Goal: Task Accomplishment & Management: Use online tool/utility

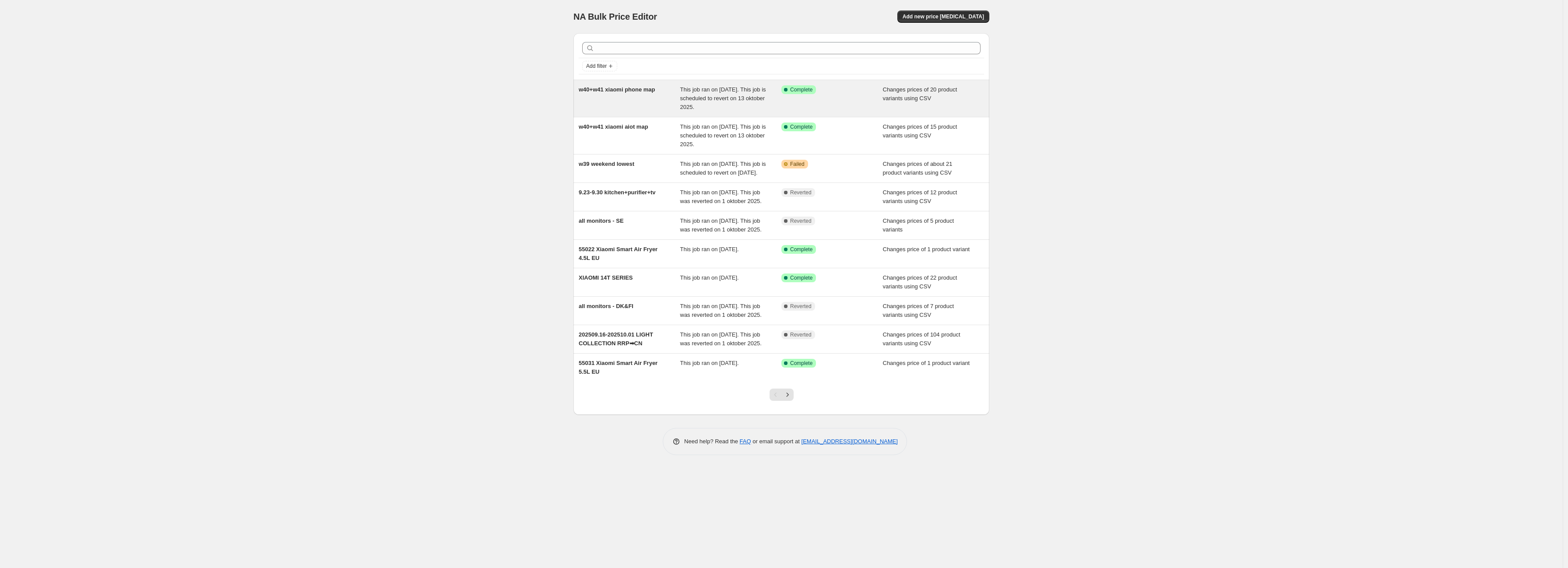
click at [772, 111] on div "This job ran on [DATE]. This job is scheduled to revert on 13 oktober 2025." at bounding box center [731, 98] width 102 height 26
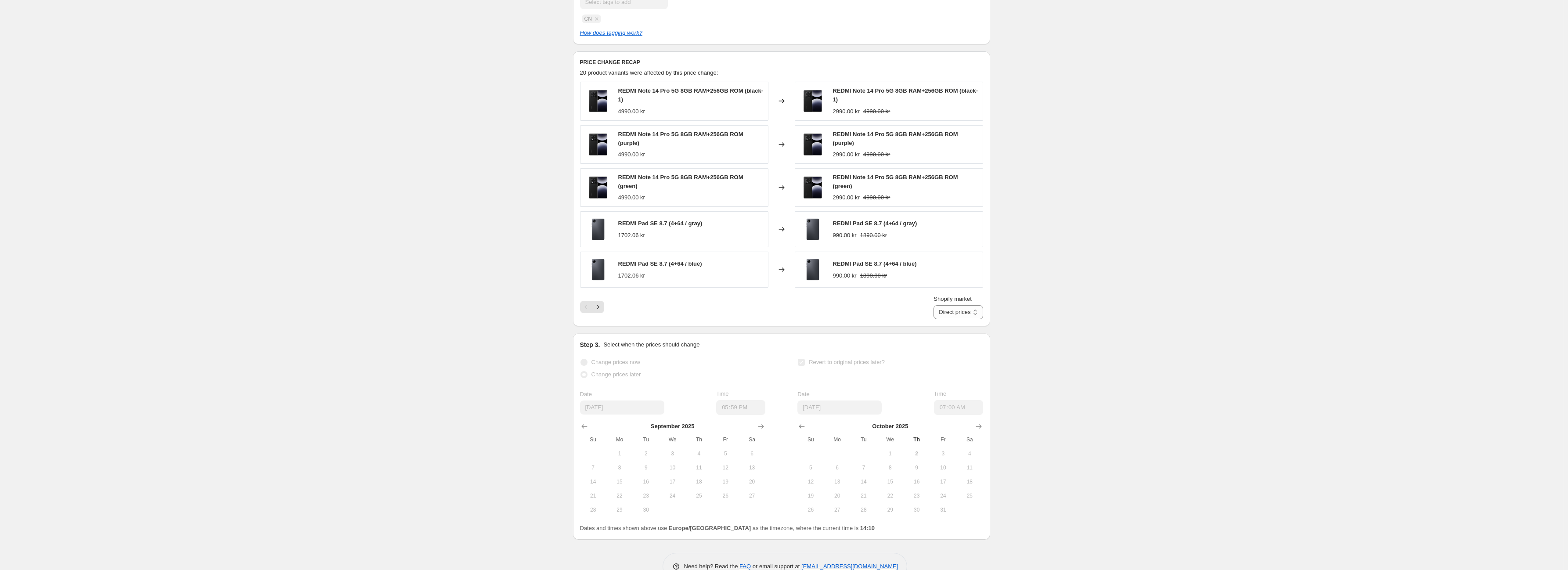
scroll to position [392, 0]
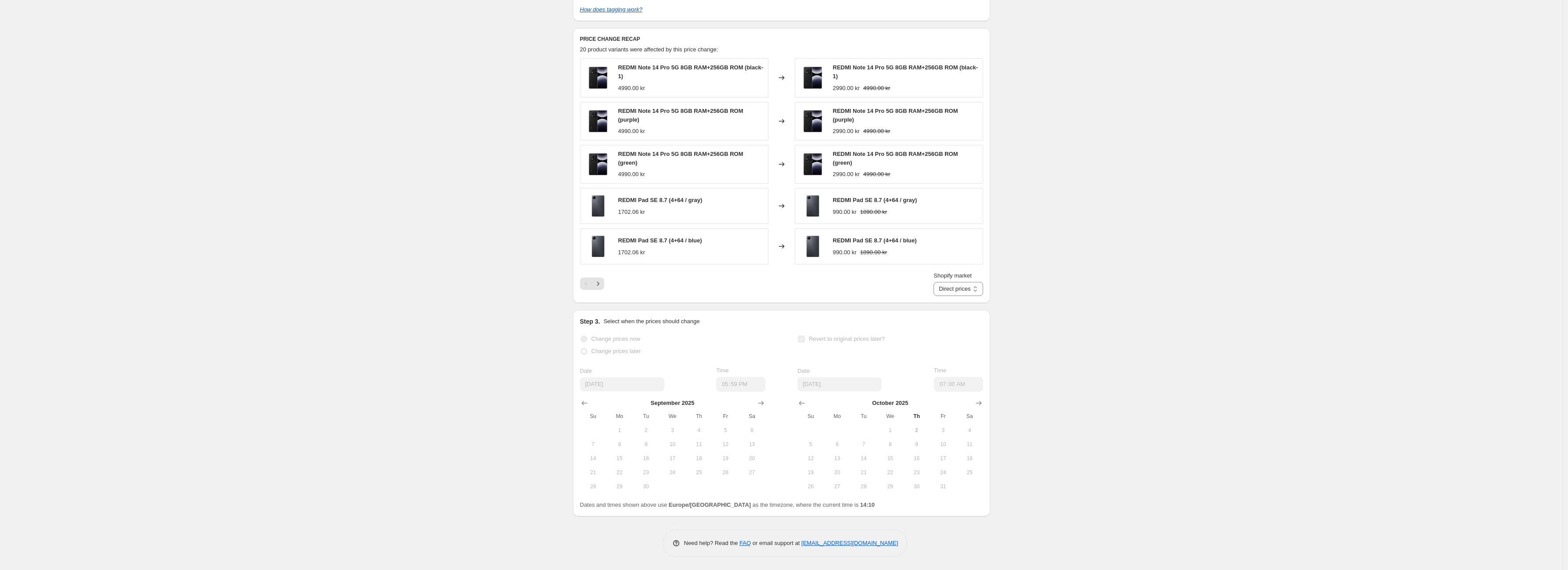
drag, startPoint x: 590, startPoint y: 285, endPoint x: 598, endPoint y: 285, distance: 8.0
click at [592, 285] on div "Pagination" at bounding box center [586, 284] width 12 height 12
click at [599, 285] on icon "Next" at bounding box center [598, 283] width 9 height 9
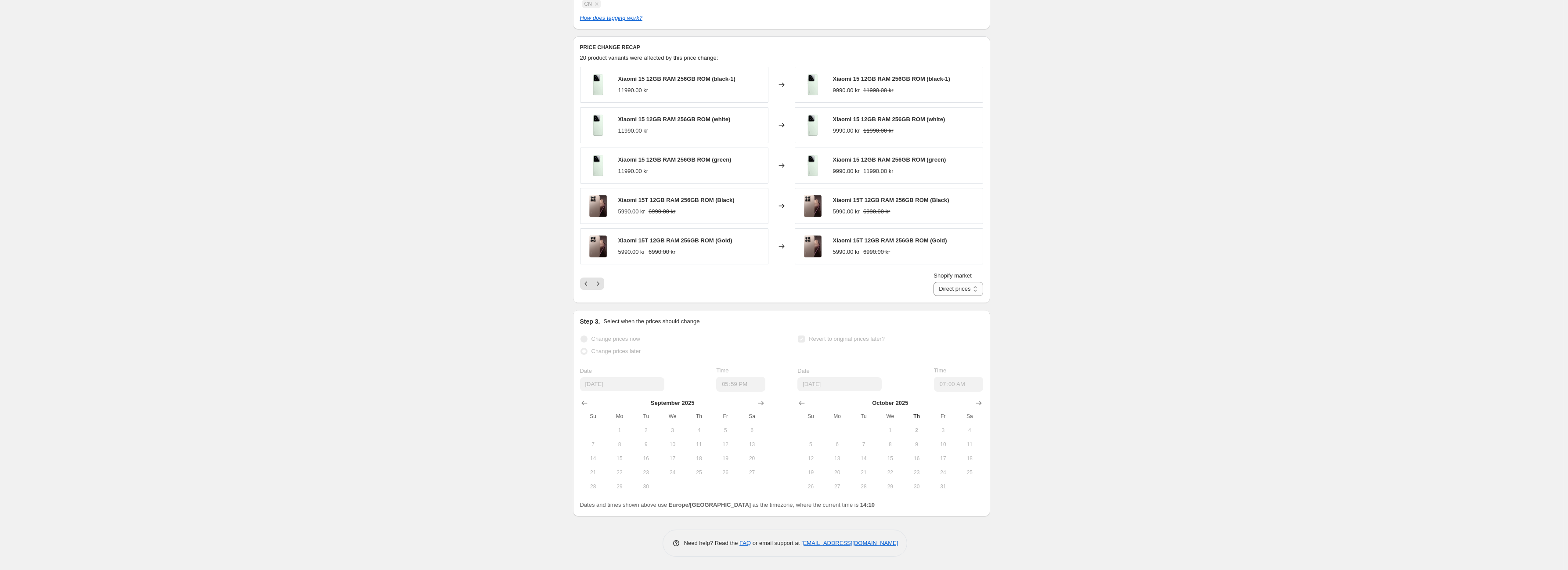
click at [611, 292] on div "Shopify market Direct prices [GEOGRAPHIC_DATA] [GEOGRAPHIC_DATA] [GEOGRAPHIC_DA…" at bounding box center [782, 283] width 403 height 24
click at [608, 285] on div "Shopify market Direct prices [GEOGRAPHIC_DATA] [GEOGRAPHIC_DATA] [GEOGRAPHIC_DA…" at bounding box center [782, 283] width 403 height 24
click at [604, 282] on button "Next" at bounding box center [598, 284] width 12 height 12
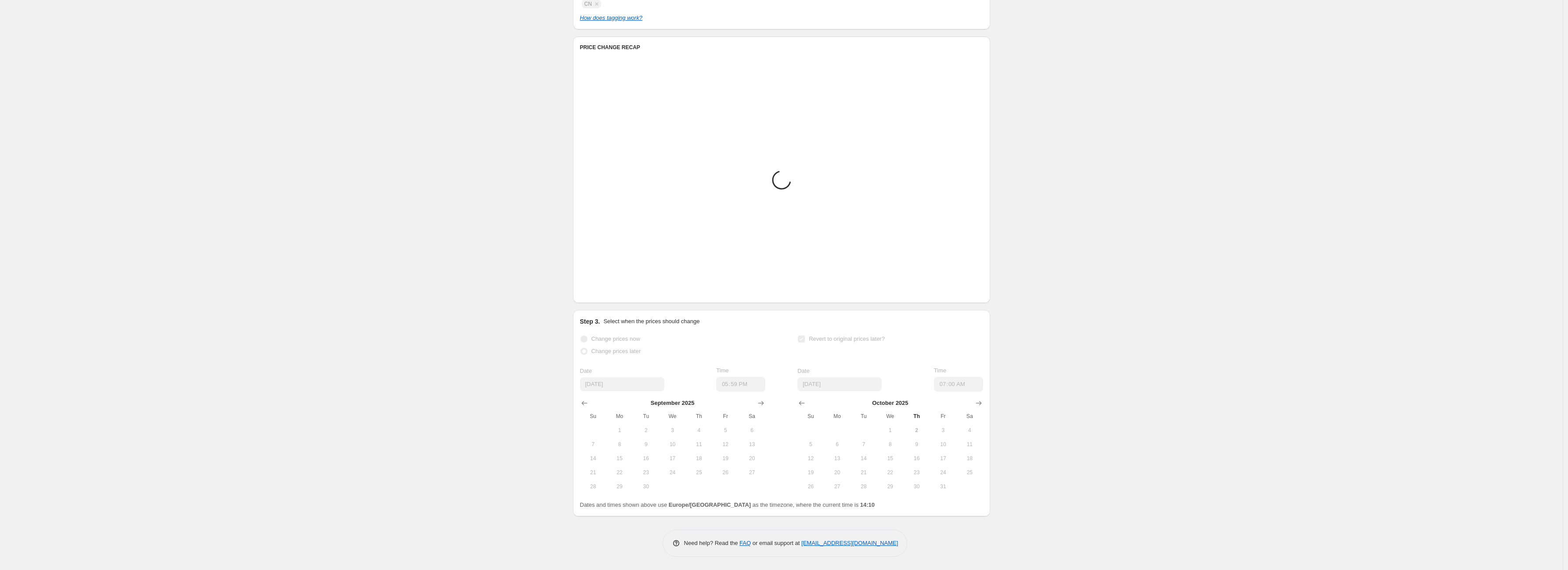
click at [598, 291] on div "Shopify market Direct prices [GEOGRAPHIC_DATA] [GEOGRAPHIC_DATA] [GEOGRAPHIC_DA…" at bounding box center [782, 283] width 403 height 24
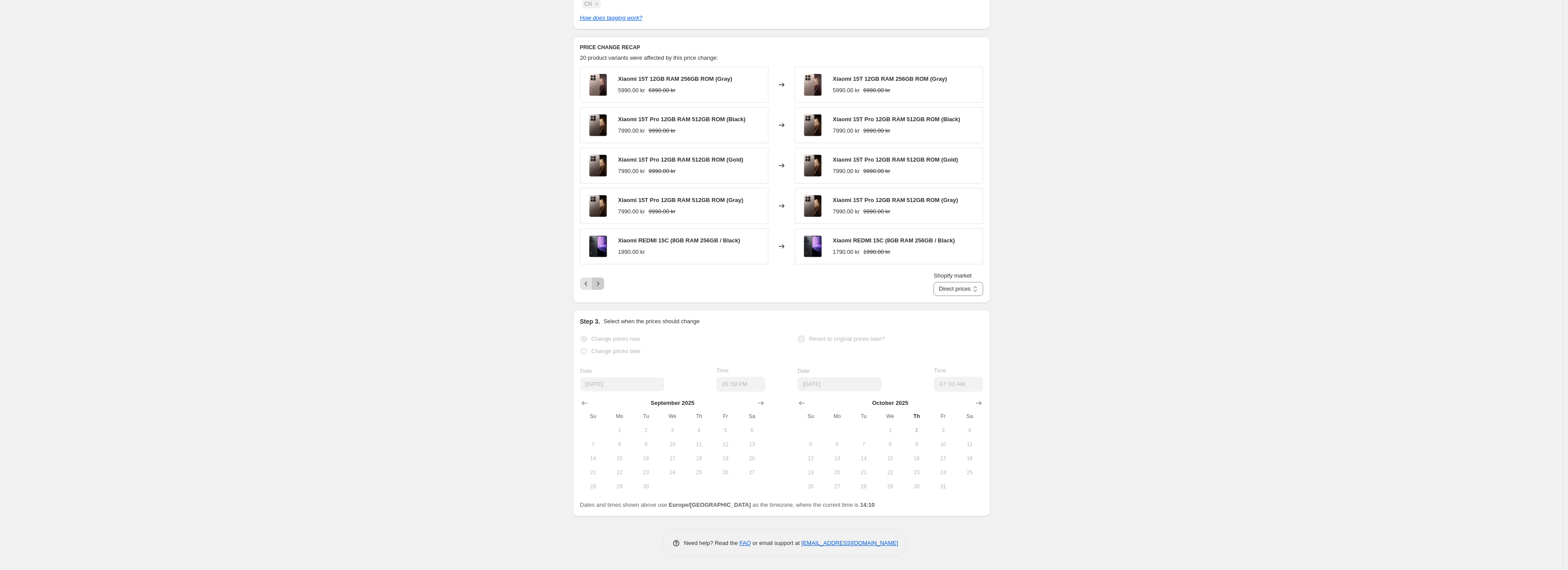
click at [600, 289] on button "Next" at bounding box center [598, 284] width 12 height 12
click at [604, 290] on div "Pagination" at bounding box center [598, 284] width 12 height 12
click at [601, 287] on div "Pagination" at bounding box center [598, 284] width 12 height 12
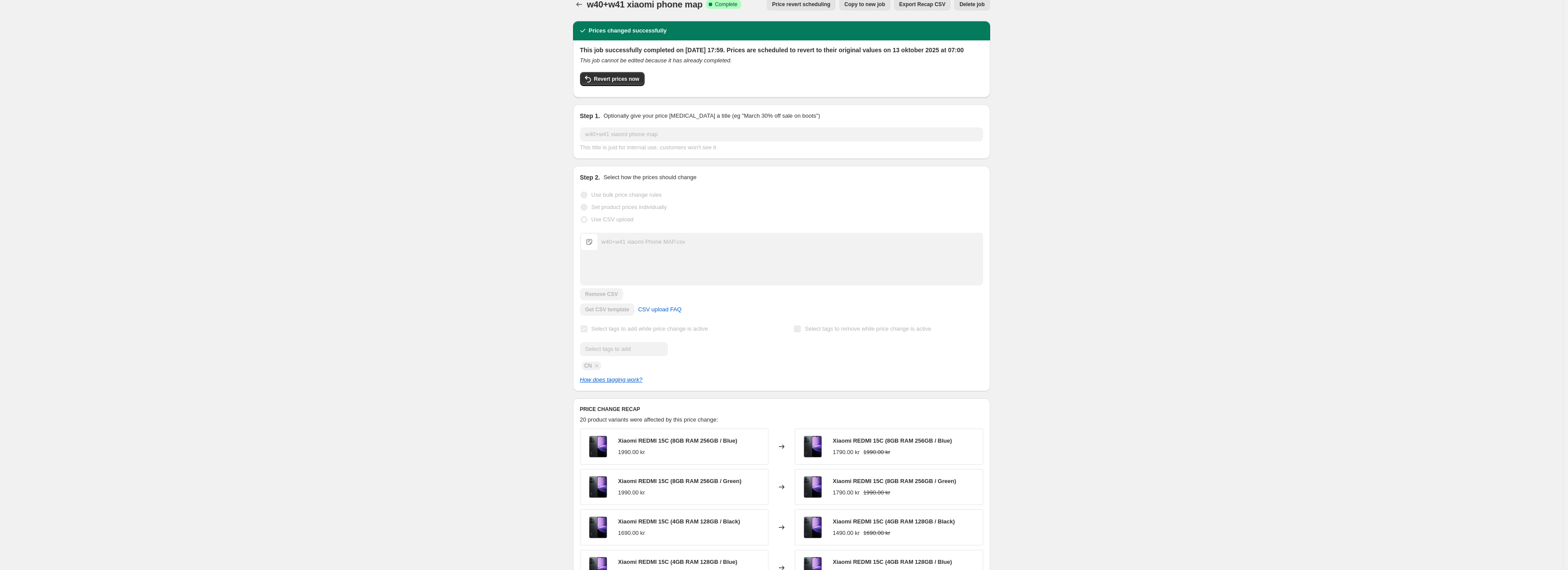
scroll to position [0, 0]
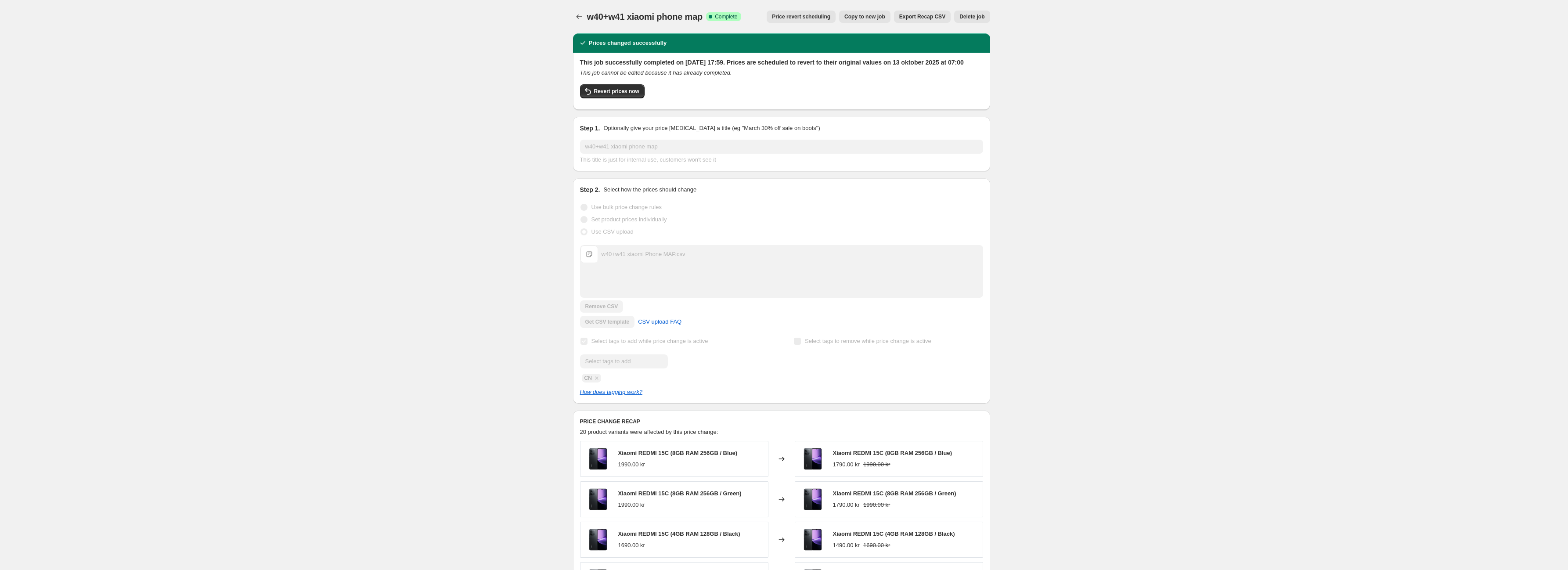
drag, startPoint x: 468, startPoint y: 179, endPoint x: 533, endPoint y: 145, distance: 73.4
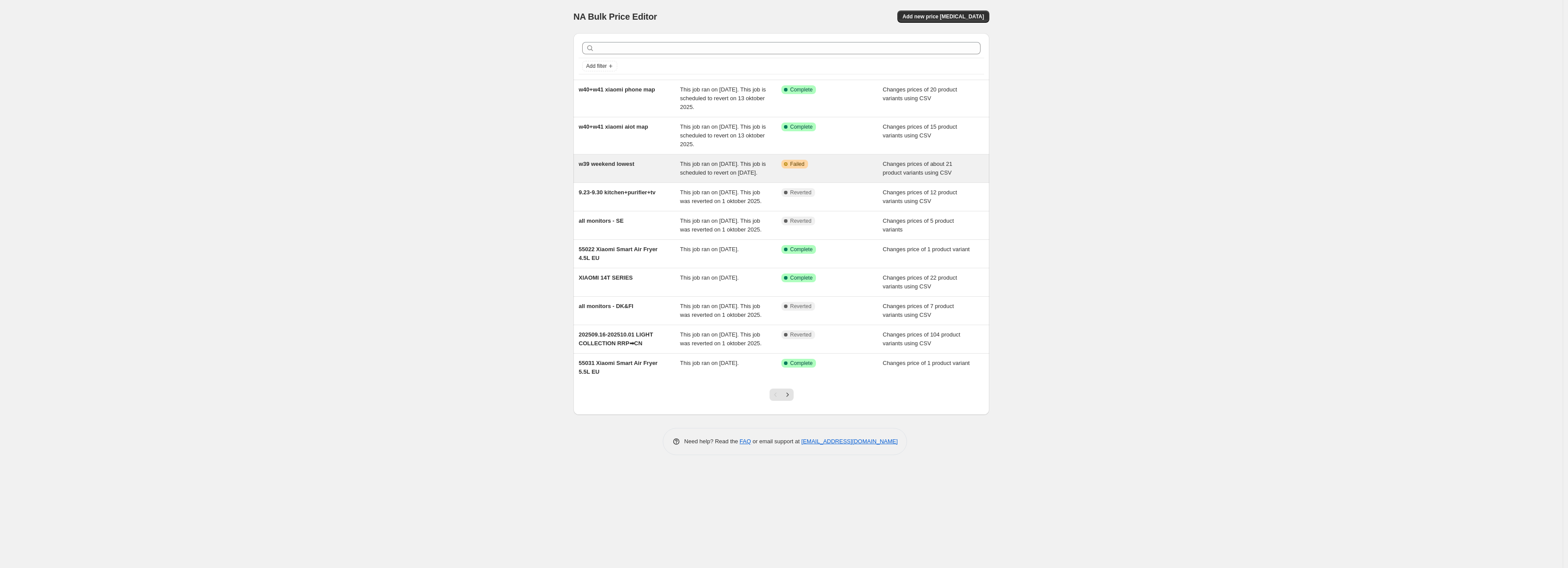
click at [642, 167] on div "w39 weekend lowest" at bounding box center [629, 168] width 102 height 18
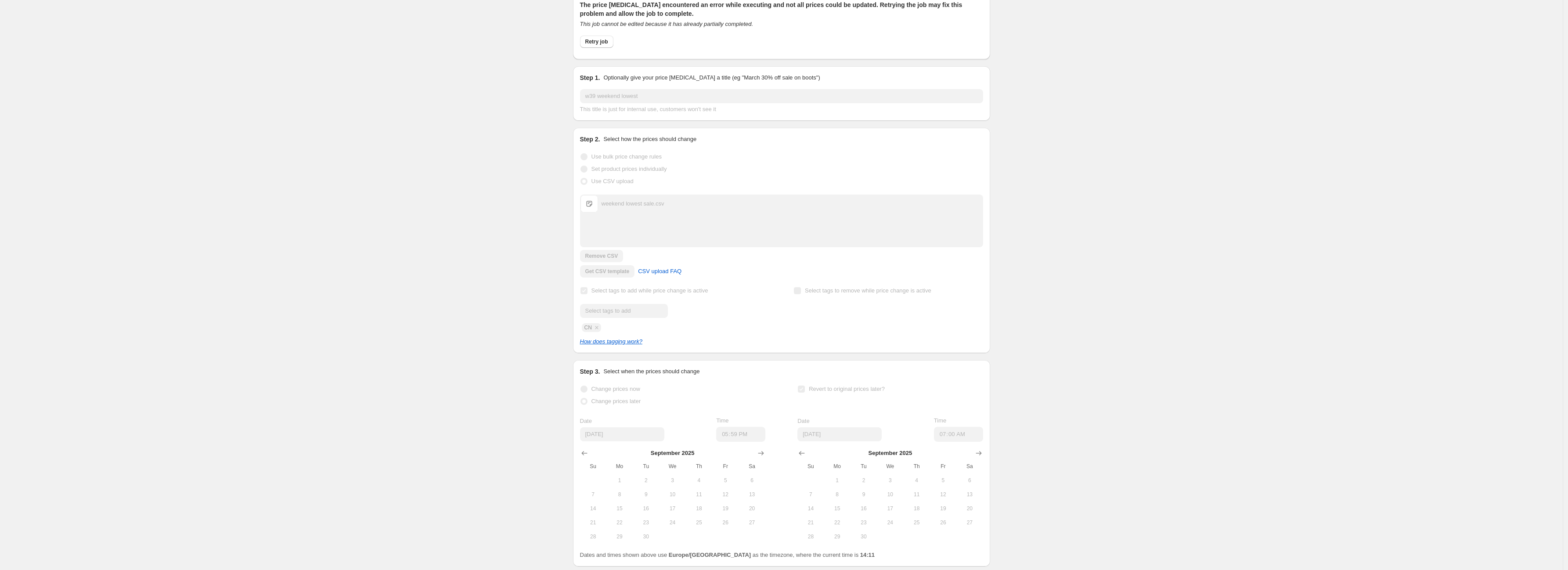
scroll to position [9, 0]
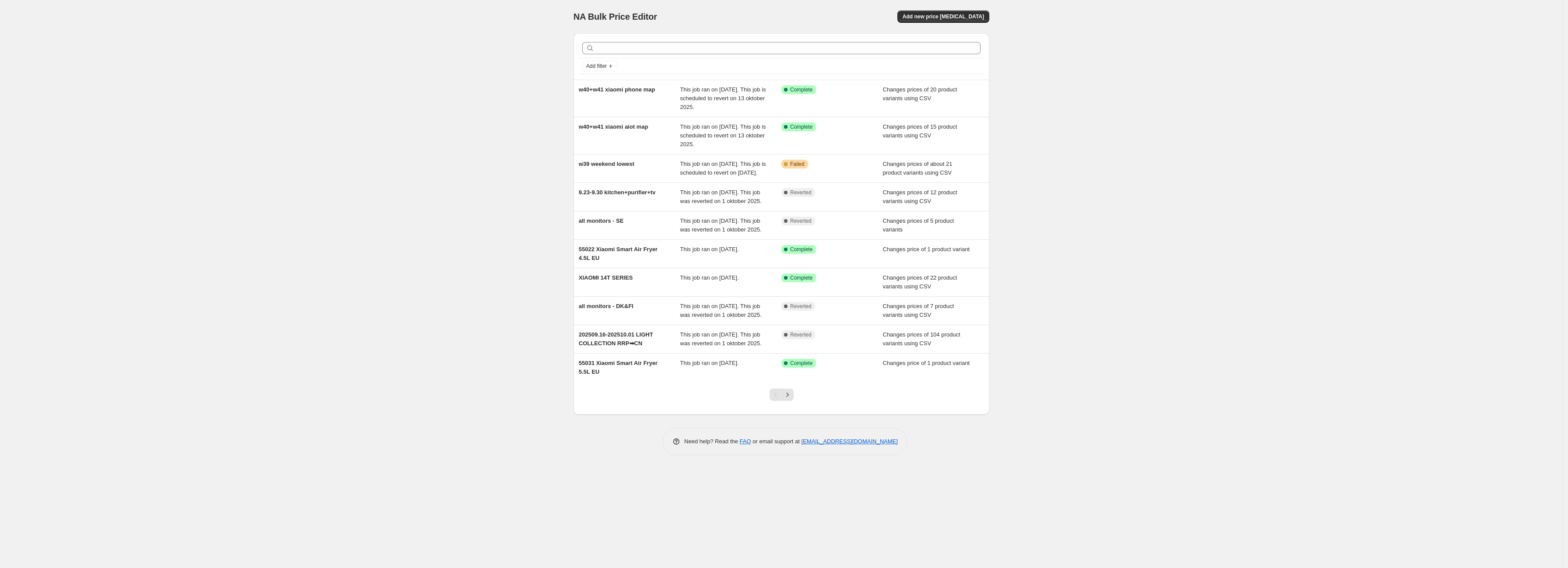
click at [786, 415] on div at bounding box center [782, 398] width 35 height 33
click at [789, 399] on icon "Next" at bounding box center [788, 394] width 9 height 9
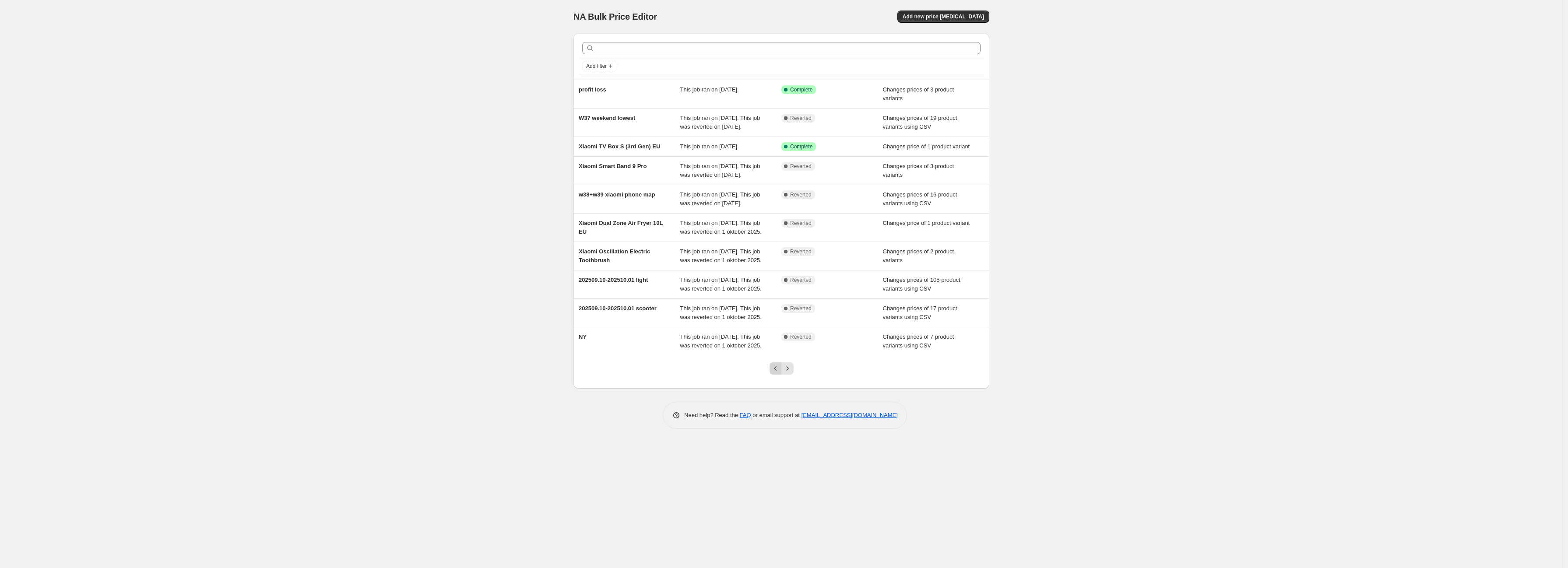
click at [771, 373] on icon "Previous" at bounding box center [775, 368] width 9 height 9
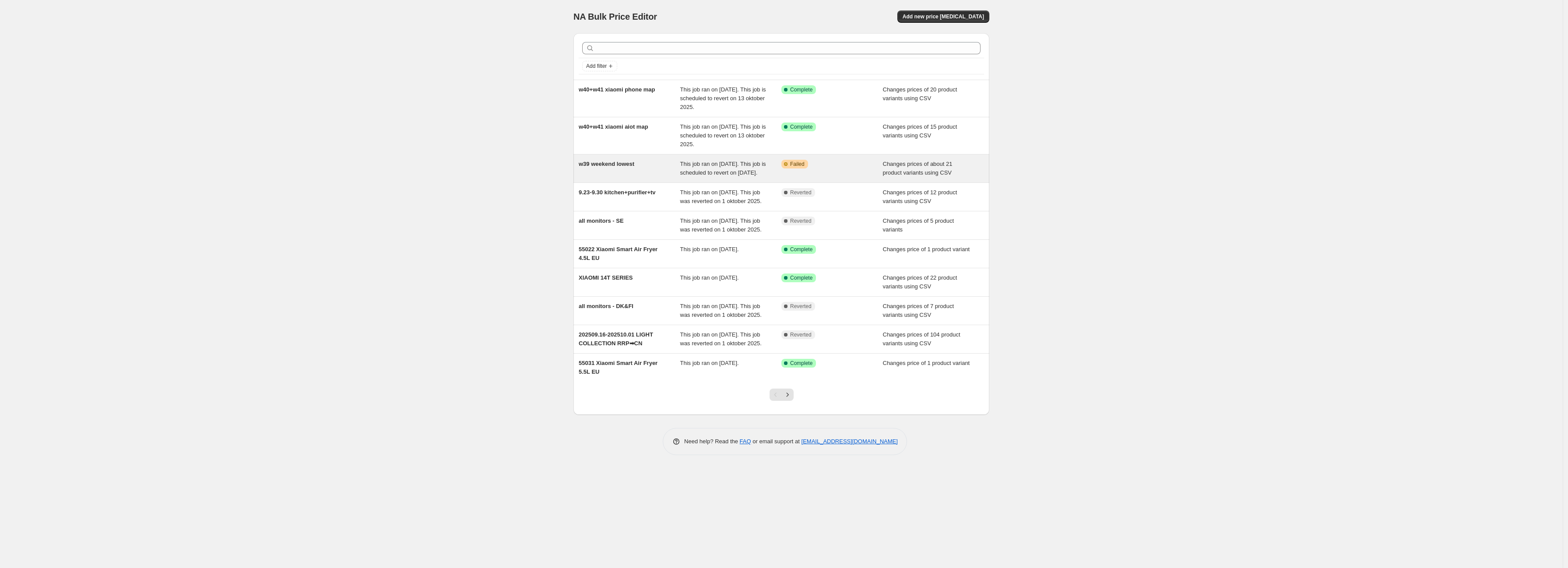
click at [746, 176] on span "This job ran on [DATE]. This job is scheduled to revert on [DATE]." at bounding box center [723, 168] width 86 height 15
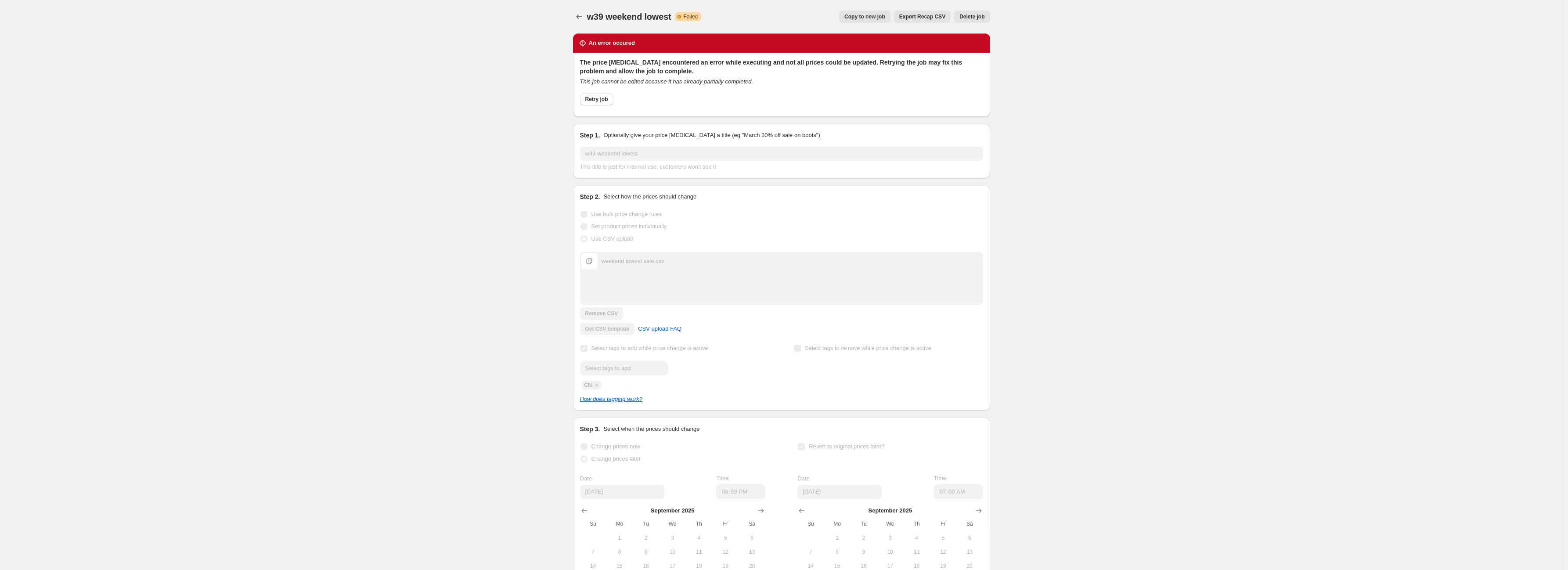
click at [576, 7] on div "w39 weekend lowest. This page is ready w39 weekend lowest Warning Partially com…" at bounding box center [781, 16] width 417 height 34
click at [580, 18] on icon "Price change jobs" at bounding box center [579, 16] width 9 height 9
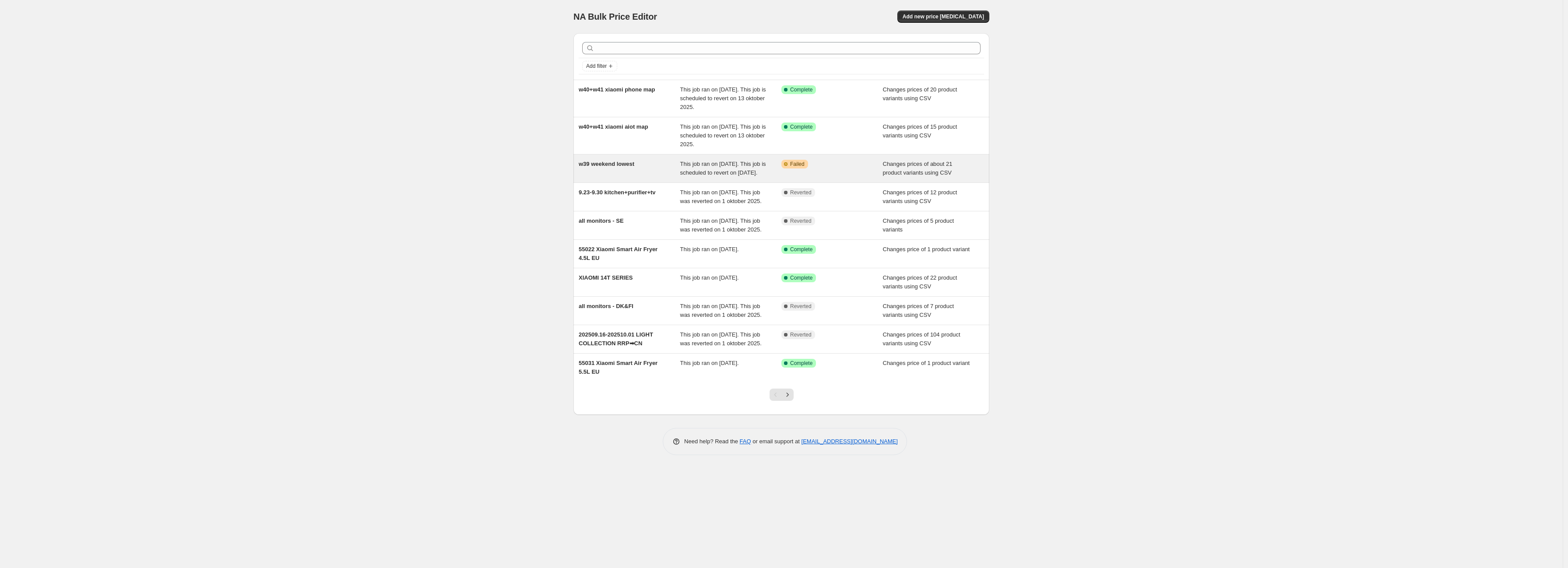
click at [823, 172] on div "Warning Partially complete Failed" at bounding box center [832, 168] width 102 height 18
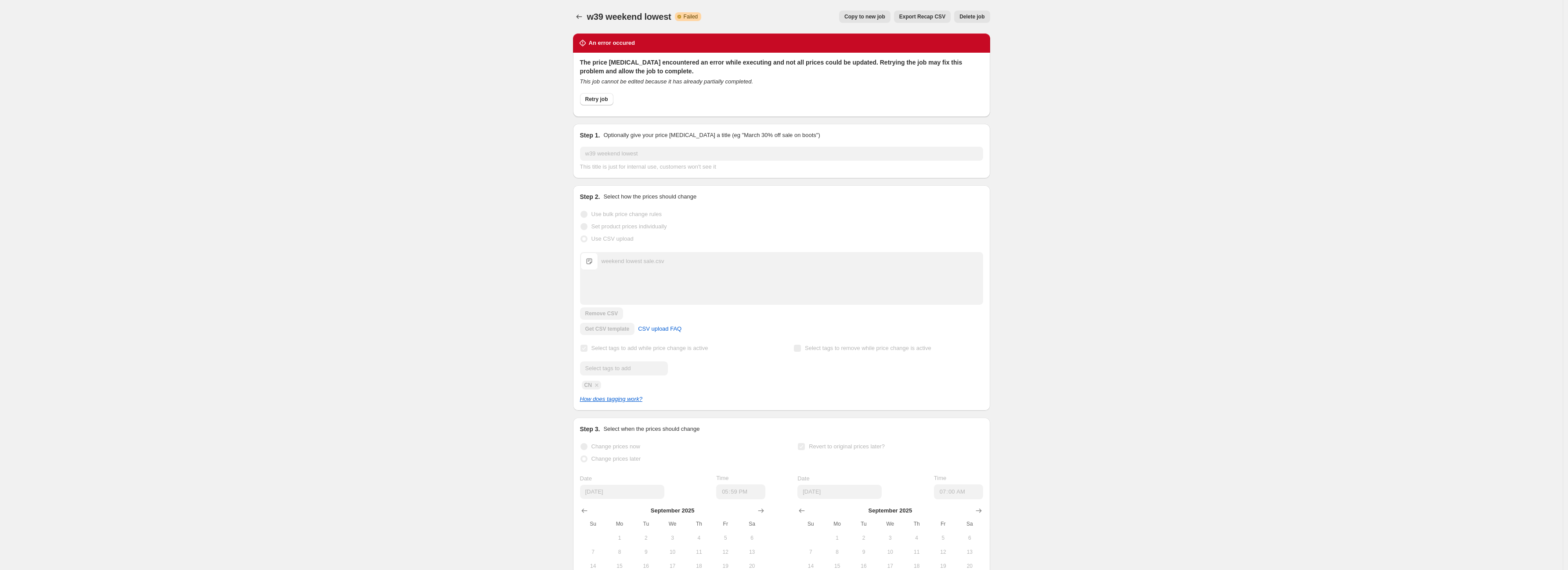
click at [1104, 389] on div "w39 weekend lowest. This page is ready w39 weekend lowest Warning Partially com…" at bounding box center [781, 339] width 1563 height 678
click at [474, 270] on div "w39 weekend lowest. This page is ready w39 weekend lowest Warning Partially com…" at bounding box center [781, 339] width 1563 height 678
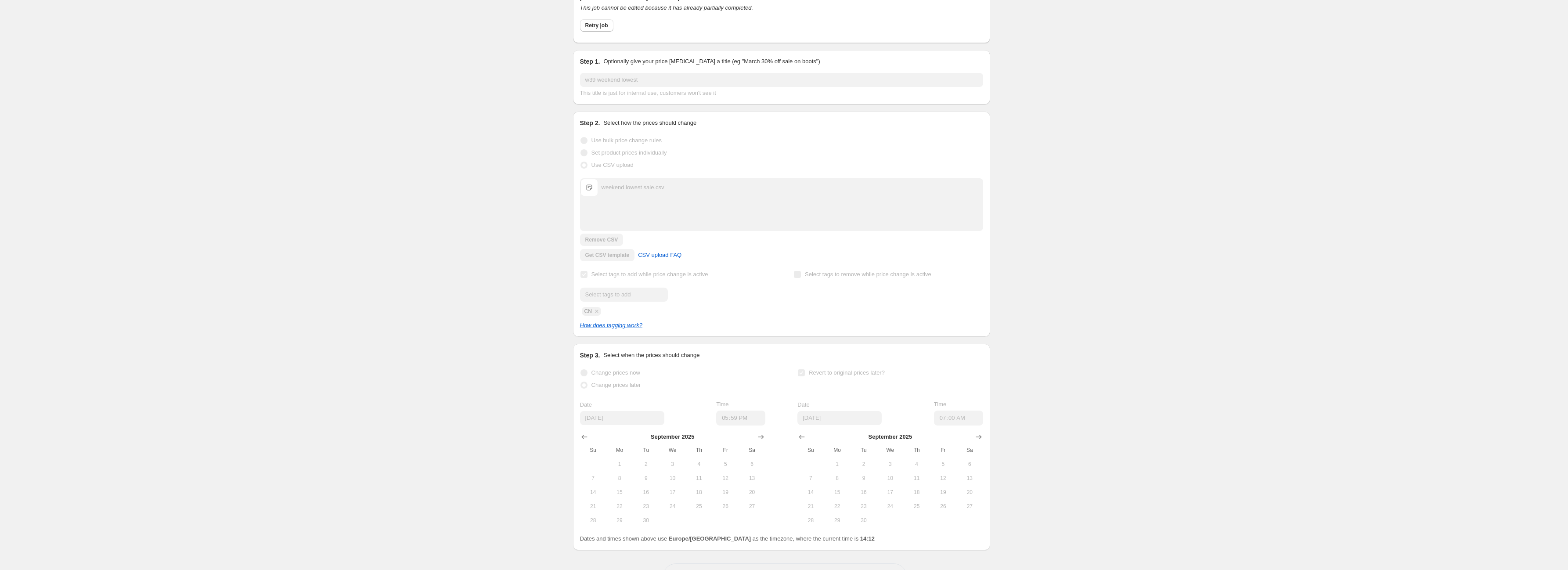
scroll to position [107, 0]
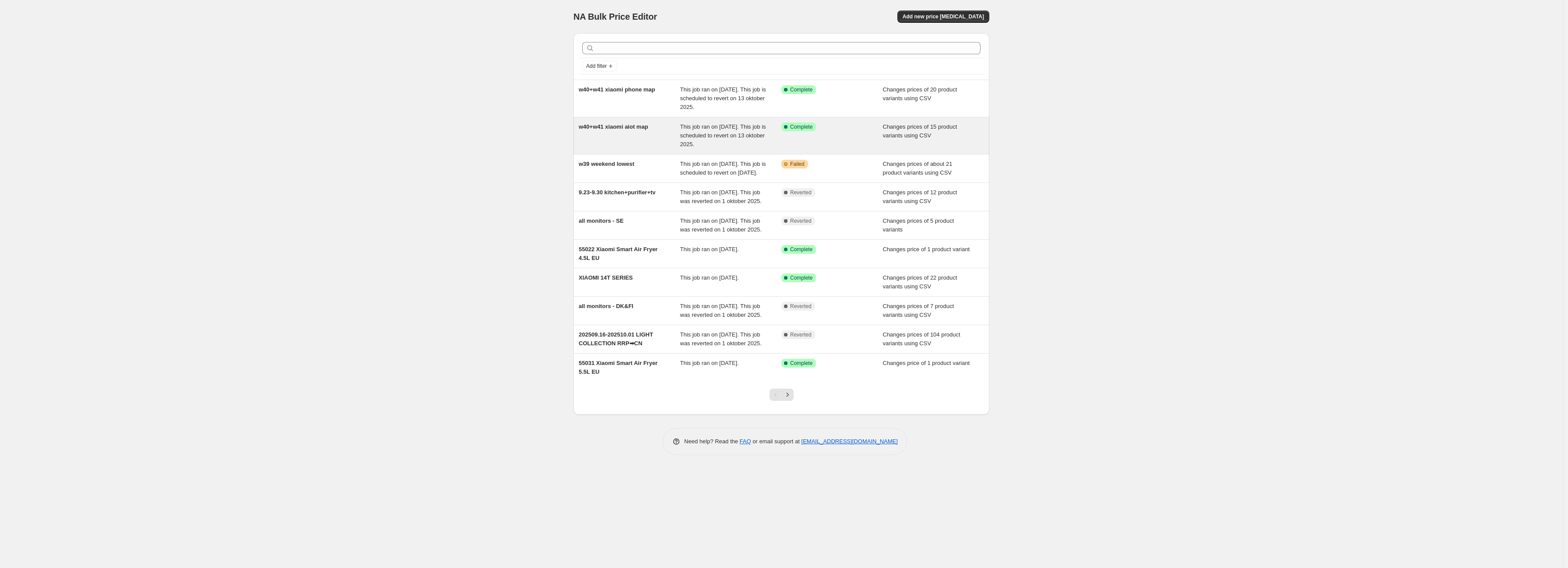
click at [837, 139] on div "Success Complete Complete" at bounding box center [832, 135] width 102 height 26
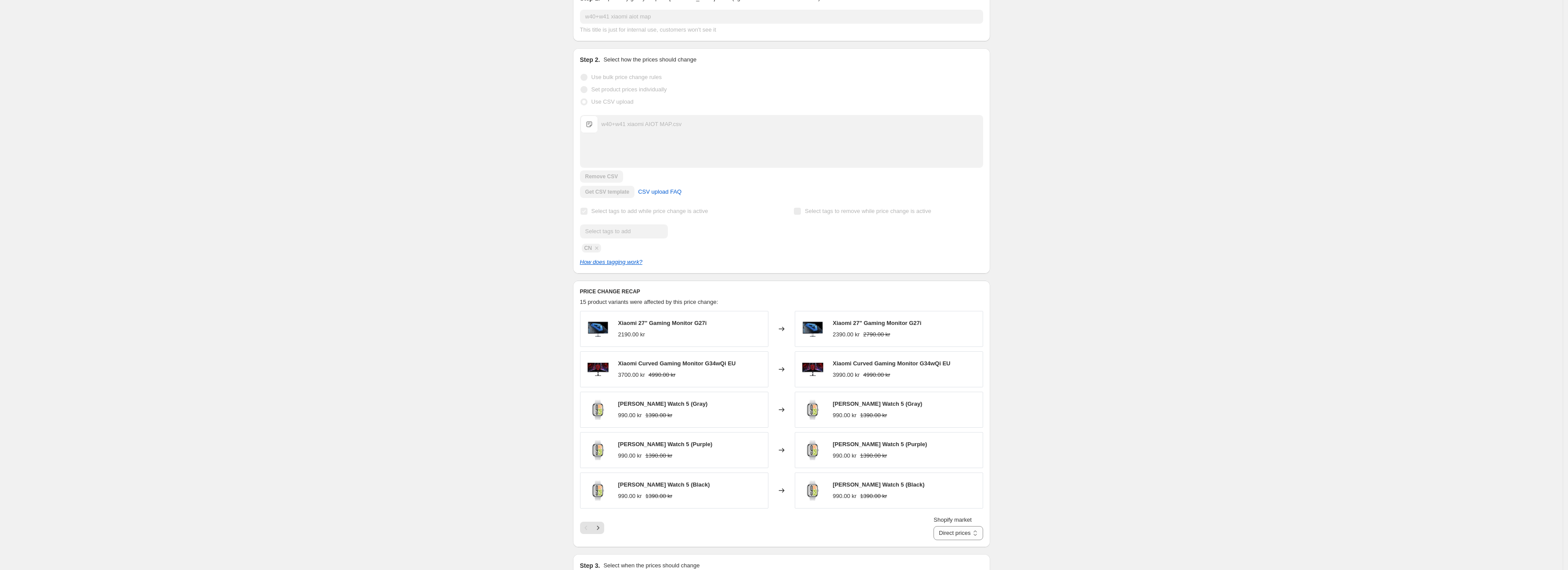
scroll to position [244, 0]
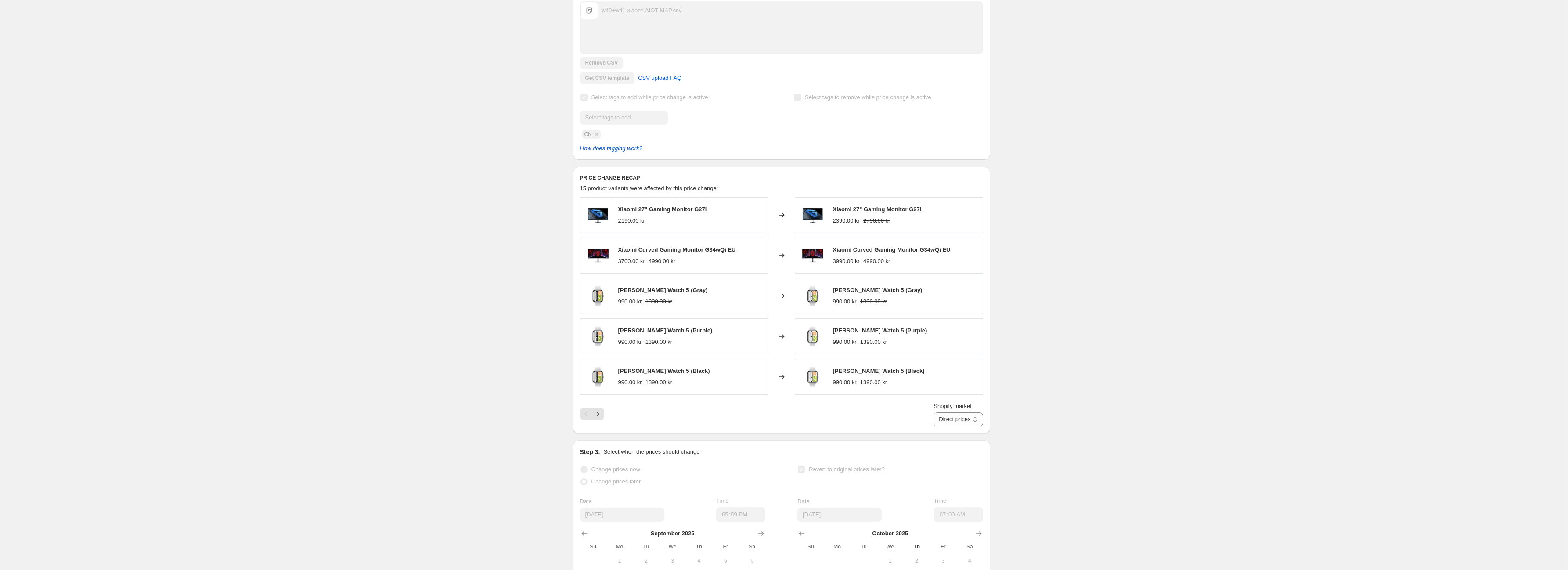
click at [604, 415] on div "Shopify market Direct prices [GEOGRAPHIC_DATA] [GEOGRAPHIC_DATA] [GEOGRAPHIC_DA…" at bounding box center [782, 414] width 403 height 24
click at [604, 419] on button "Next" at bounding box center [598, 414] width 12 height 12
drag, startPoint x: 604, startPoint y: 421, endPoint x: 609, endPoint y: 426, distance: 7.1
click at [609, 426] on div "Shopify market Direct prices [GEOGRAPHIC_DATA] [GEOGRAPHIC_DATA] [GEOGRAPHIC_DA…" at bounding box center [782, 414] width 403 height 24
click at [604, 420] on button "Next" at bounding box center [598, 414] width 12 height 12
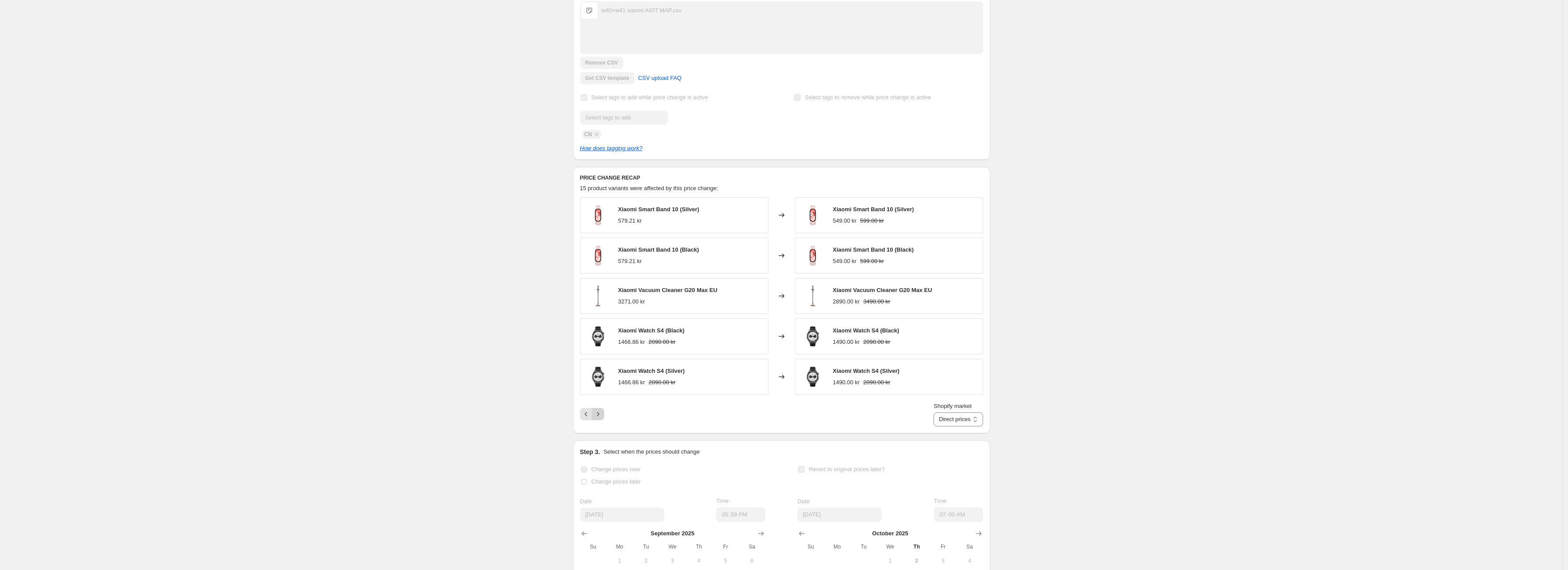
click at [604, 420] on div "Pagination" at bounding box center [598, 414] width 12 height 12
click at [602, 420] on div "Pagination" at bounding box center [598, 414] width 12 height 12
click at [595, 420] on div "Pagination" at bounding box center [598, 414] width 12 height 12
click at [592, 420] on button "Previous" at bounding box center [586, 414] width 12 height 12
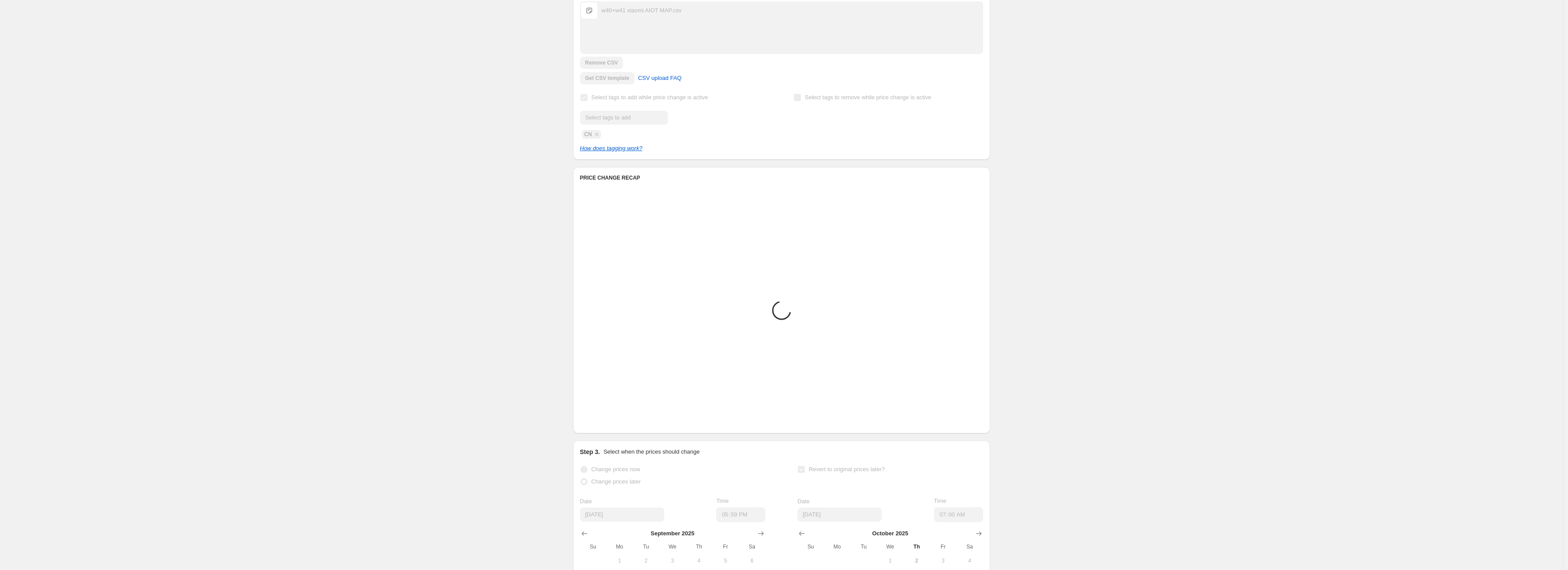
click at [590, 418] on icon "Previous" at bounding box center [586, 414] width 9 height 9
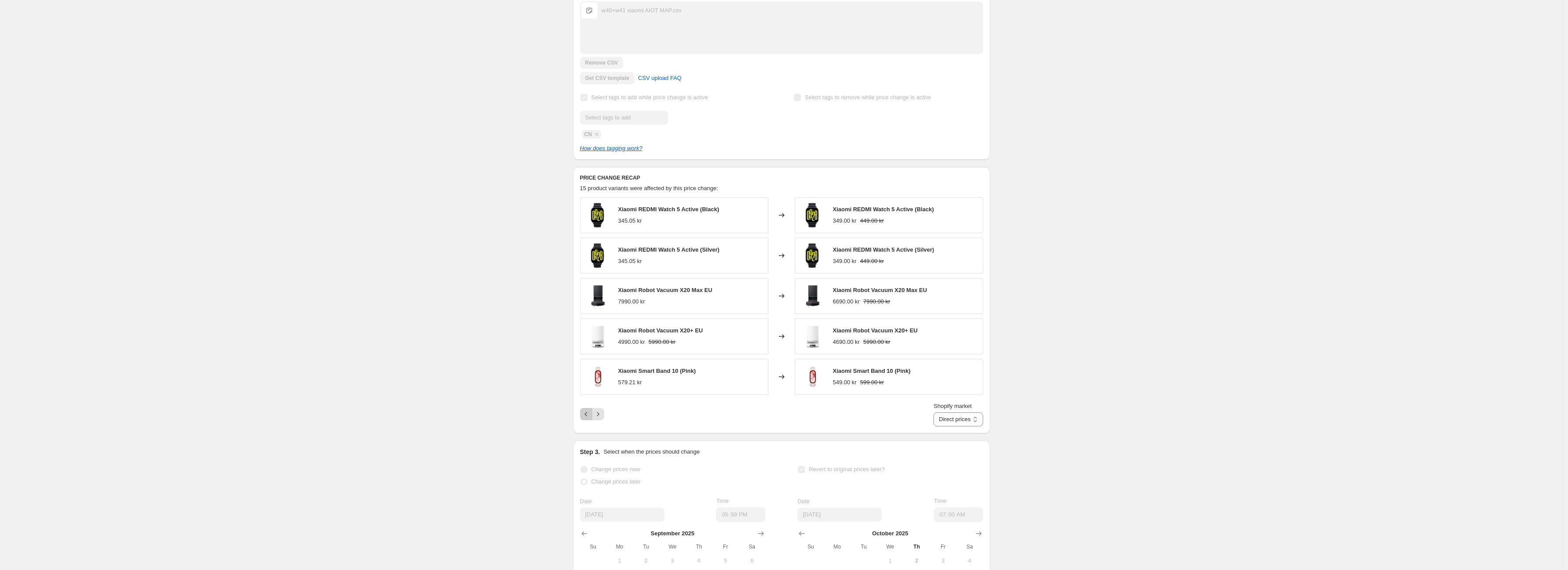
click at [590, 418] on icon "Previous" at bounding box center [586, 414] width 9 height 9
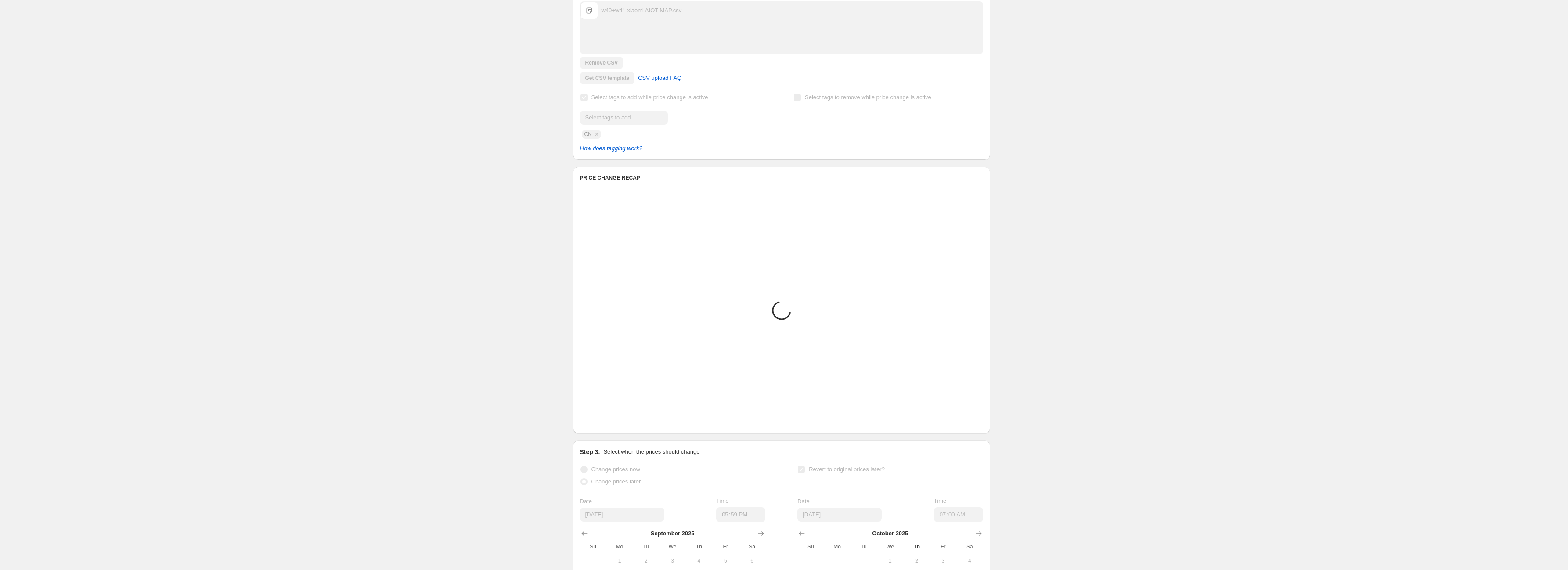
click at [590, 418] on icon "Previous" at bounding box center [586, 414] width 9 height 9
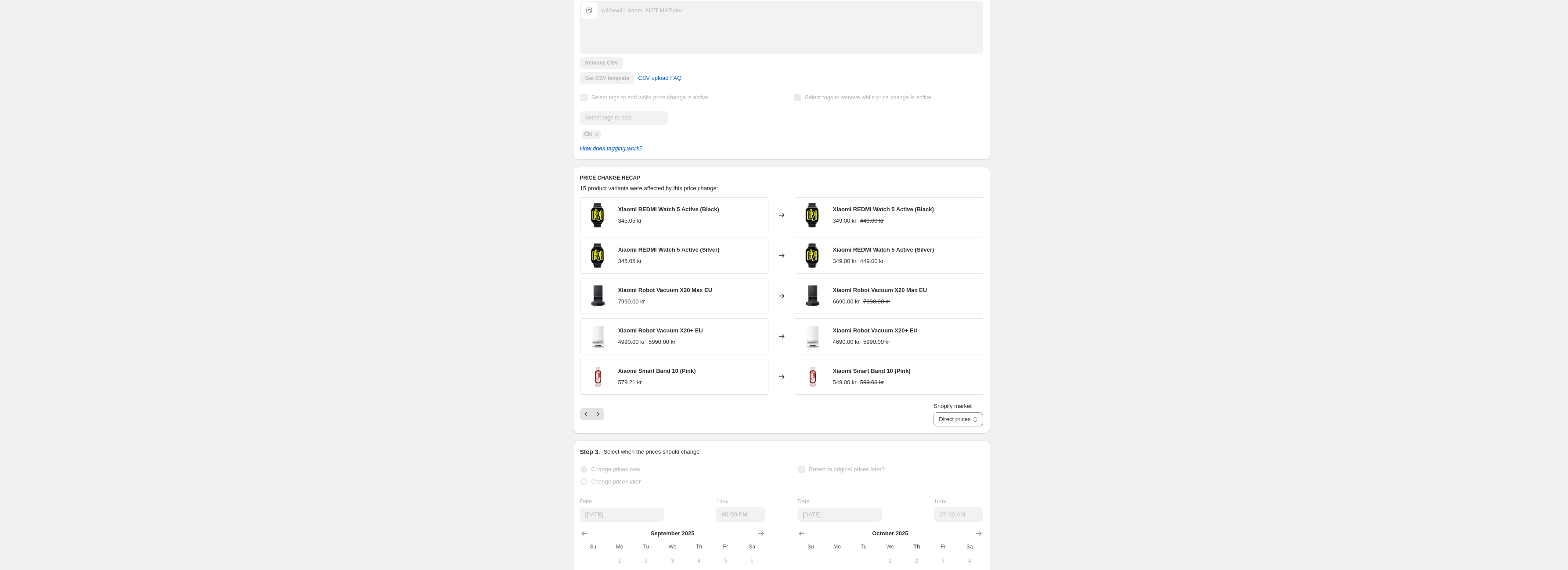
drag, startPoint x: 822, startPoint y: 309, endPoint x: 841, endPoint y: 279, distance: 35.5
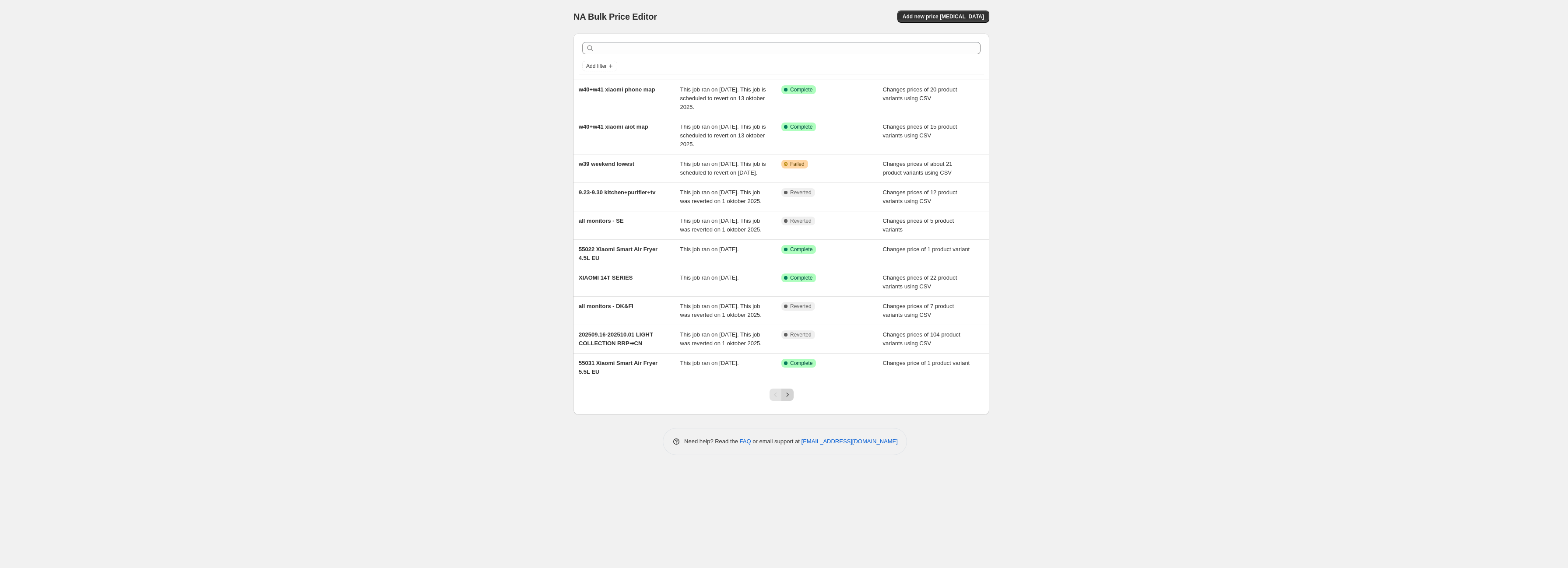
click at [788, 399] on icon "Next" at bounding box center [788, 394] width 9 height 9
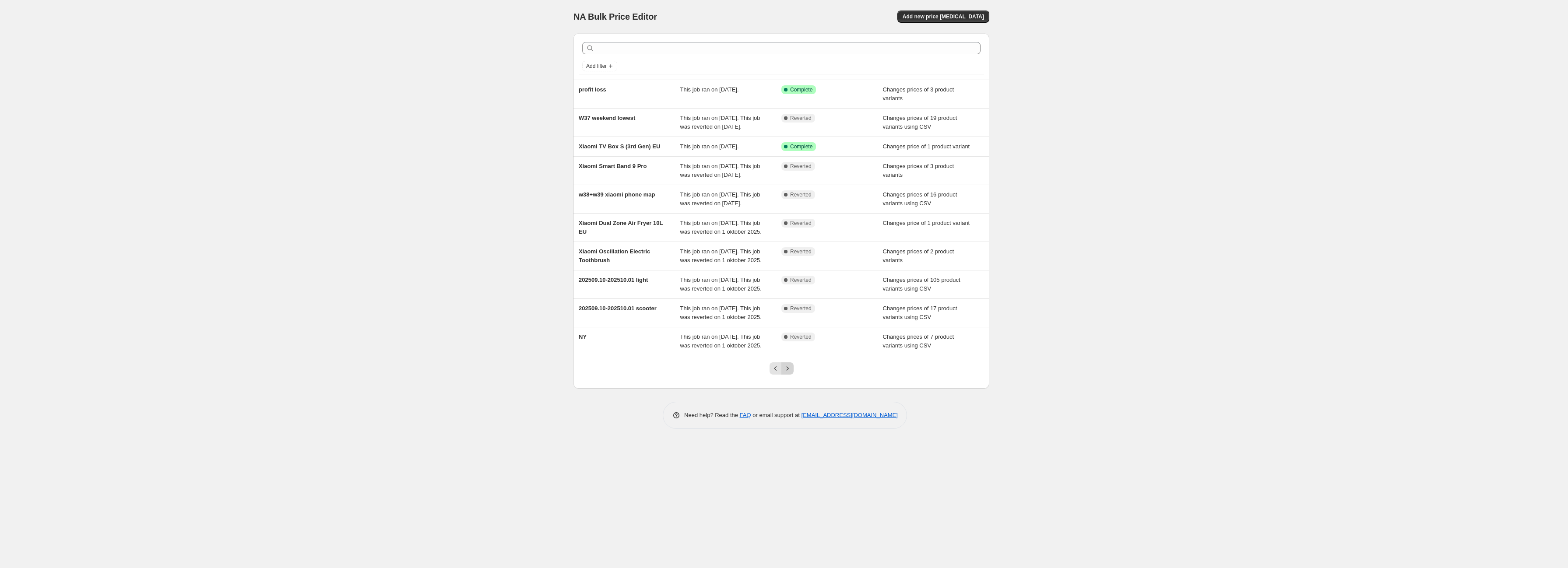
click at [788, 373] on icon "Next" at bounding box center [788, 368] width 9 height 9
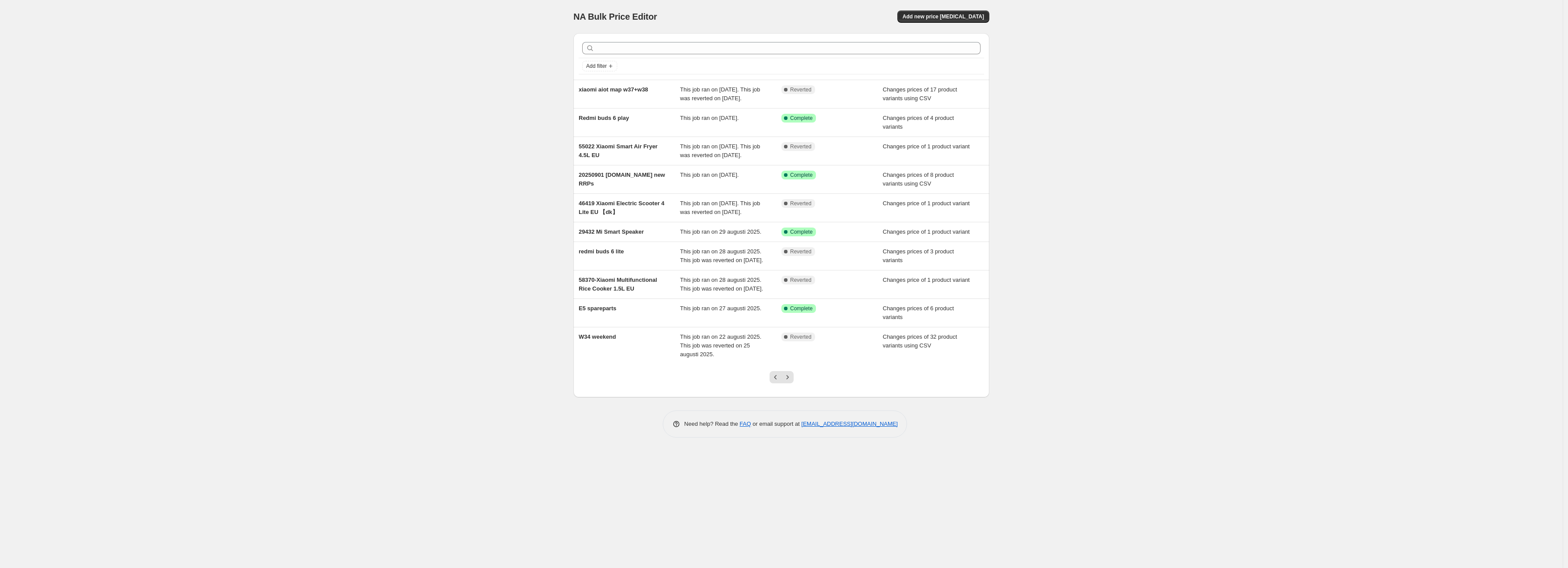
click at [779, 398] on div at bounding box center [782, 380] width 35 height 33
click at [588, 438] on div "Need help? Read the FAQ or email support at [EMAIL_ADDRESS][DOMAIN_NAME]" at bounding box center [785, 424] width 409 height 27
click at [773, 384] on button "Previous" at bounding box center [775, 377] width 12 height 12
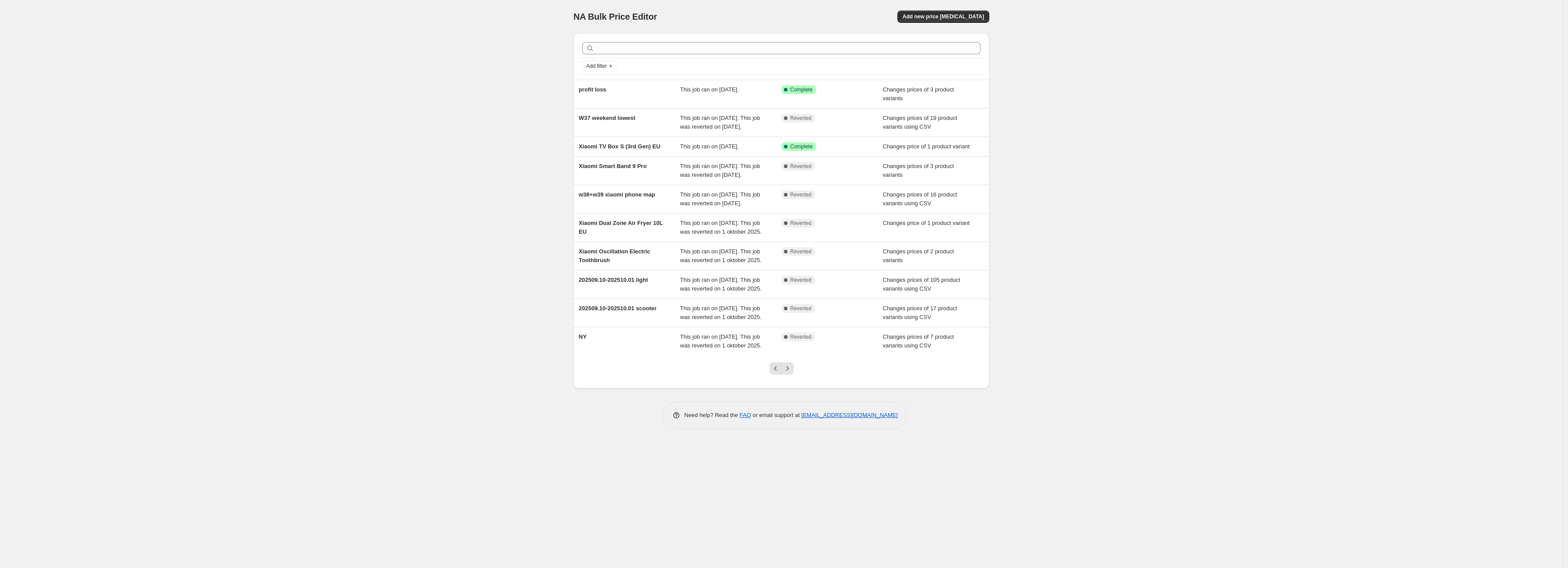
click at [773, 350] on div "This job ran on [DATE]. This job was reverted on 1 oktober 2025." at bounding box center [731, 342] width 102 height 18
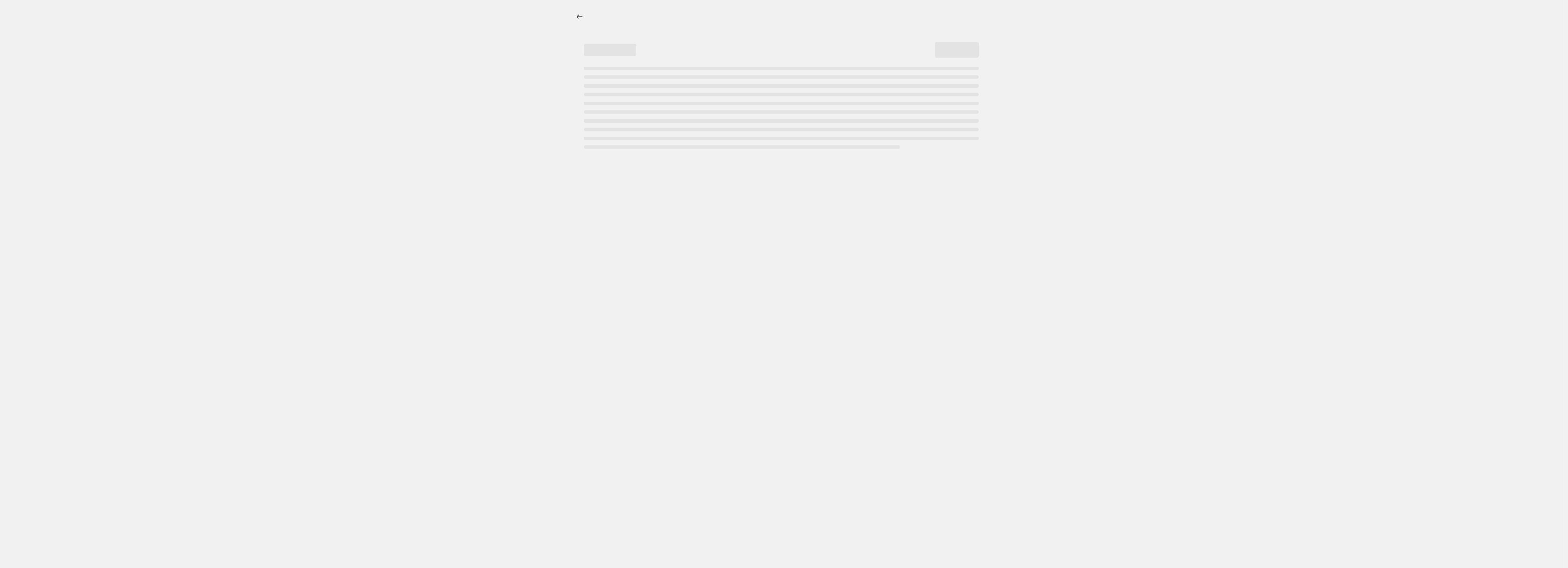
drag, startPoint x: 828, startPoint y: 276, endPoint x: 537, endPoint y: 268, distance: 291.1
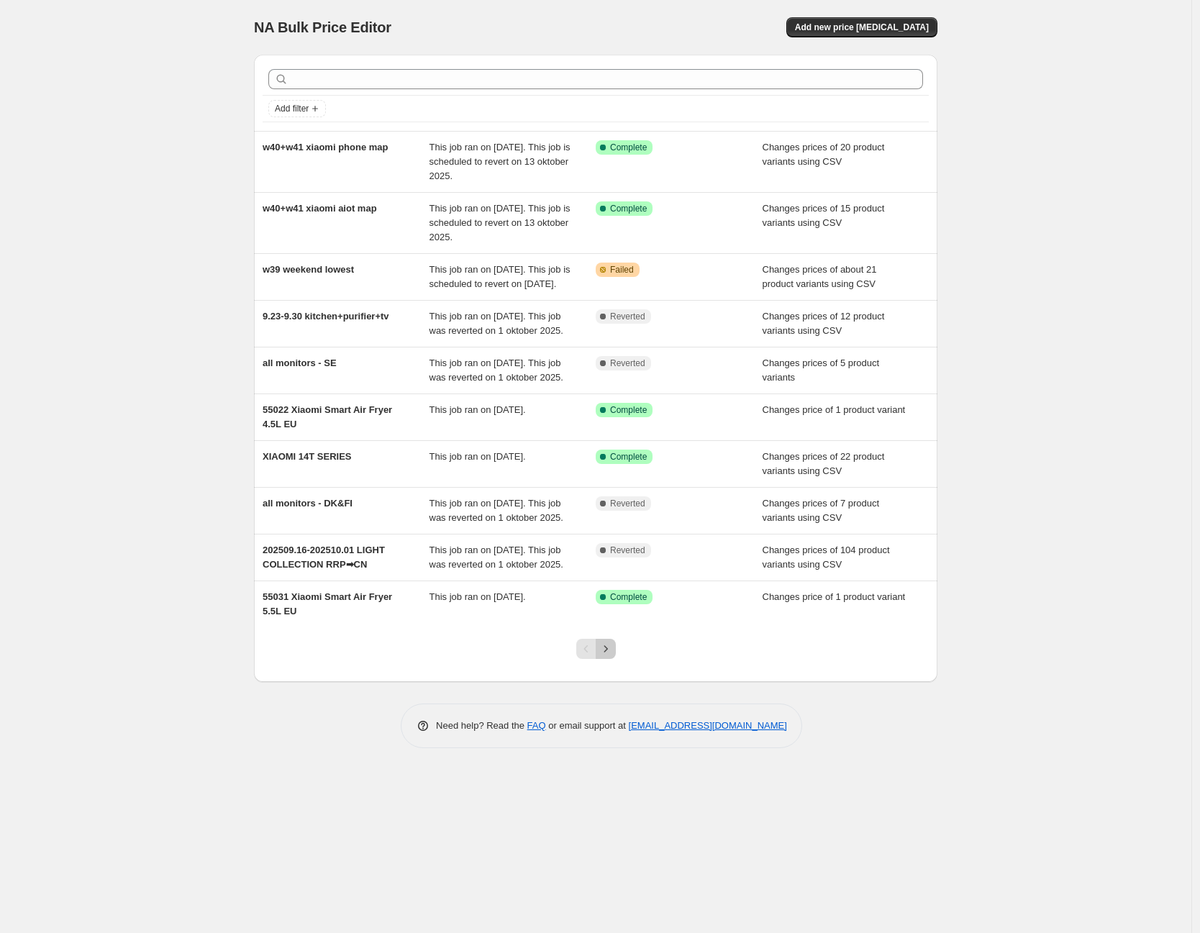
click at [613, 659] on button "Next" at bounding box center [605, 649] width 20 height 20
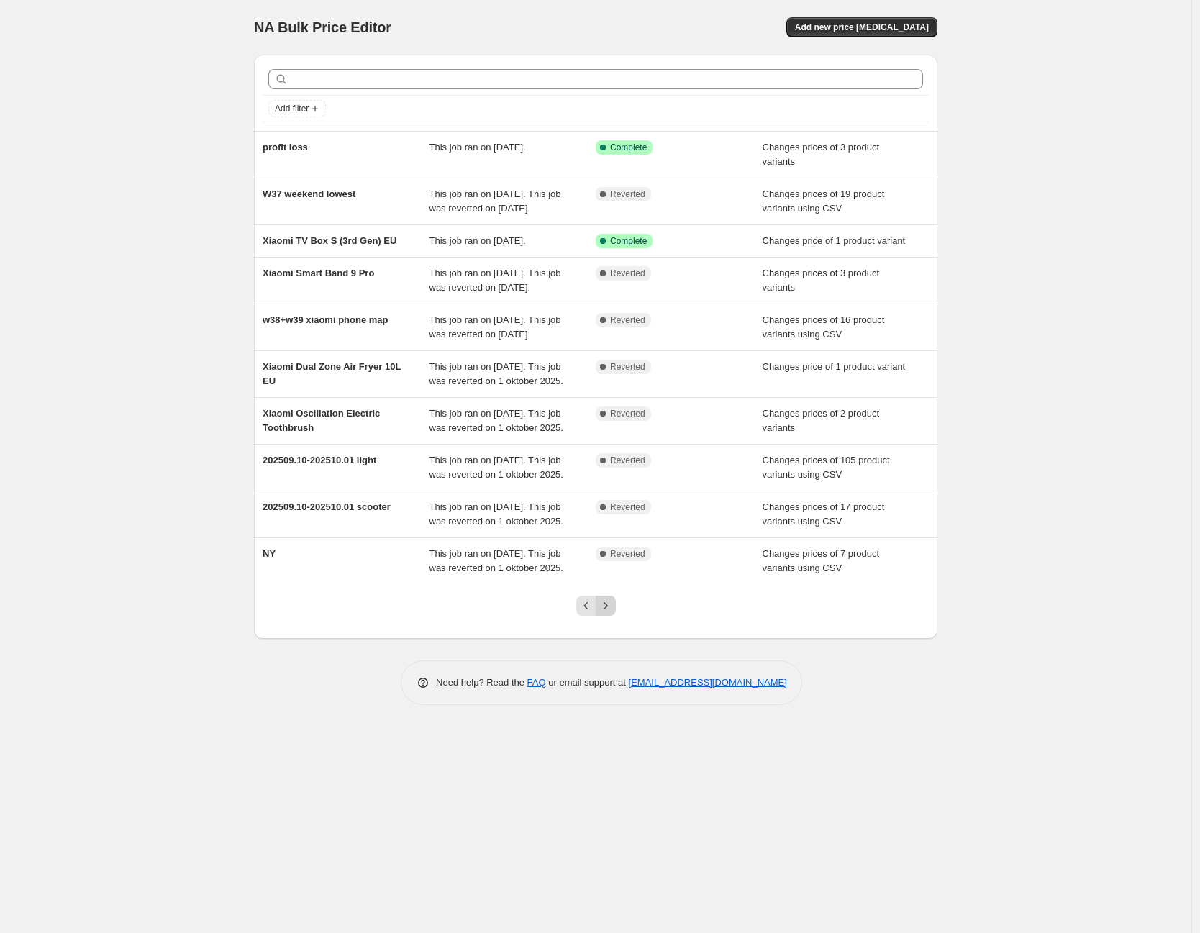
click at [600, 613] on icon "Next" at bounding box center [605, 605] width 14 height 14
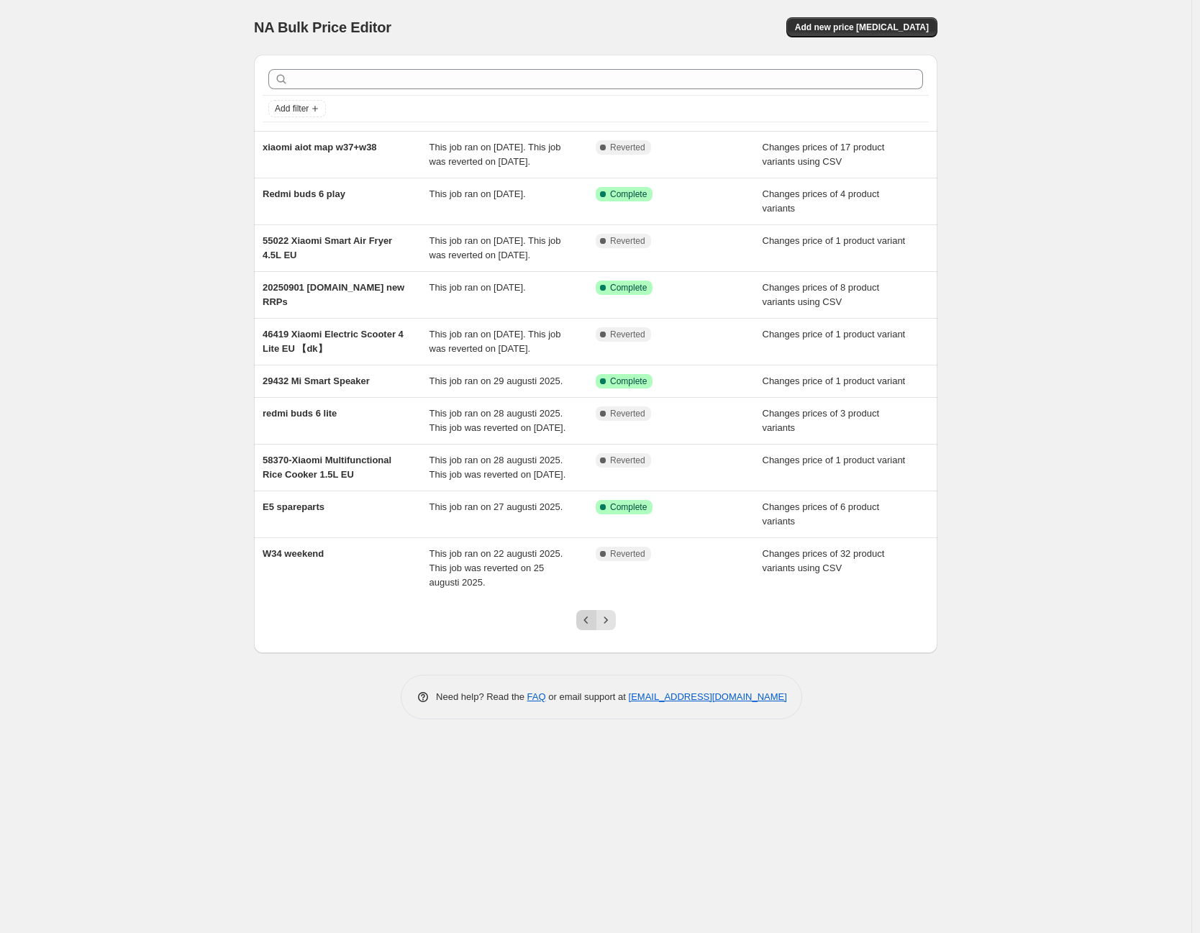
click at [577, 630] on button "Previous" at bounding box center [586, 620] width 20 height 20
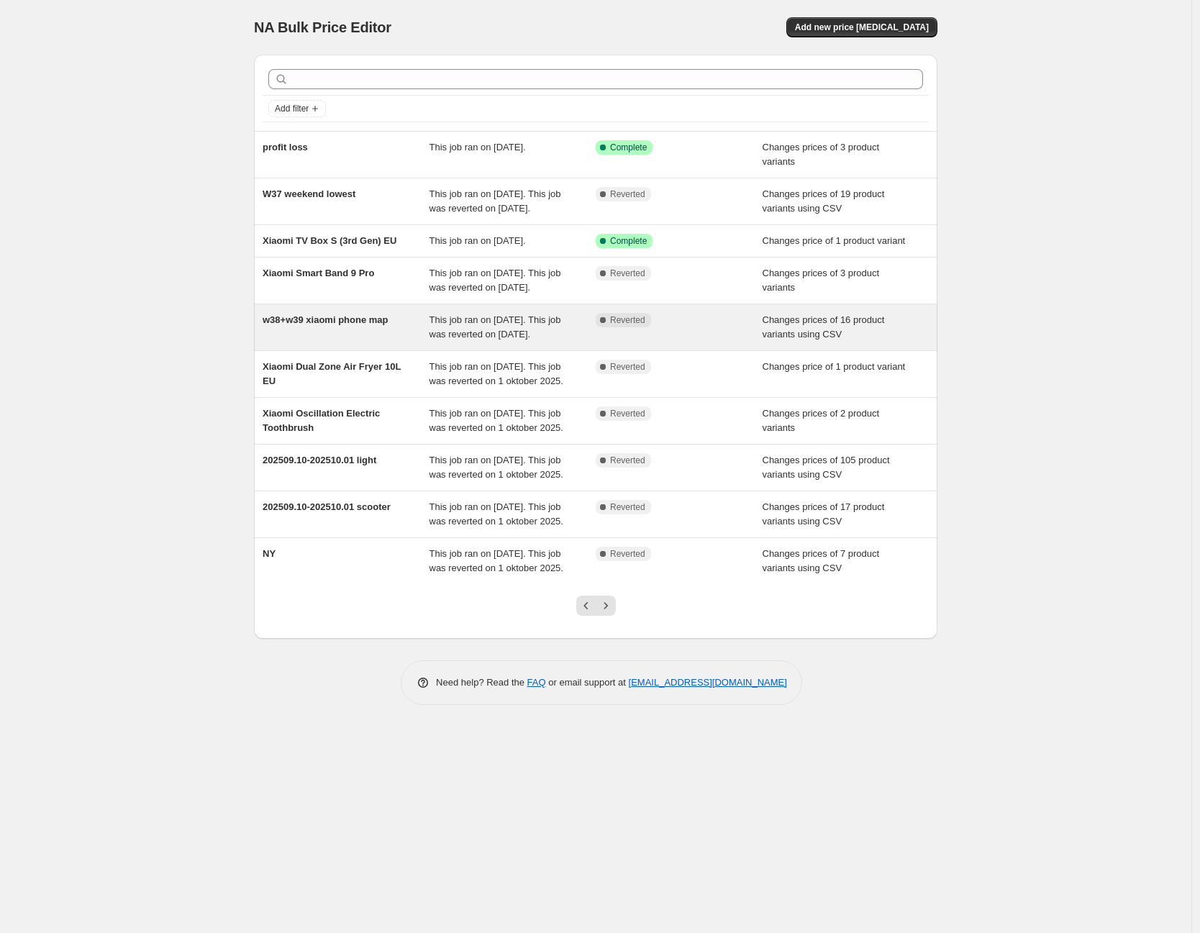
click at [551, 339] on span "This job ran on [DATE]. This job was reverted on [DATE]." at bounding box center [495, 326] width 132 height 25
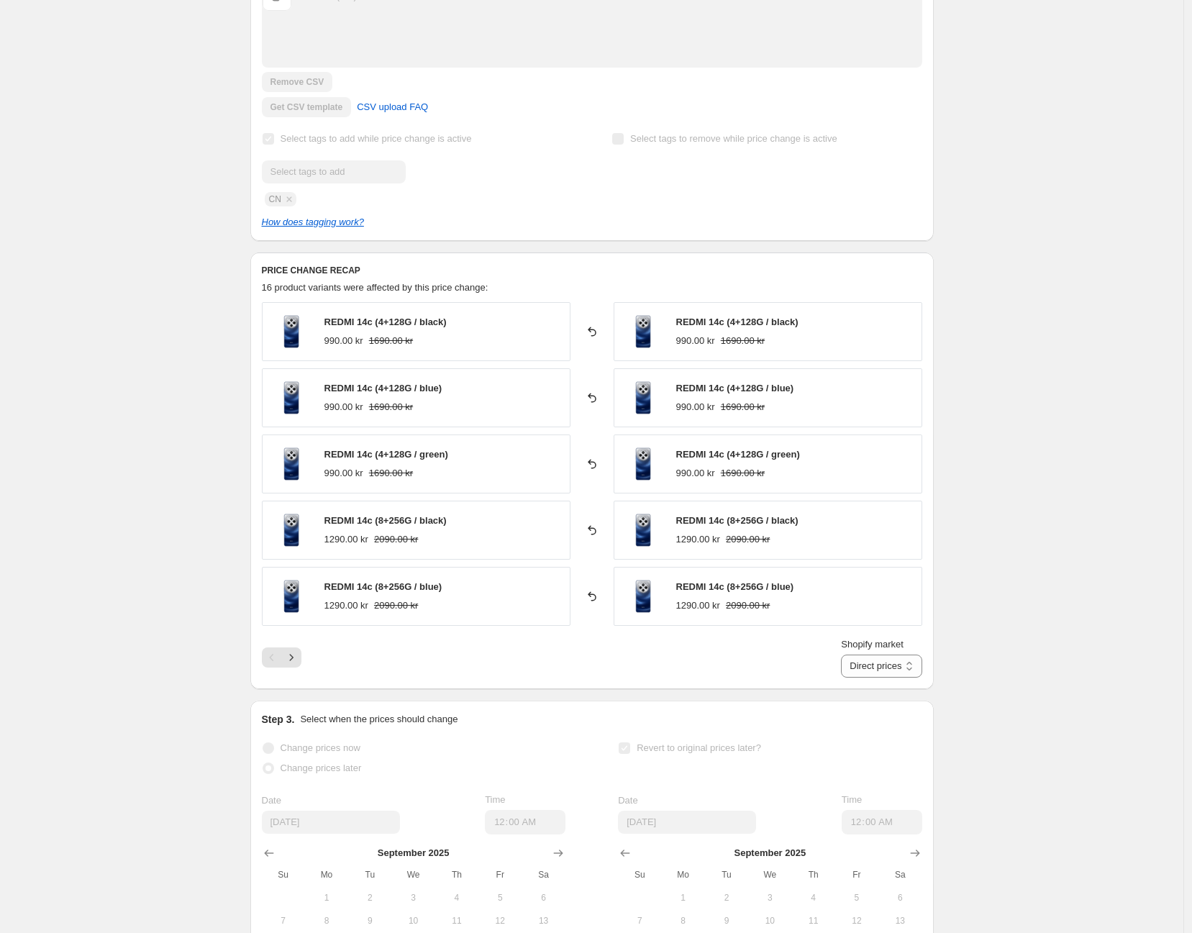
scroll to position [479, 0]
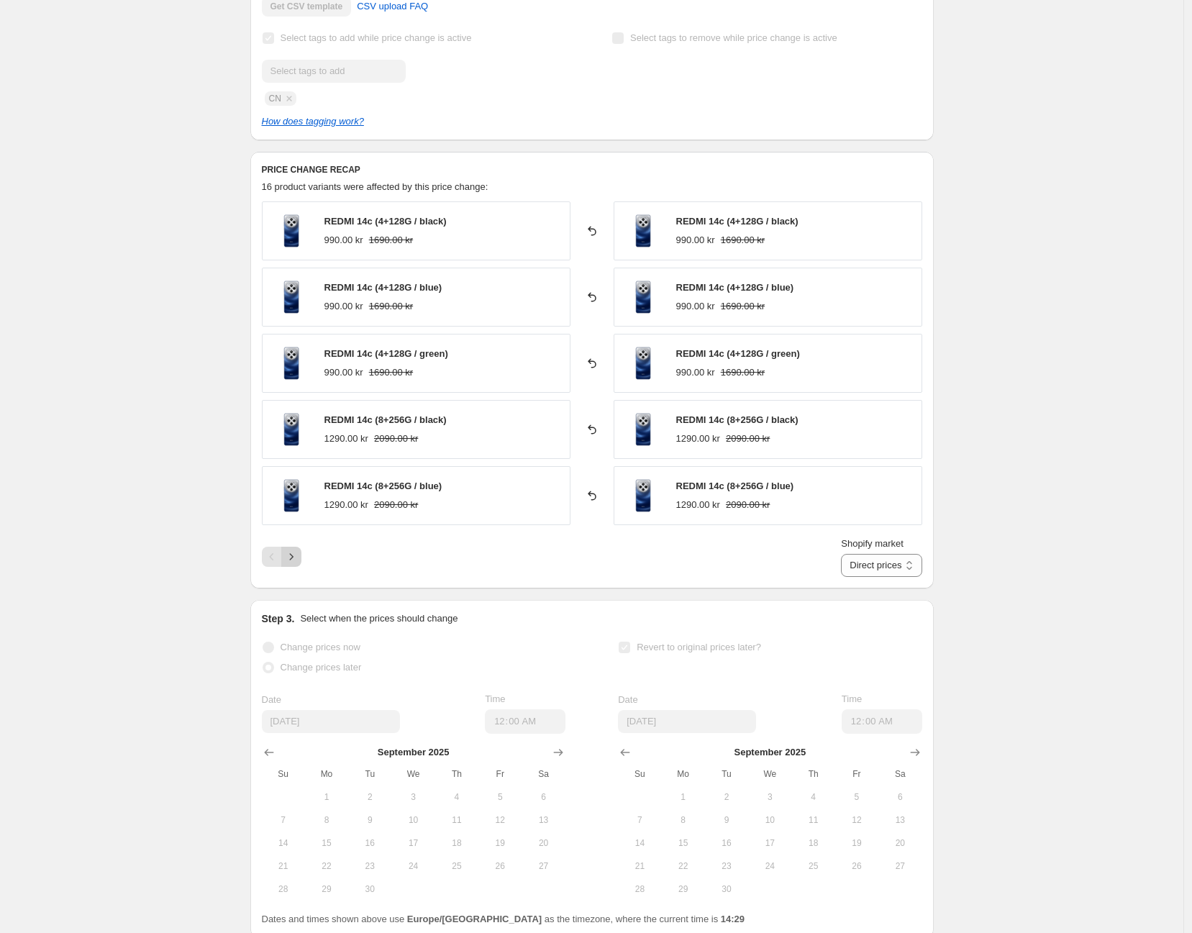
click at [301, 557] on button "Next" at bounding box center [291, 557] width 20 height 20
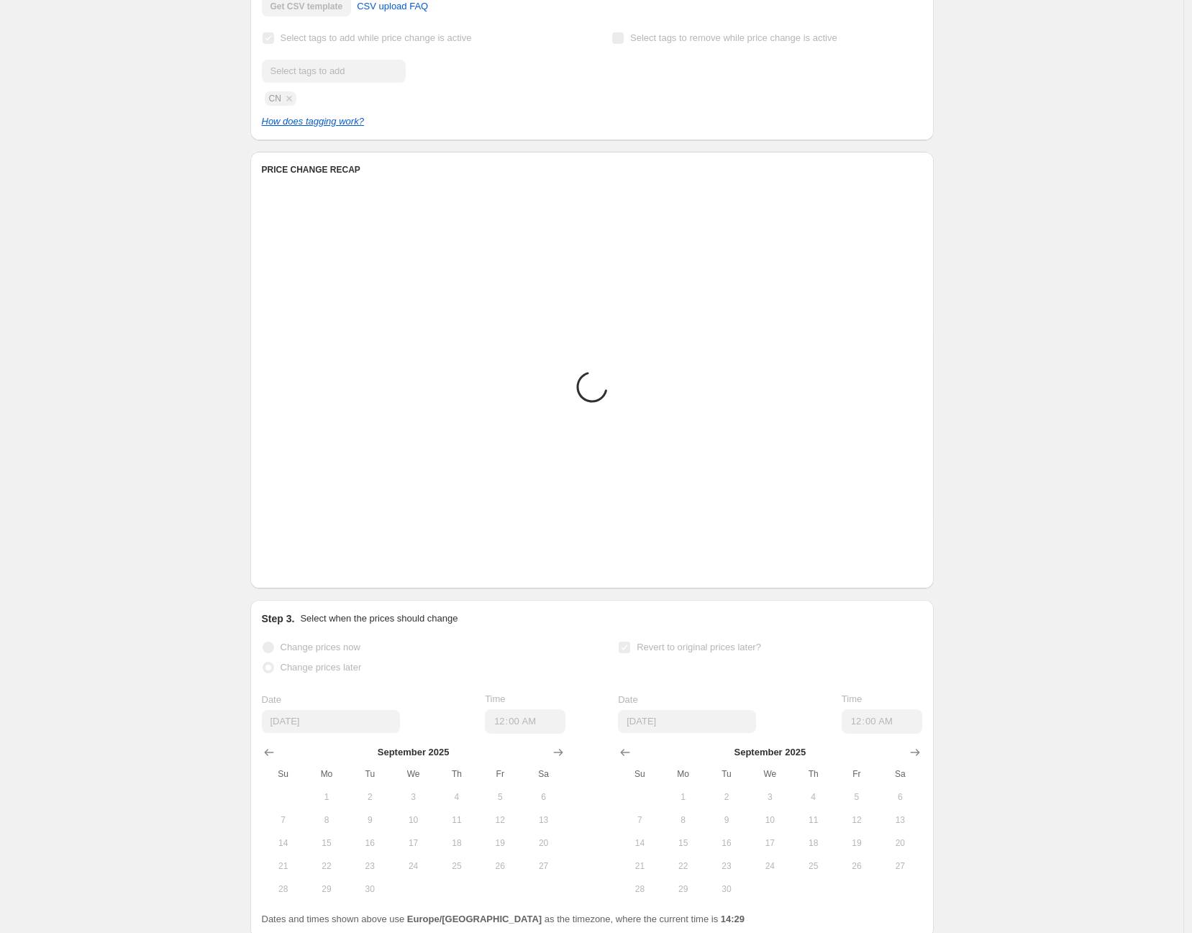
click at [298, 558] on icon "Next" at bounding box center [291, 556] width 14 height 14
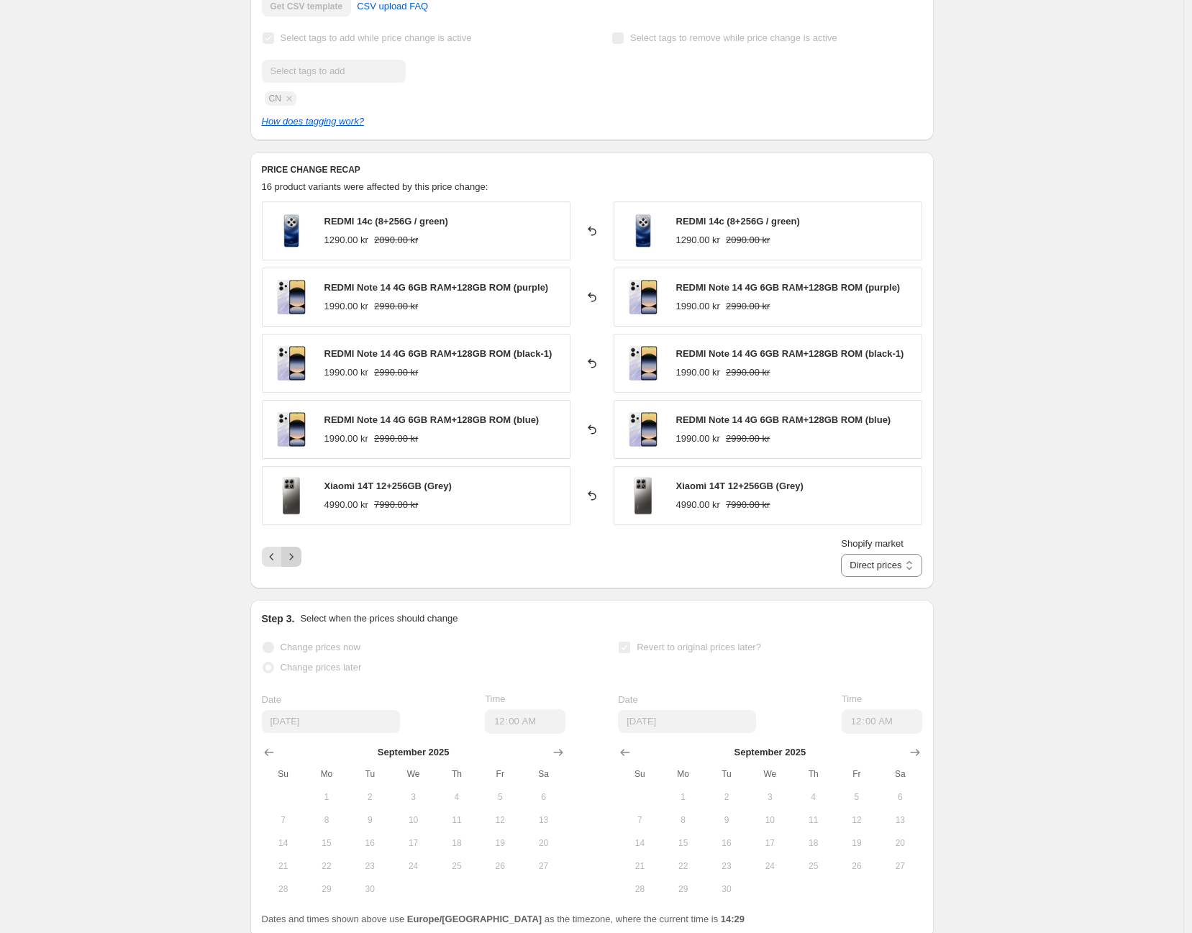
click at [298, 562] on icon "Next" at bounding box center [291, 556] width 14 height 14
drag, startPoint x: 302, startPoint y: 562, endPoint x: 310, endPoint y: 565, distance: 8.4
click at [298, 562] on icon "Next" at bounding box center [291, 556] width 14 height 14
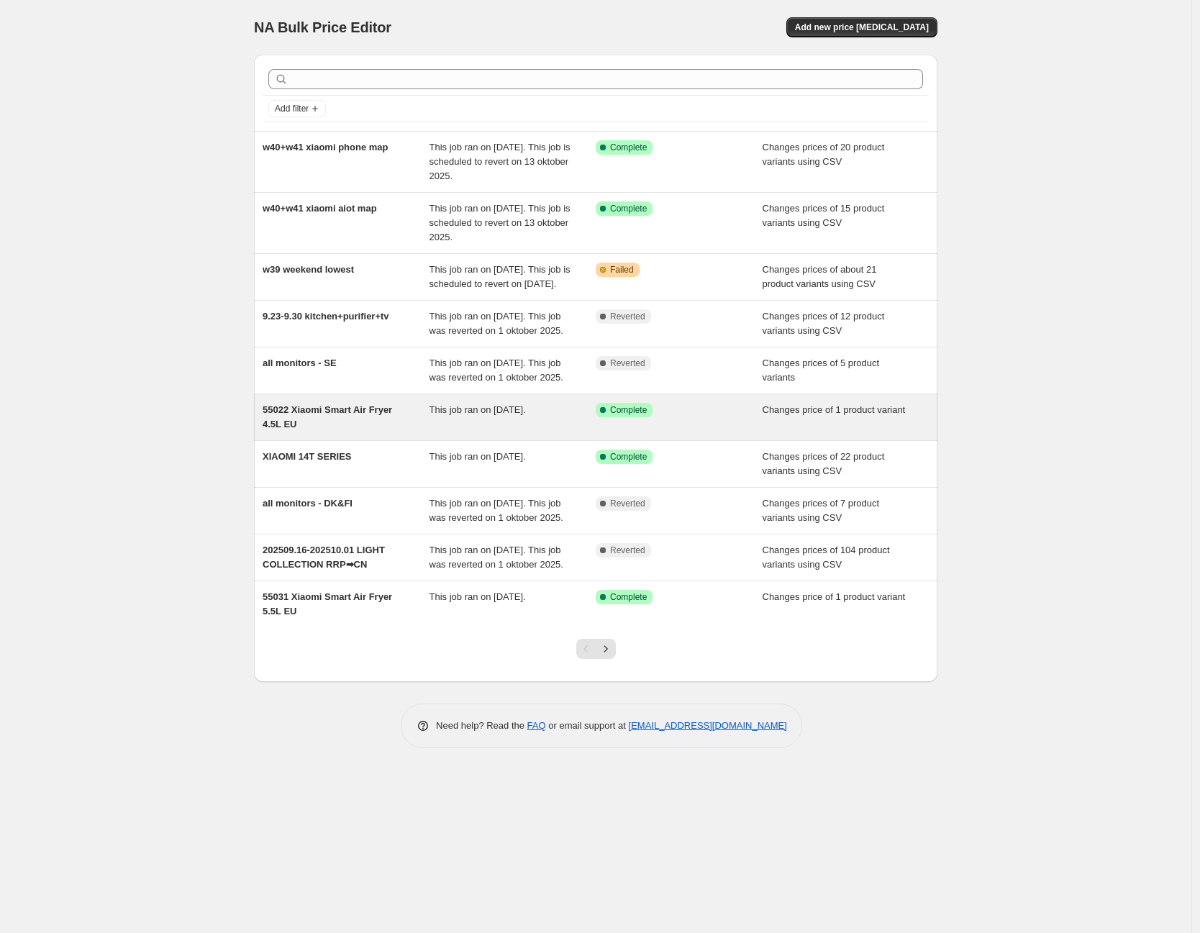
click at [549, 440] on div "55022 Xiaomi Smart Air Fryer 4.5L EU This job ran on 22 september 2025. Success…" at bounding box center [595, 417] width 683 height 46
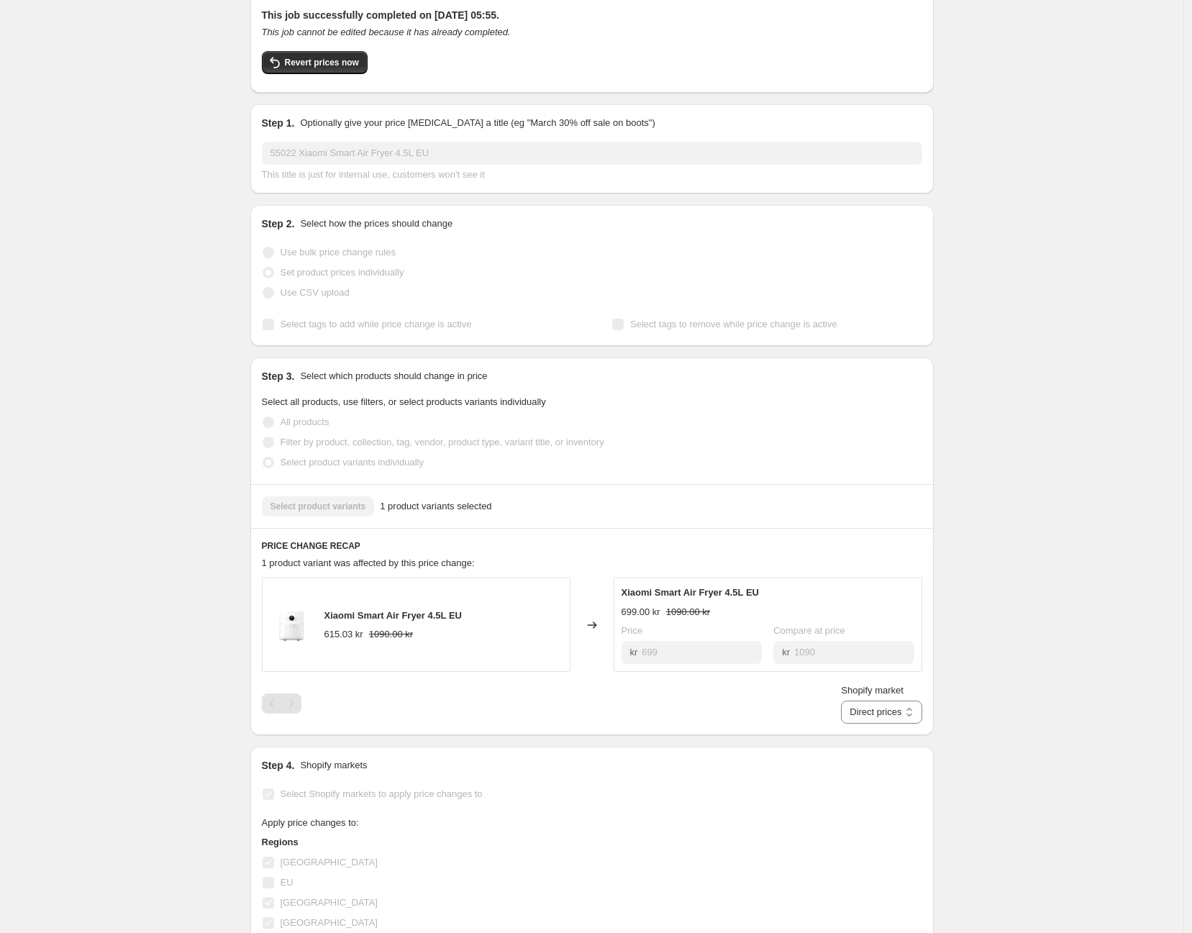
scroll to position [239, 0]
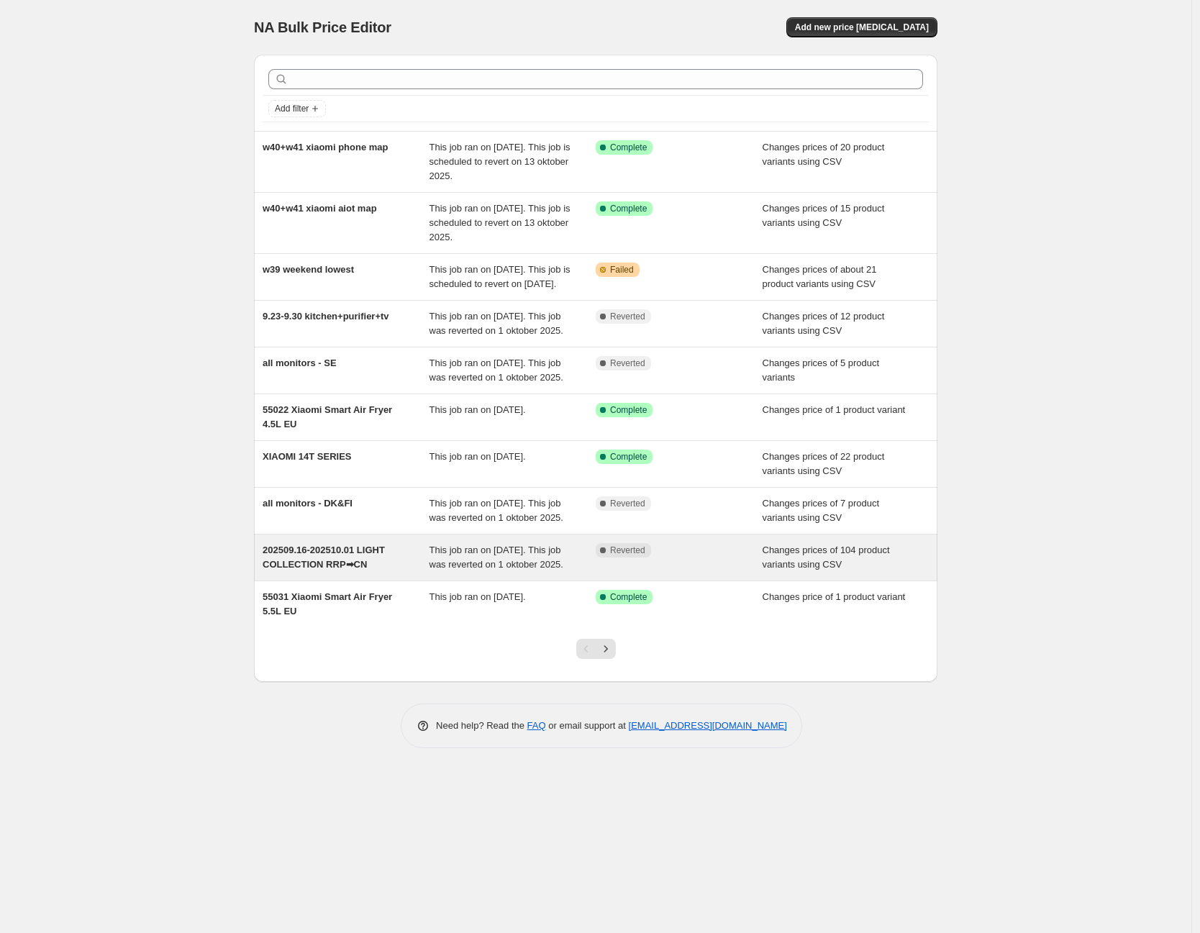
click at [576, 572] on div "This job ran on [DATE]. This job was reverted on 1 oktober 2025." at bounding box center [512, 557] width 167 height 29
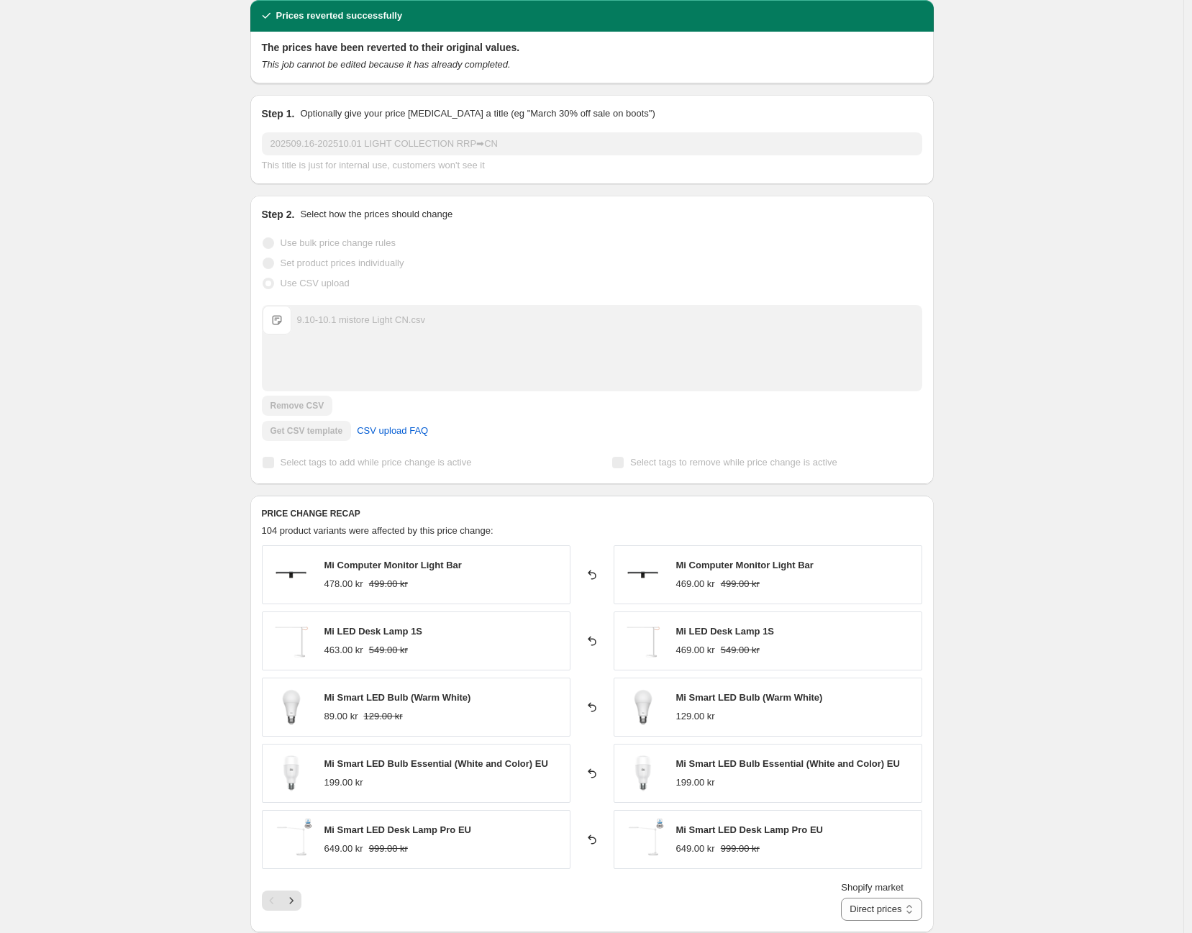
scroll to position [160, 0]
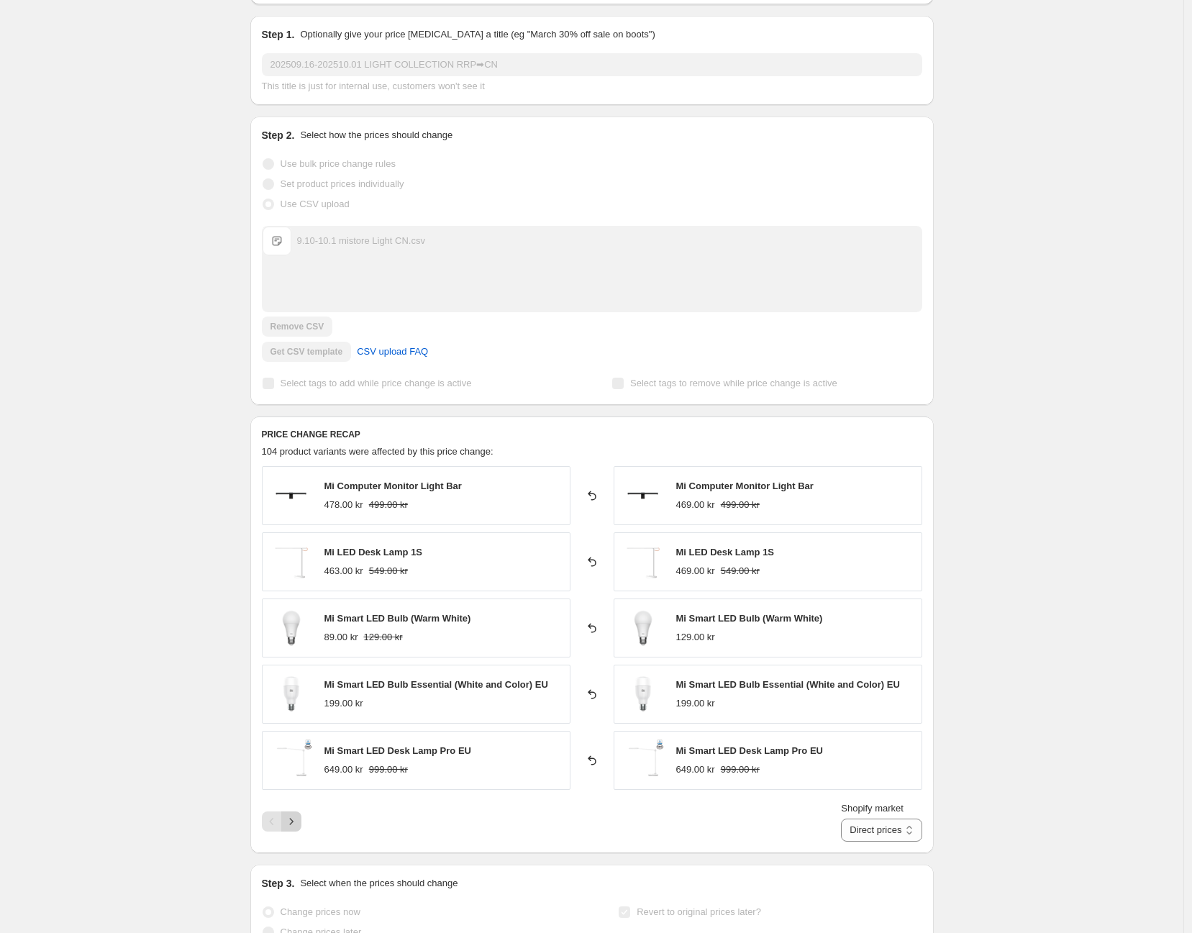
click at [298, 814] on icon "Next" at bounding box center [291, 821] width 14 height 14
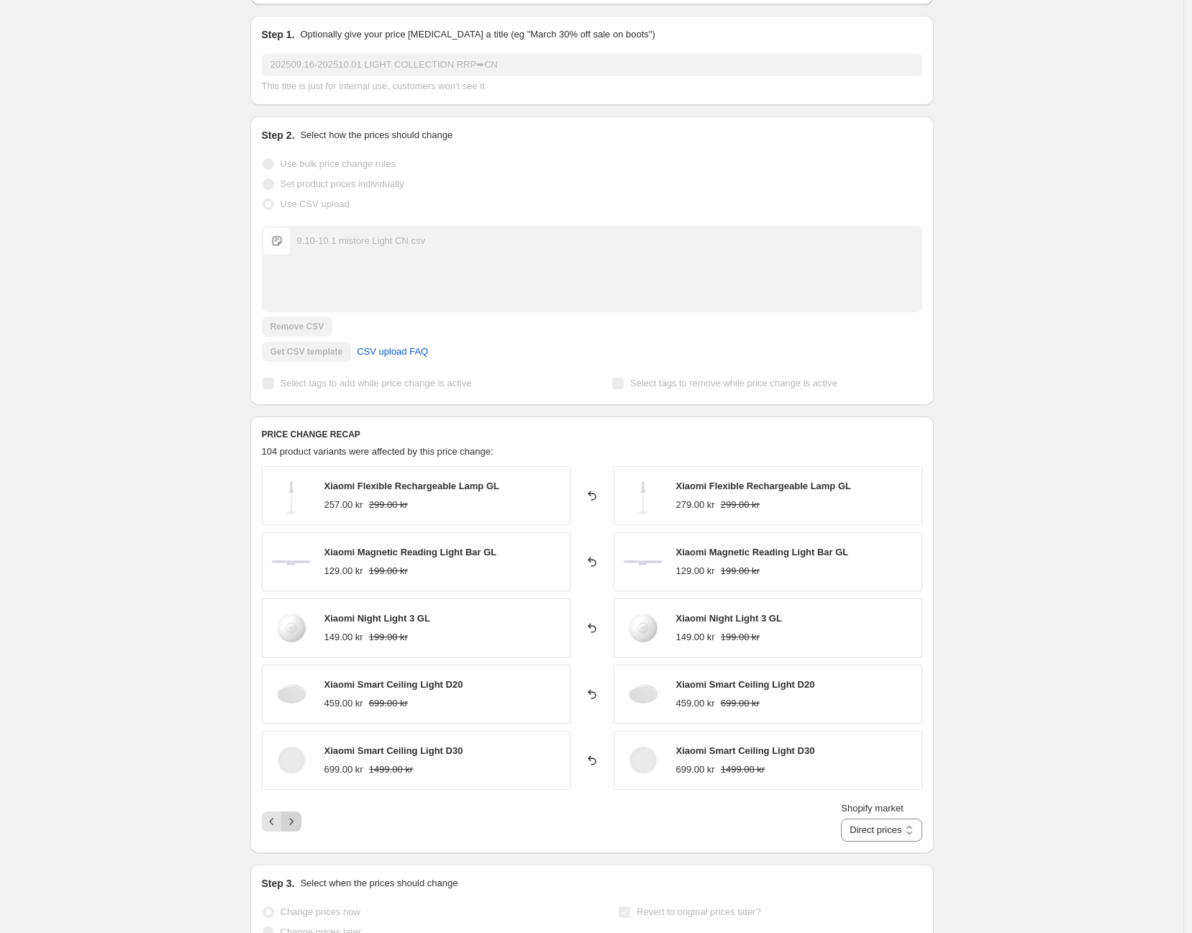
click at [298, 814] on icon "Next" at bounding box center [291, 821] width 14 height 14
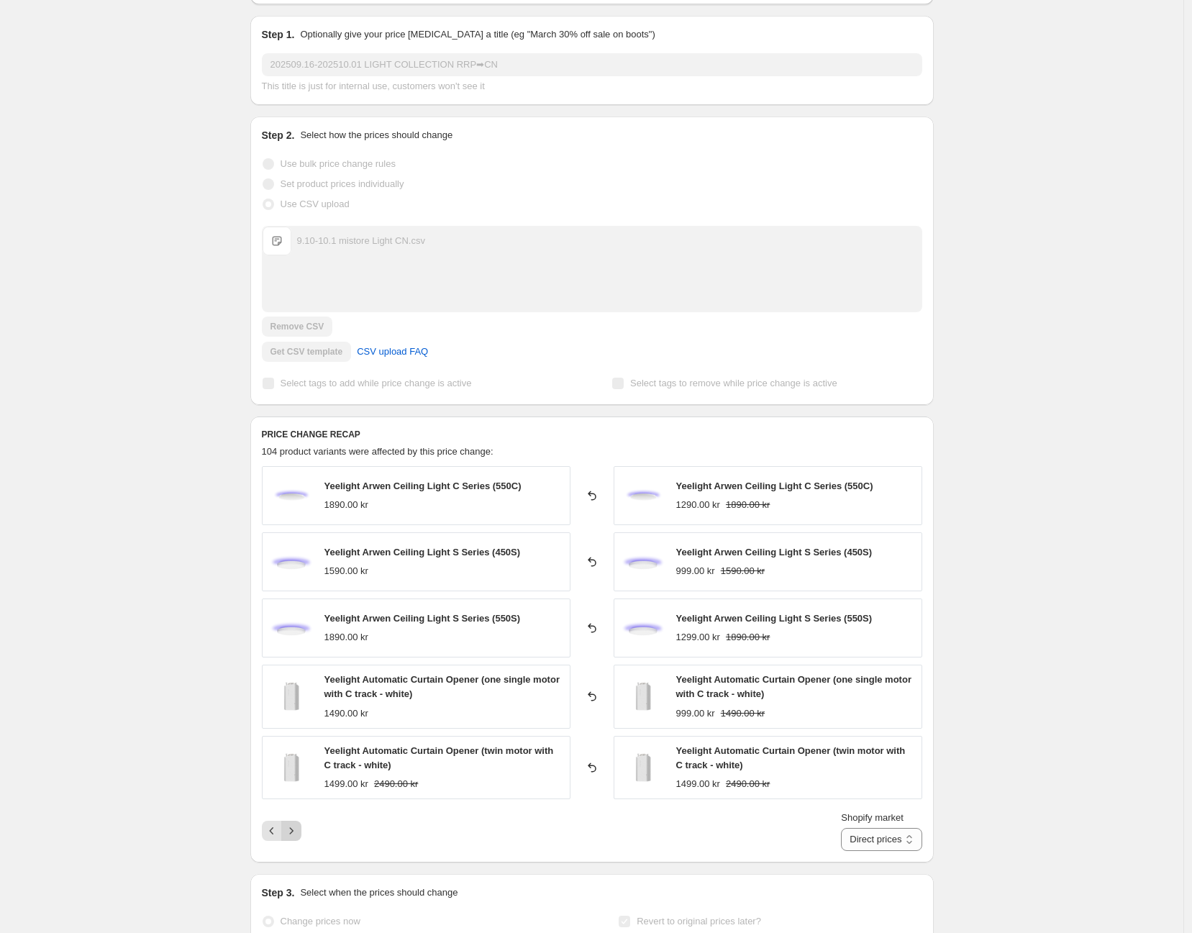
click at [298, 810] on div "Shopify market Direct prices [GEOGRAPHIC_DATA] [GEOGRAPHIC_DATA] [GEOGRAPHIC_DA…" at bounding box center [592, 830] width 660 height 40
click at [297, 821] on button "Next" at bounding box center [291, 831] width 20 height 20
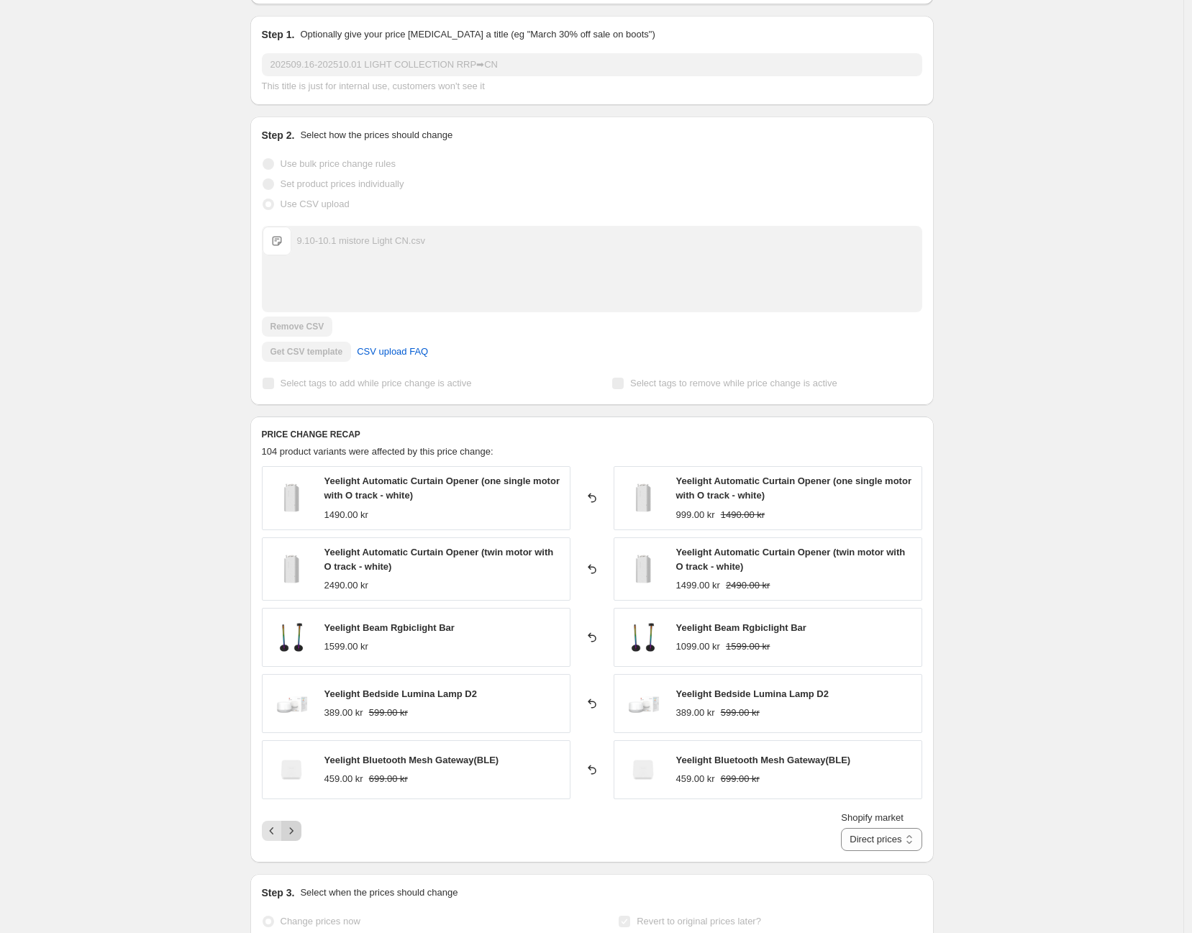
click at [297, 821] on button "Next" at bounding box center [291, 831] width 20 height 20
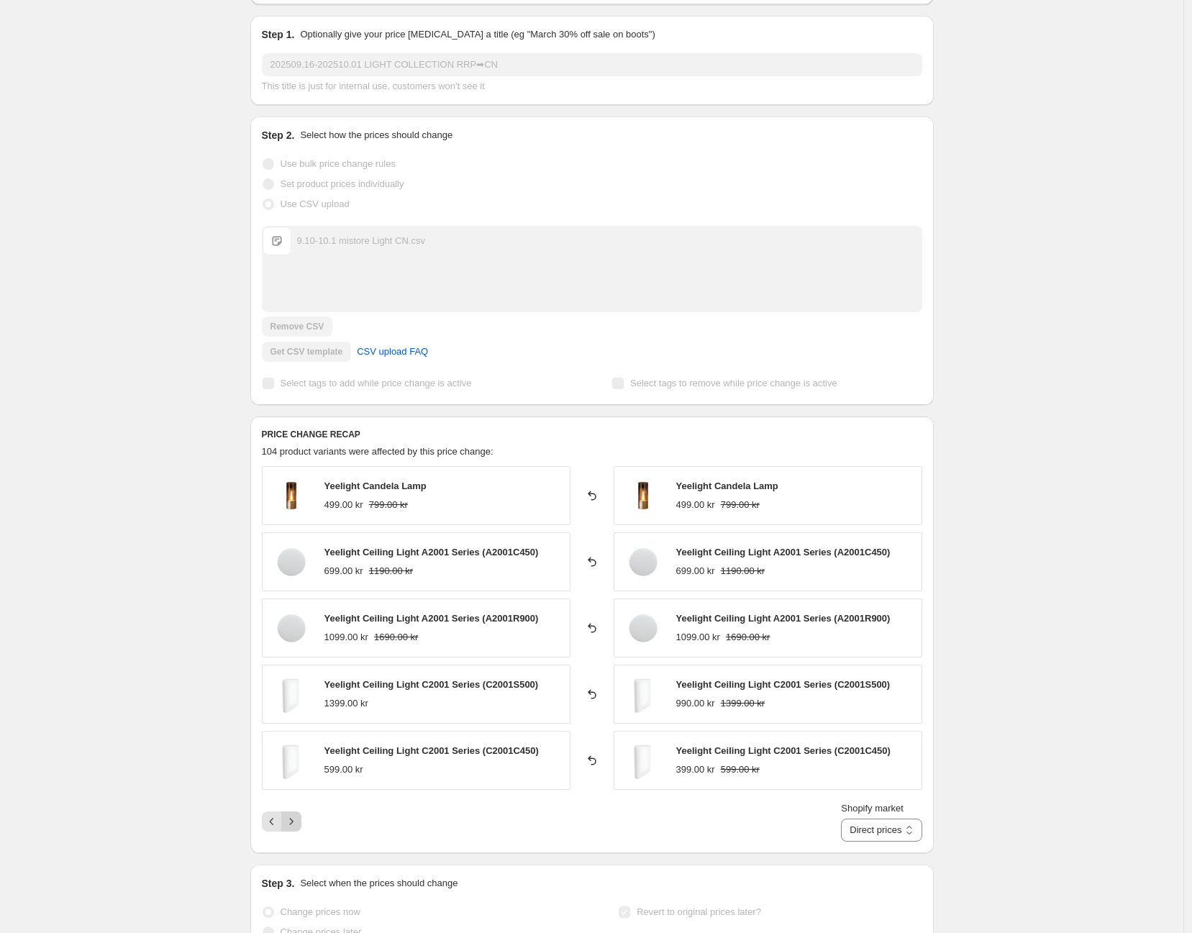
click at [297, 813] on div "Shopify market Direct prices [GEOGRAPHIC_DATA] [GEOGRAPHIC_DATA] [GEOGRAPHIC_DA…" at bounding box center [592, 821] width 660 height 40
click at [298, 809] on div "Shopify market Direct prices [GEOGRAPHIC_DATA] [GEOGRAPHIC_DATA] [GEOGRAPHIC_DA…" at bounding box center [592, 821] width 660 height 40
click at [297, 814] on icon "Next" at bounding box center [291, 821] width 14 height 14
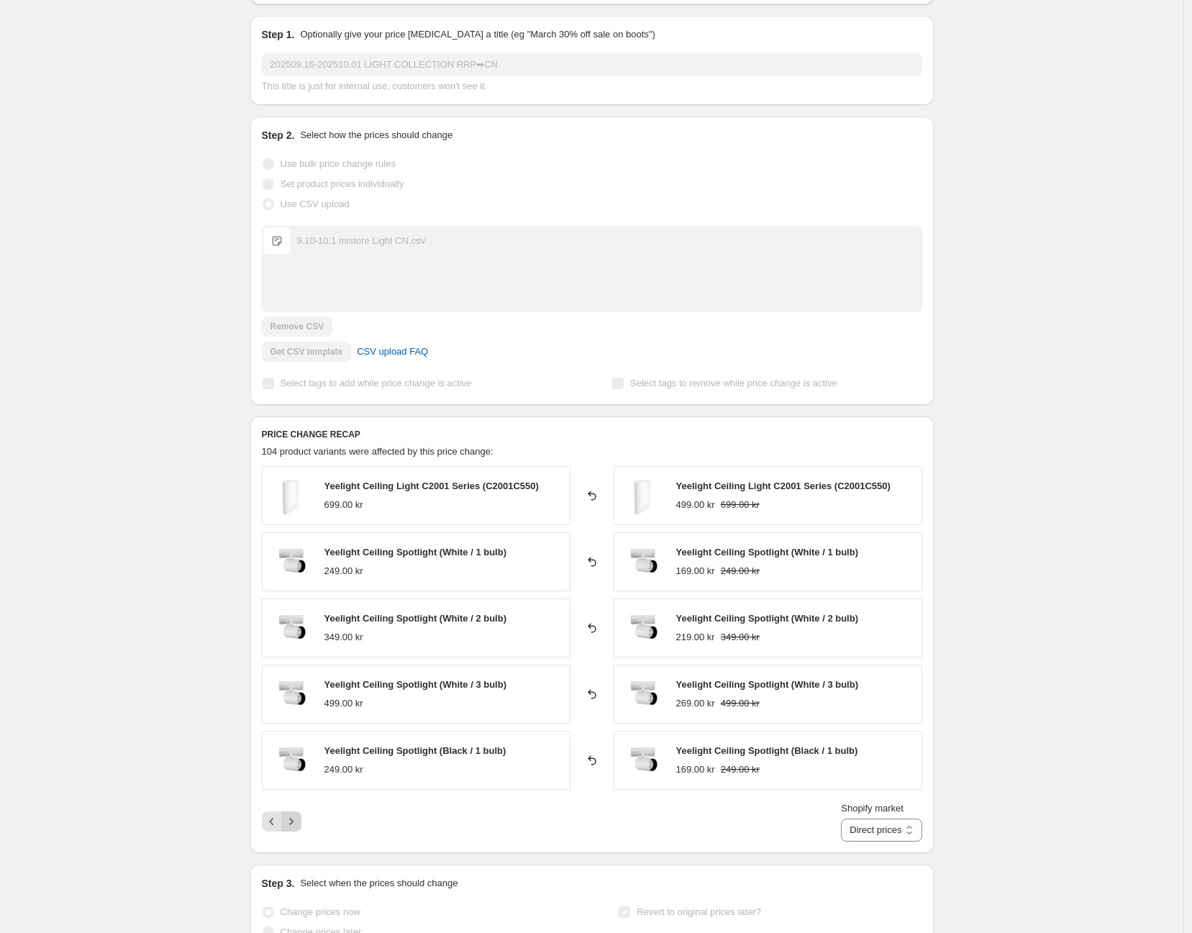
click at [297, 814] on icon "Next" at bounding box center [291, 821] width 14 height 14
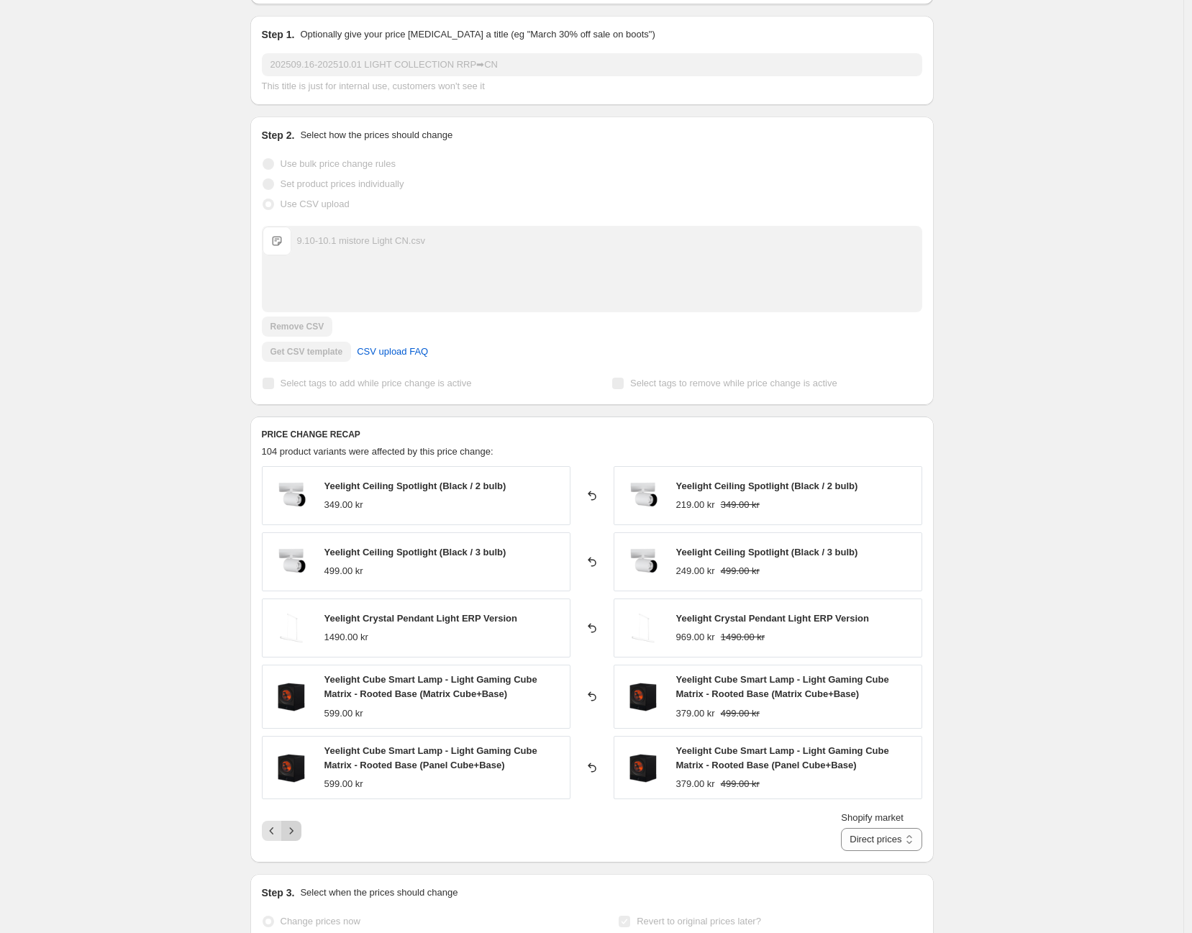
click at [297, 821] on button "Next" at bounding box center [291, 831] width 20 height 20
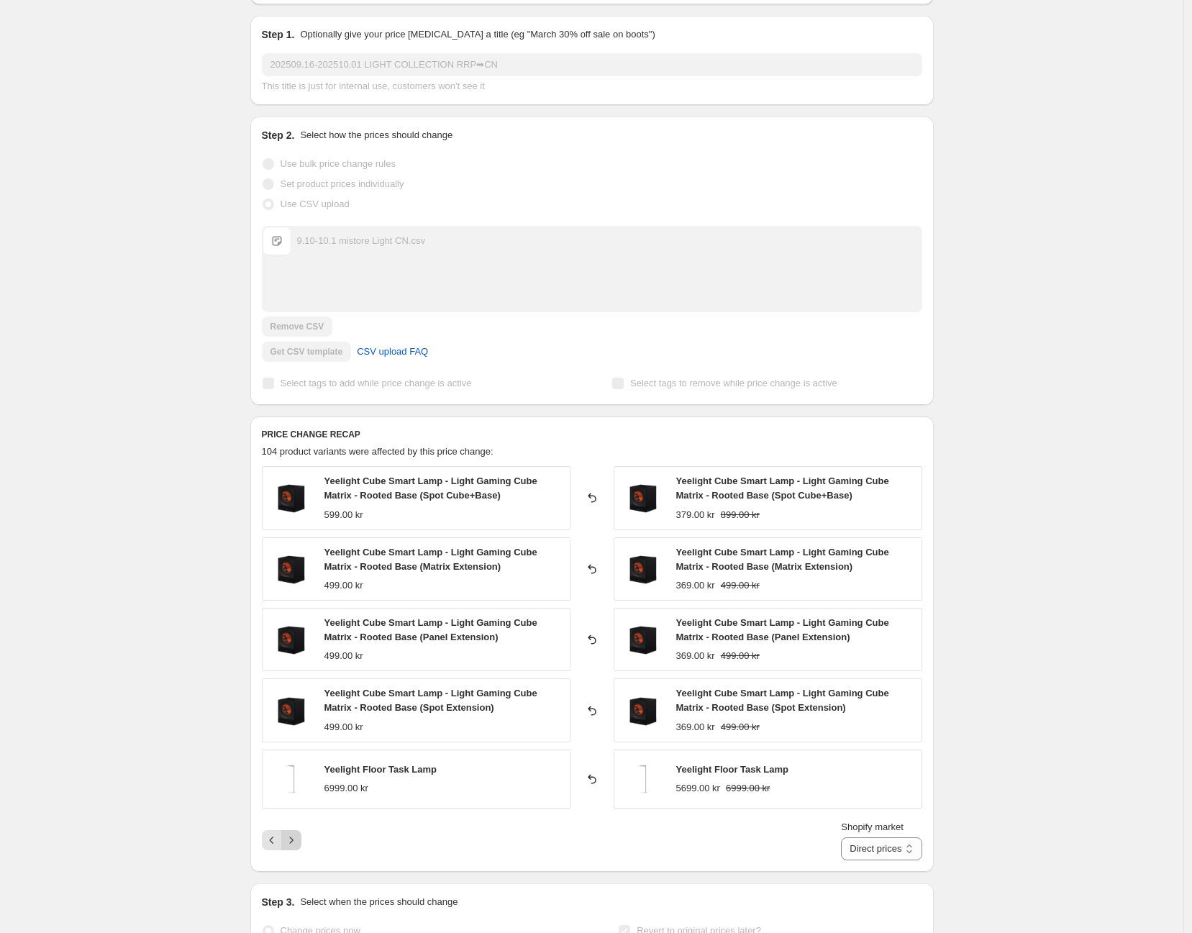
click at [297, 820] on div "Shopify market Direct prices [GEOGRAPHIC_DATA] [GEOGRAPHIC_DATA] [GEOGRAPHIC_DA…" at bounding box center [592, 840] width 660 height 40
click at [298, 833] on icon "Next" at bounding box center [291, 840] width 14 height 14
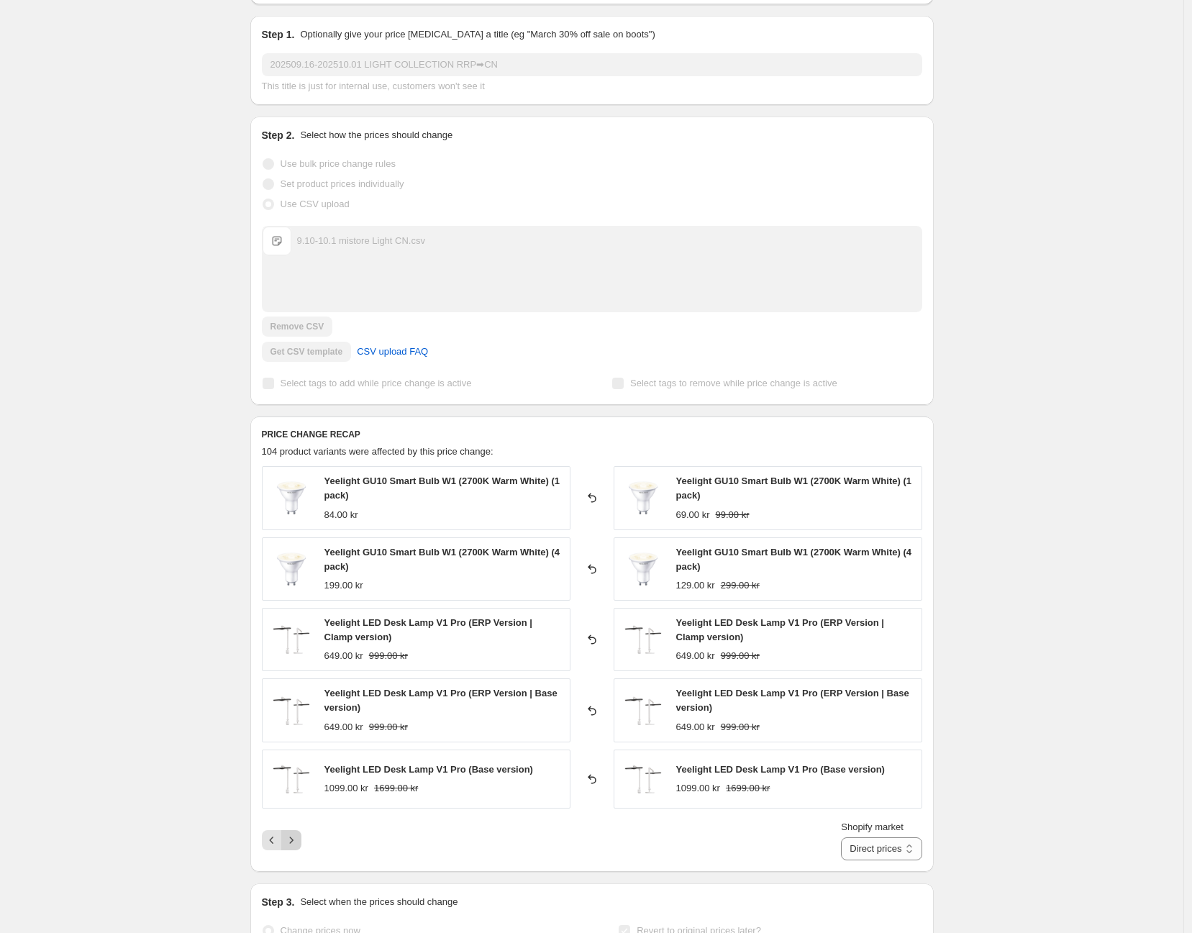
click at [293, 833] on icon "Next" at bounding box center [291, 840] width 14 height 14
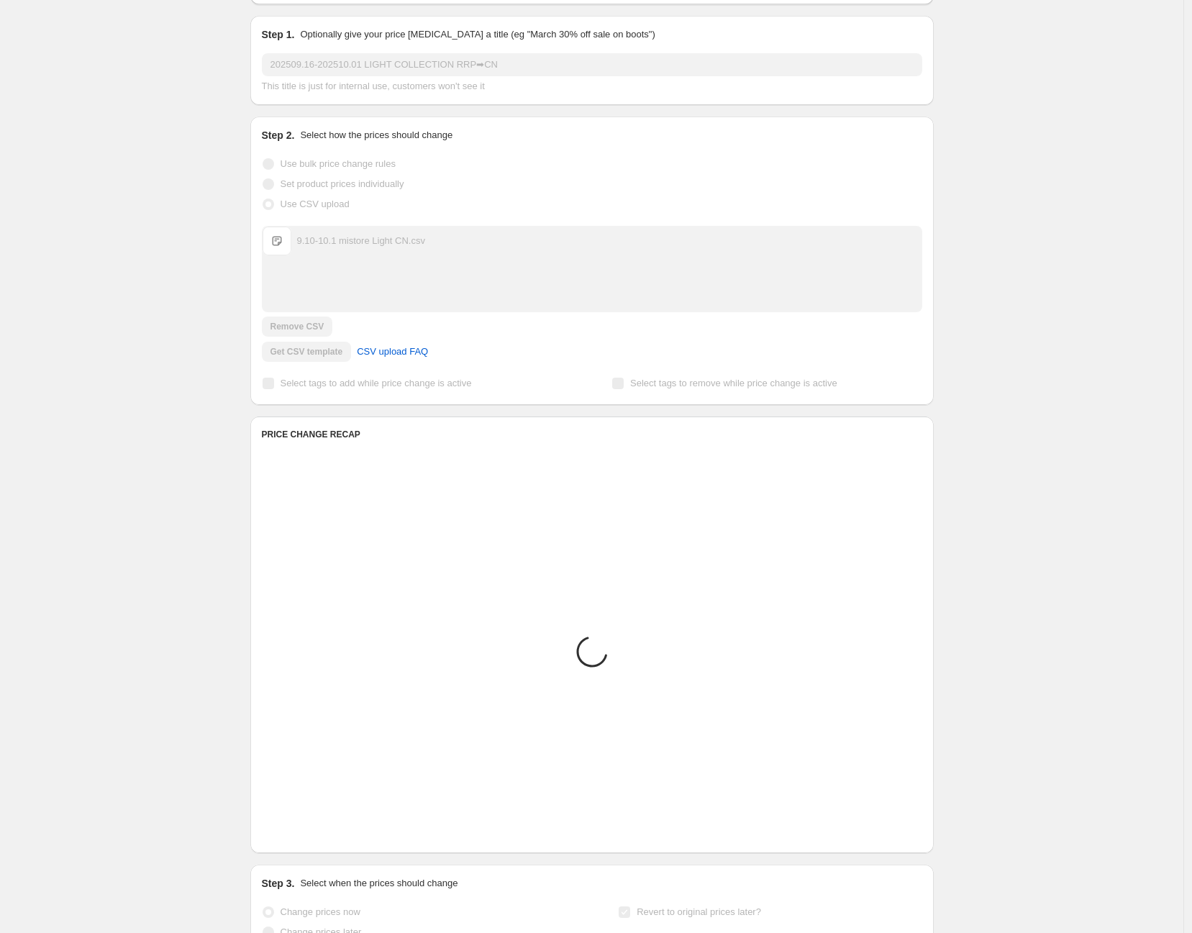
drag, startPoint x: 291, startPoint y: 785, endPoint x: 308, endPoint y: 780, distance: 17.3
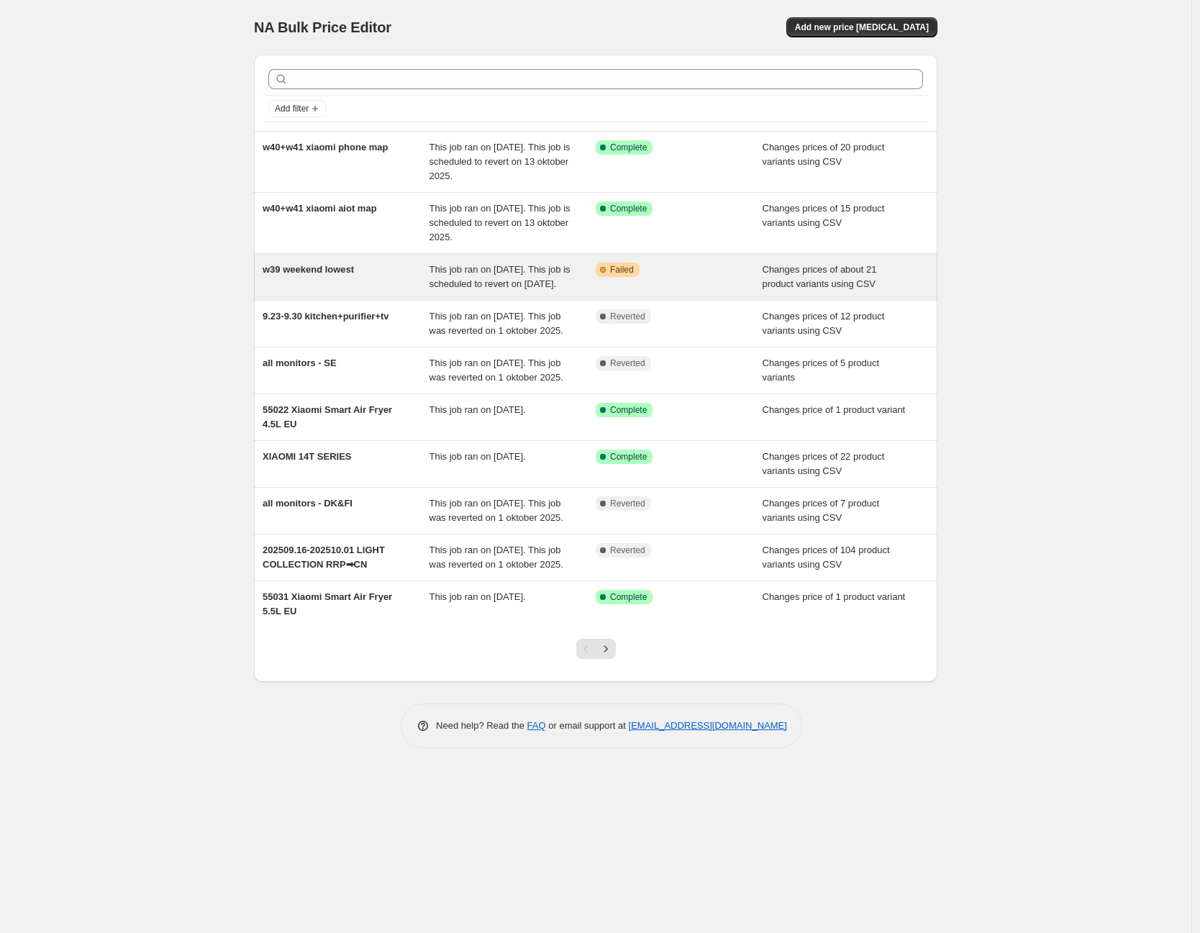
click at [477, 289] on span "This job ran on [DATE]. This job is scheduled to revert on [DATE]." at bounding box center [499, 276] width 141 height 25
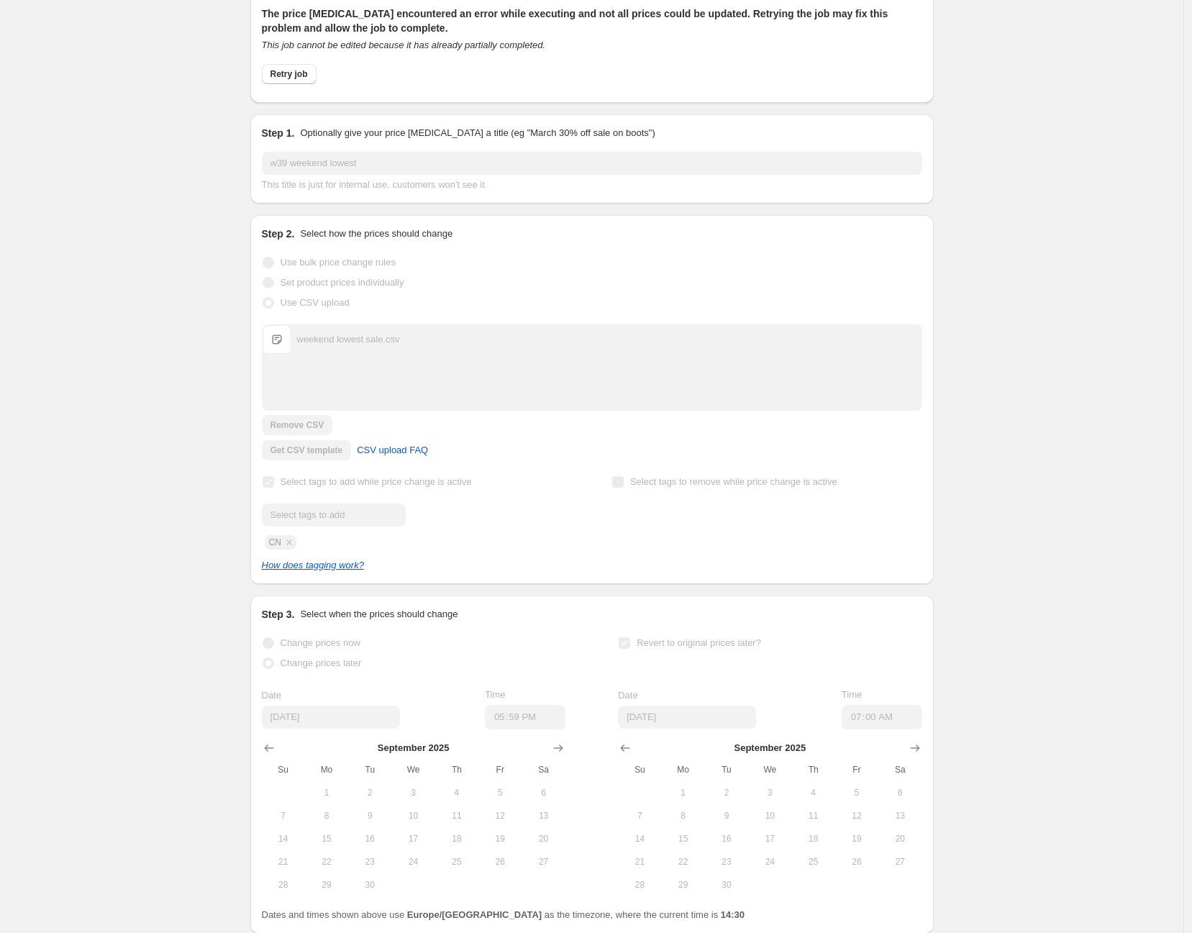
scroll to position [16, 0]
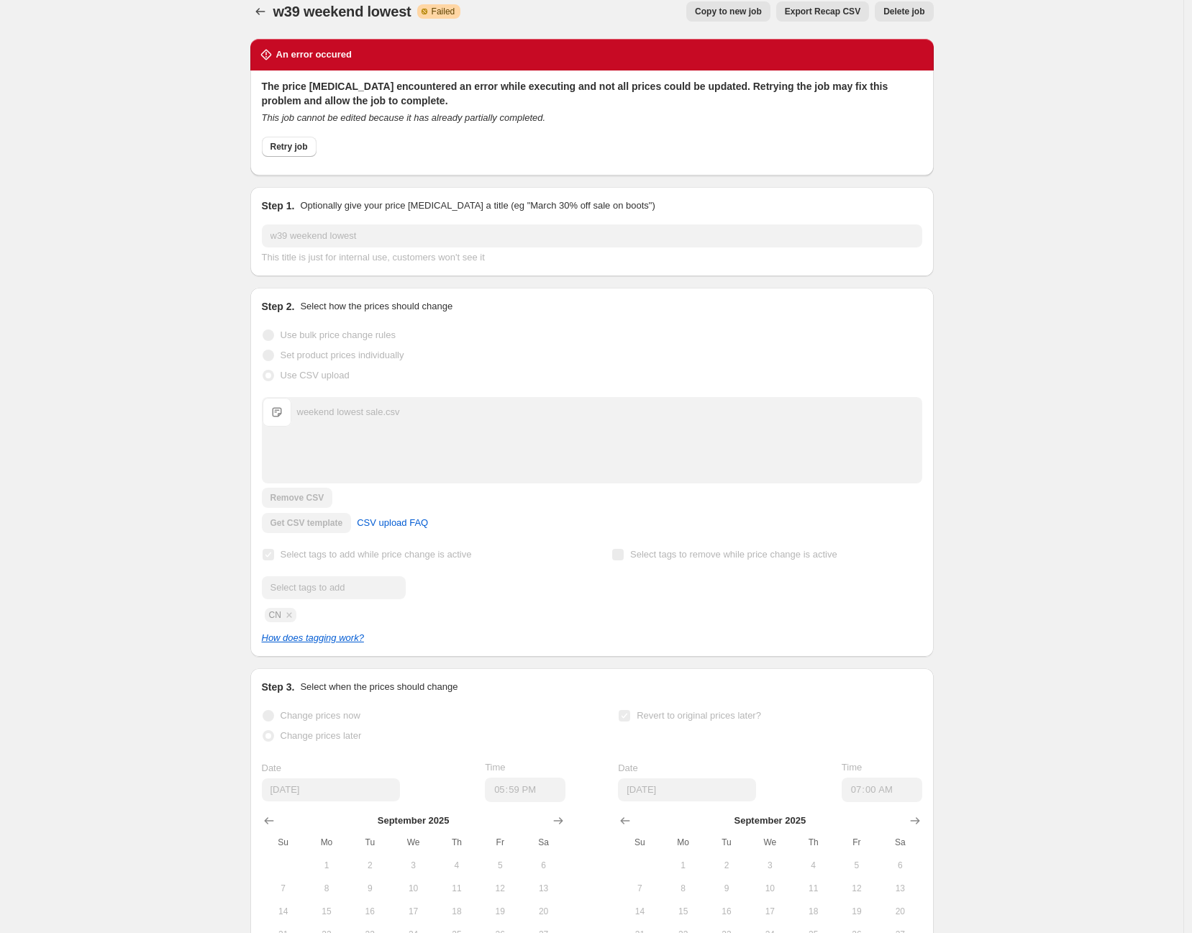
drag, startPoint x: 427, startPoint y: 413, endPoint x: 433, endPoint y: 405, distance: 9.8
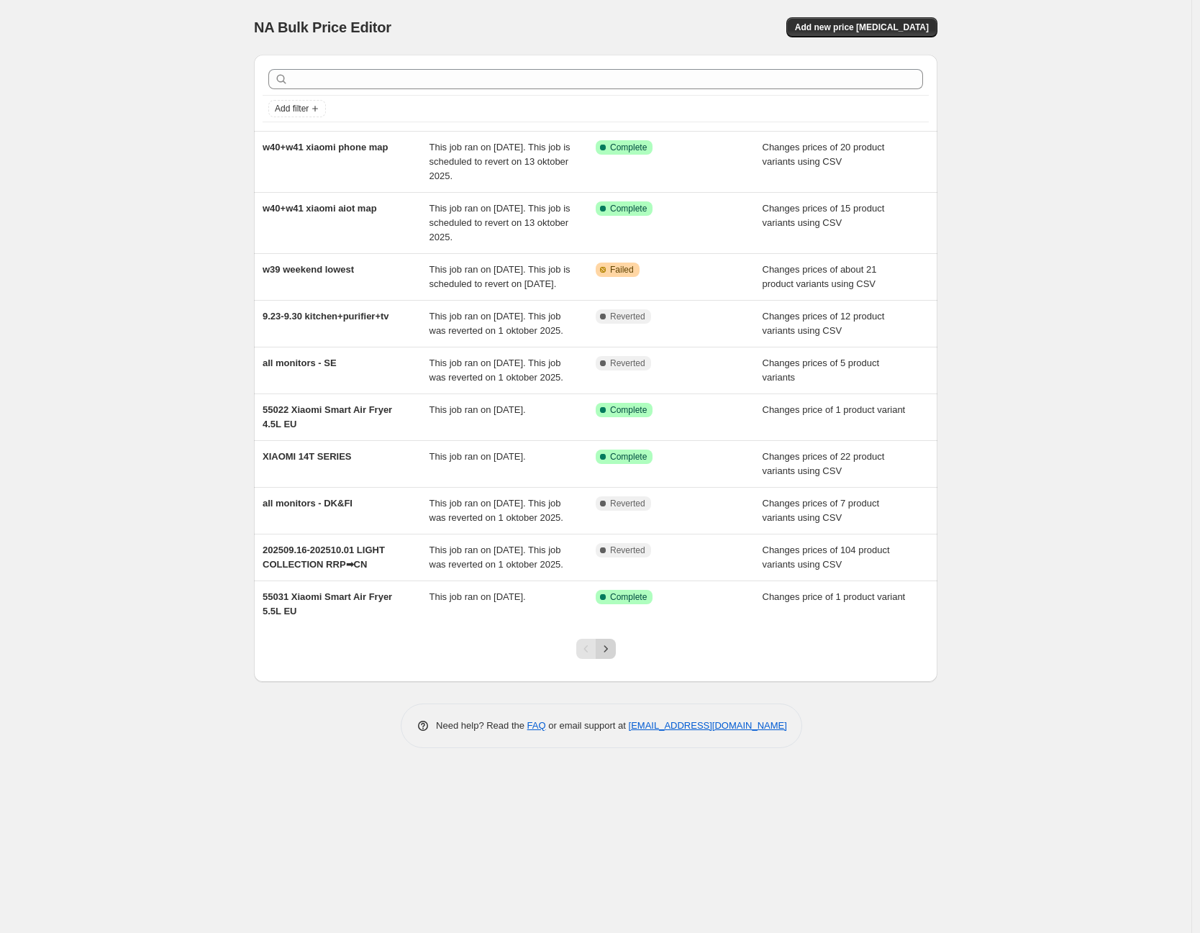
click at [607, 656] on icon "Next" at bounding box center [605, 648] width 14 height 14
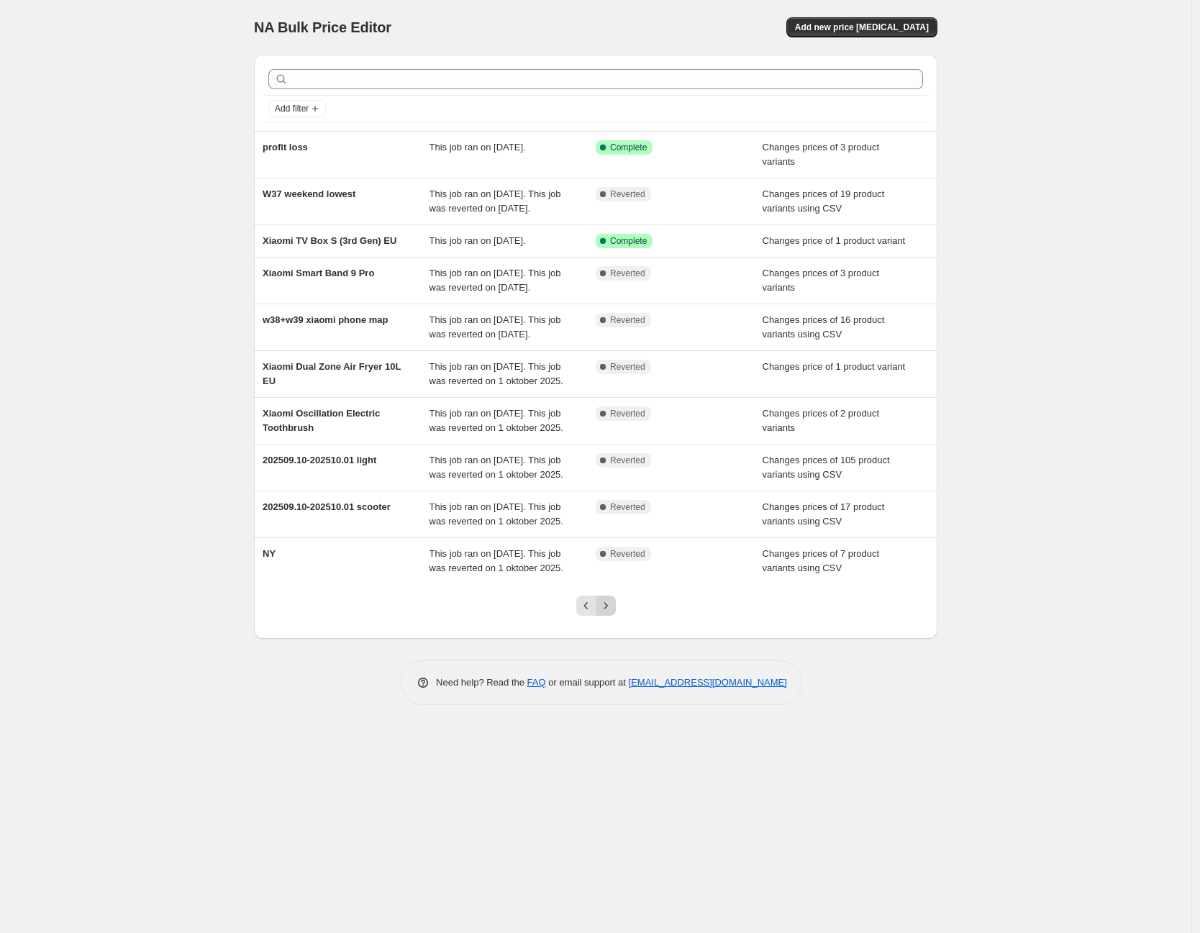
click at [598, 613] on icon "Next" at bounding box center [605, 605] width 14 height 14
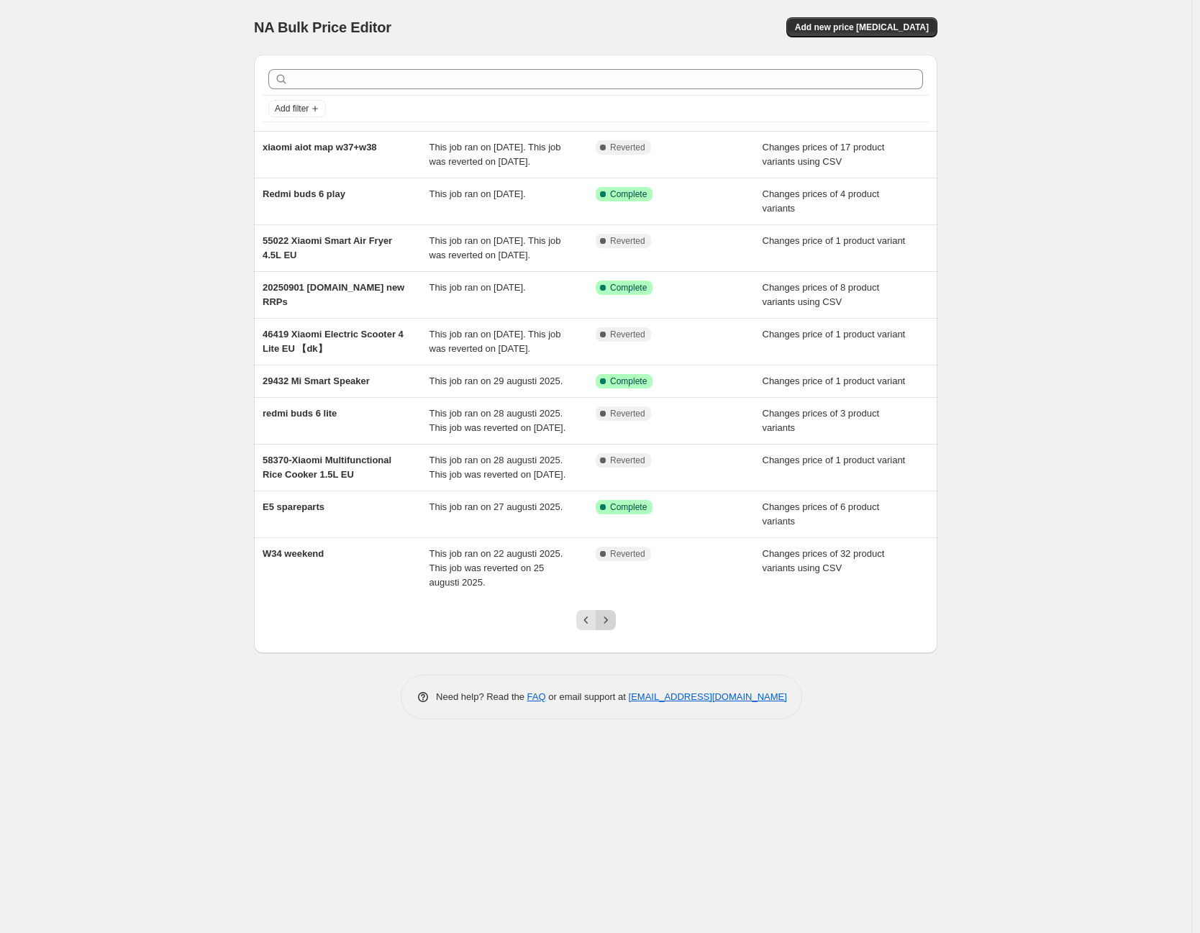
click at [606, 630] on button "Next" at bounding box center [605, 620] width 20 height 20
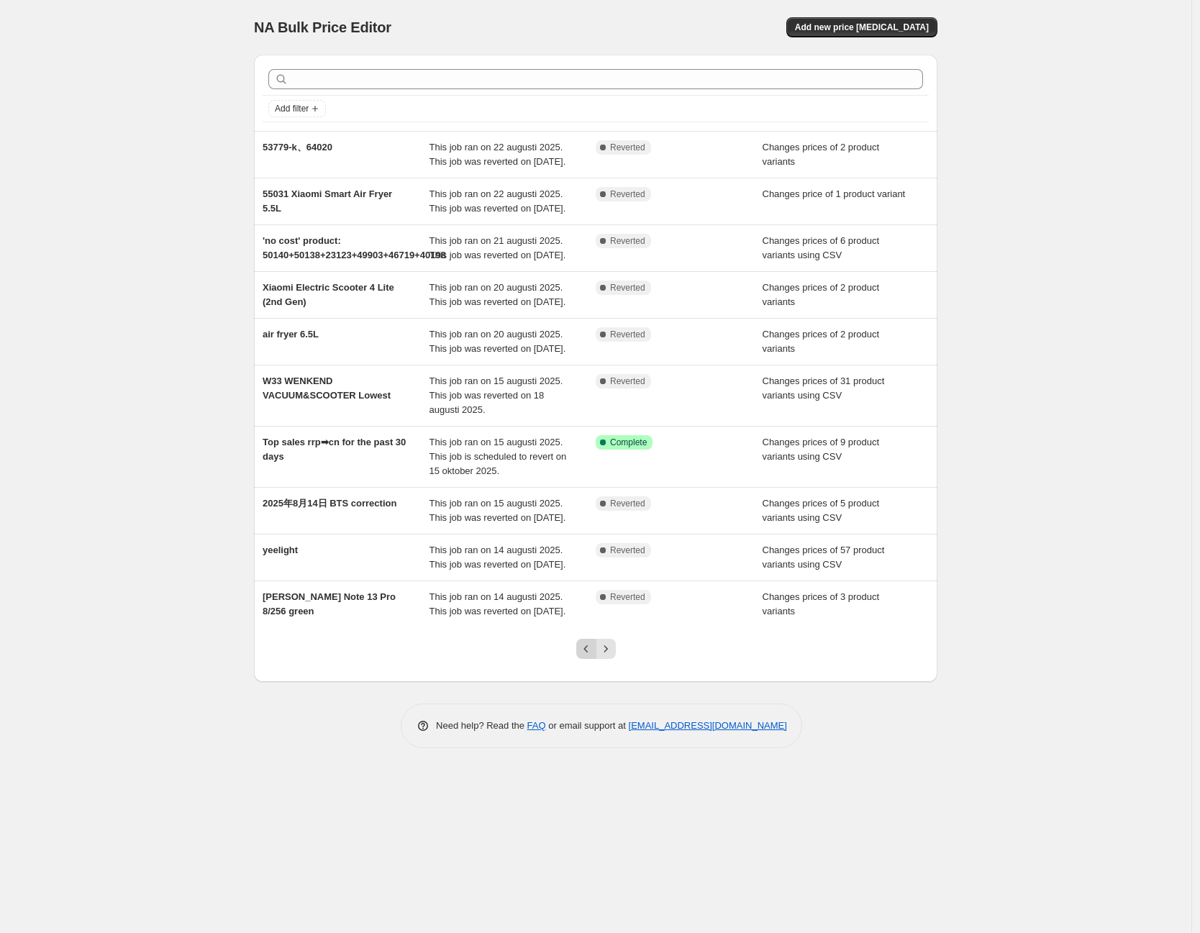
click at [587, 656] on icon "Previous" at bounding box center [586, 648] width 14 height 14
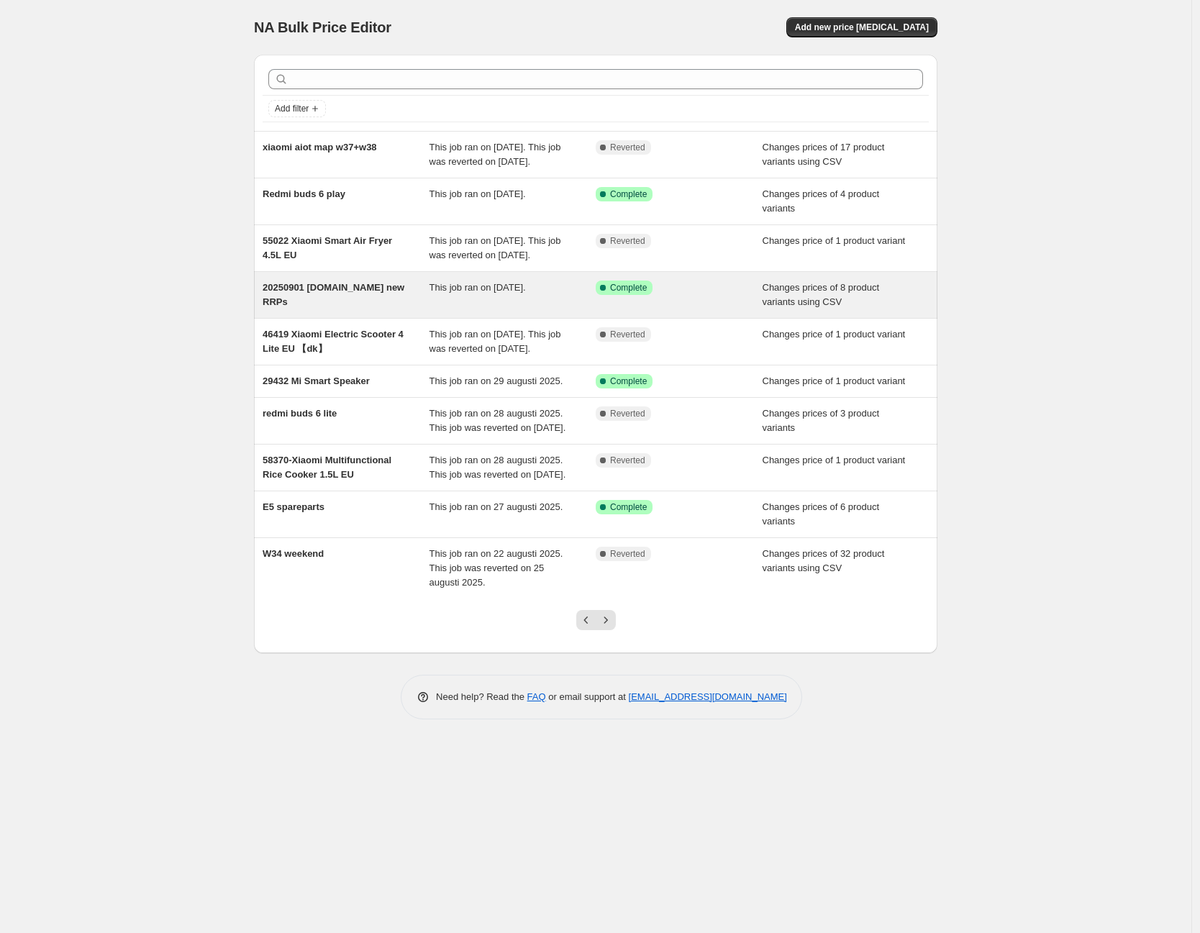
click at [477, 309] on div "This job ran on [DATE]." at bounding box center [512, 294] width 167 height 29
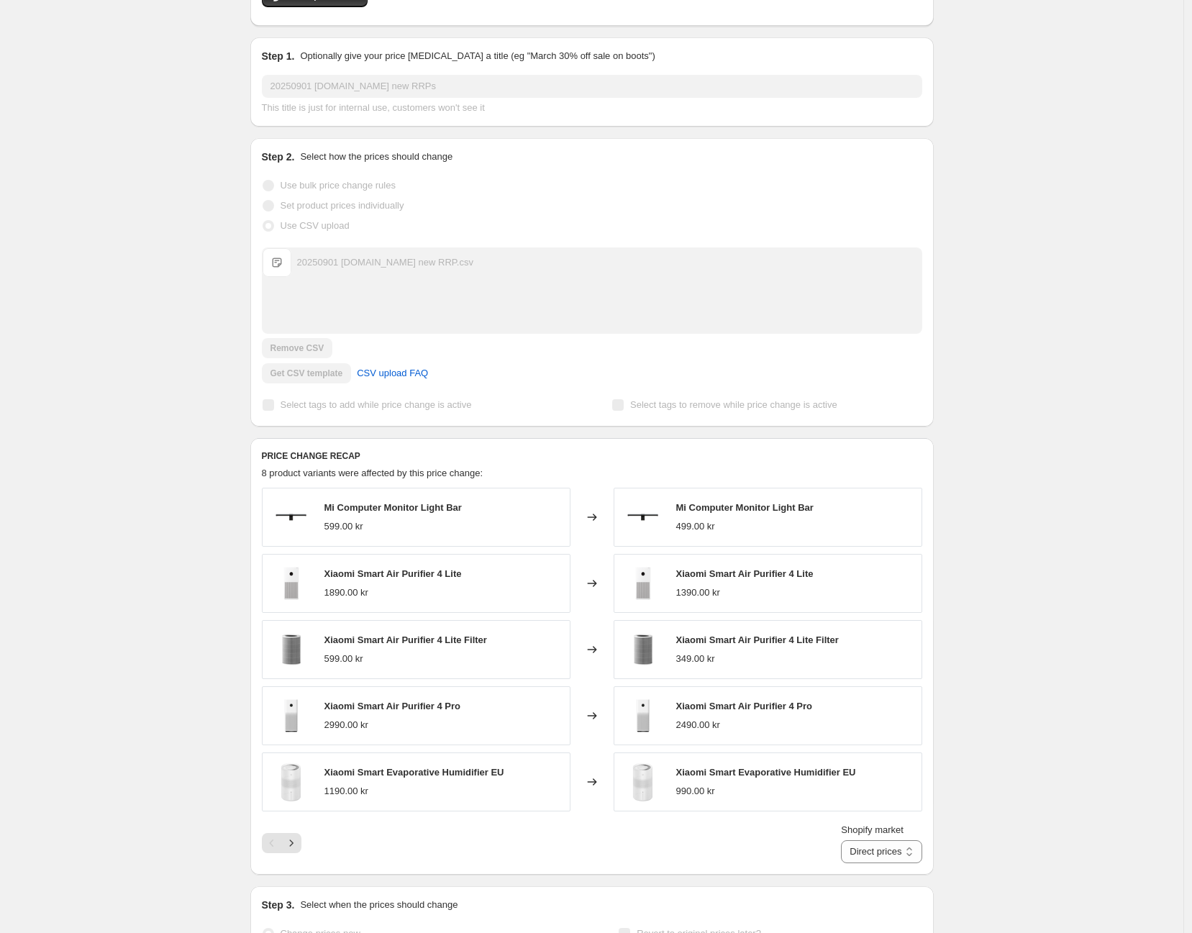
scroll to position [288, 0]
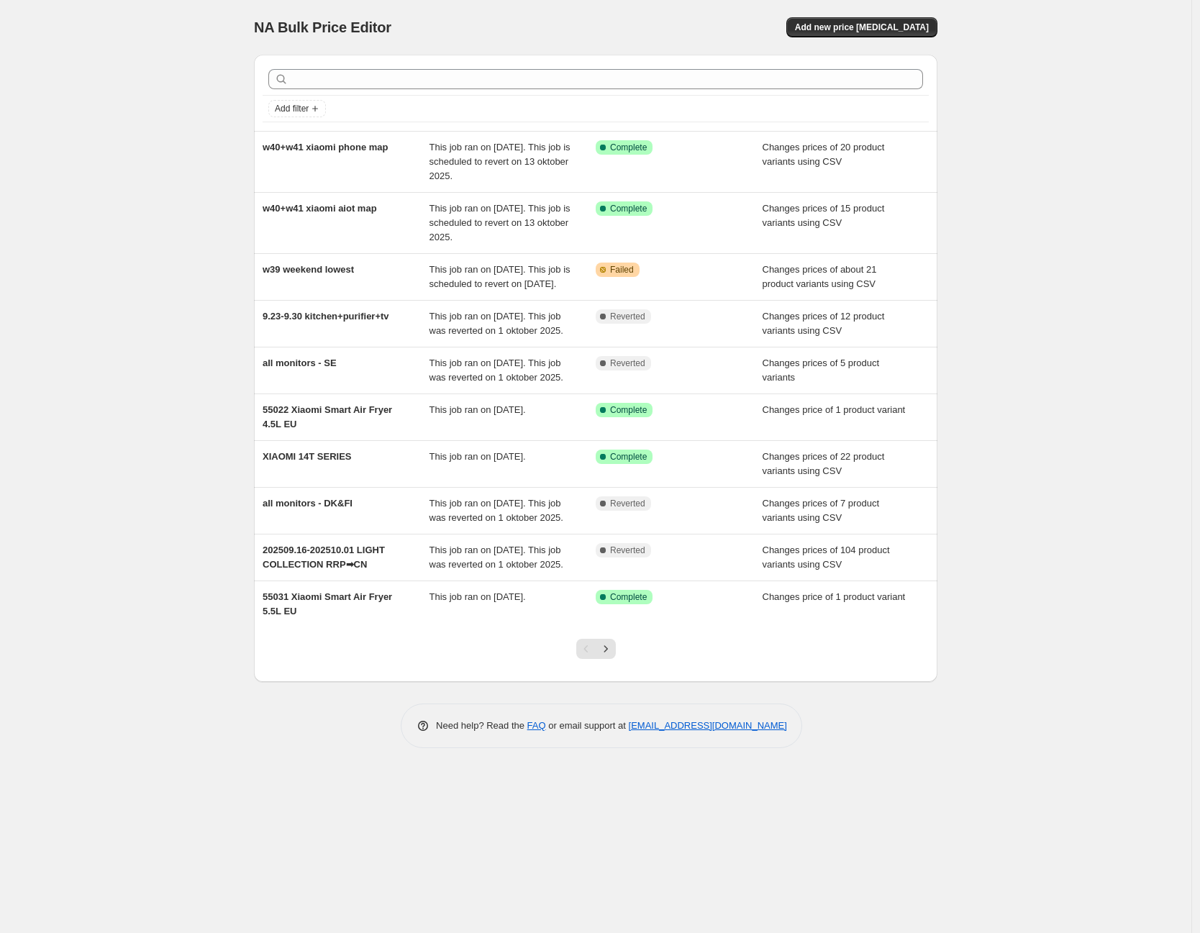
click at [584, 659] on div "Pagination" at bounding box center [586, 649] width 20 height 20
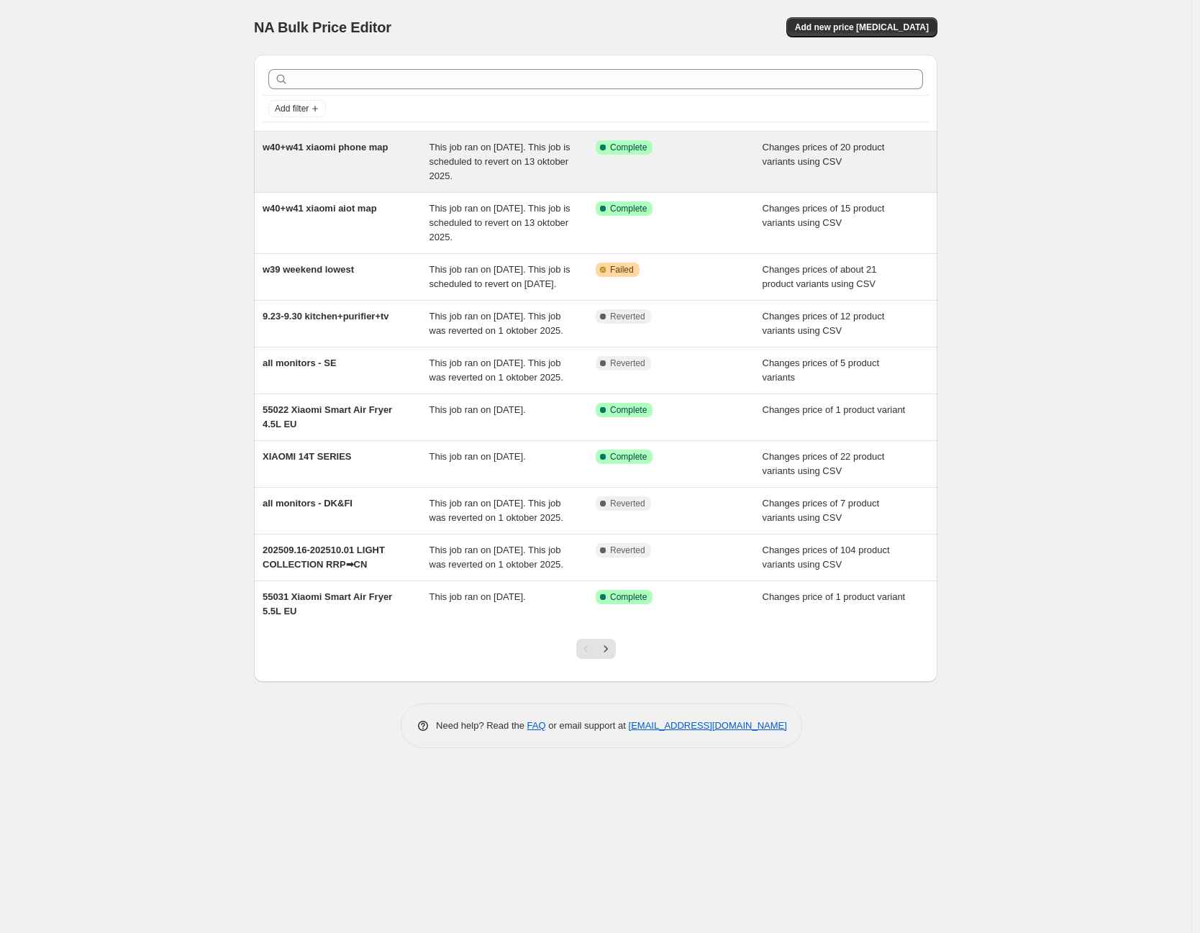
click at [572, 184] on div "w40+w41 xiaomi phone map This job ran on 26 september 2025. This job is schedul…" at bounding box center [595, 162] width 683 height 60
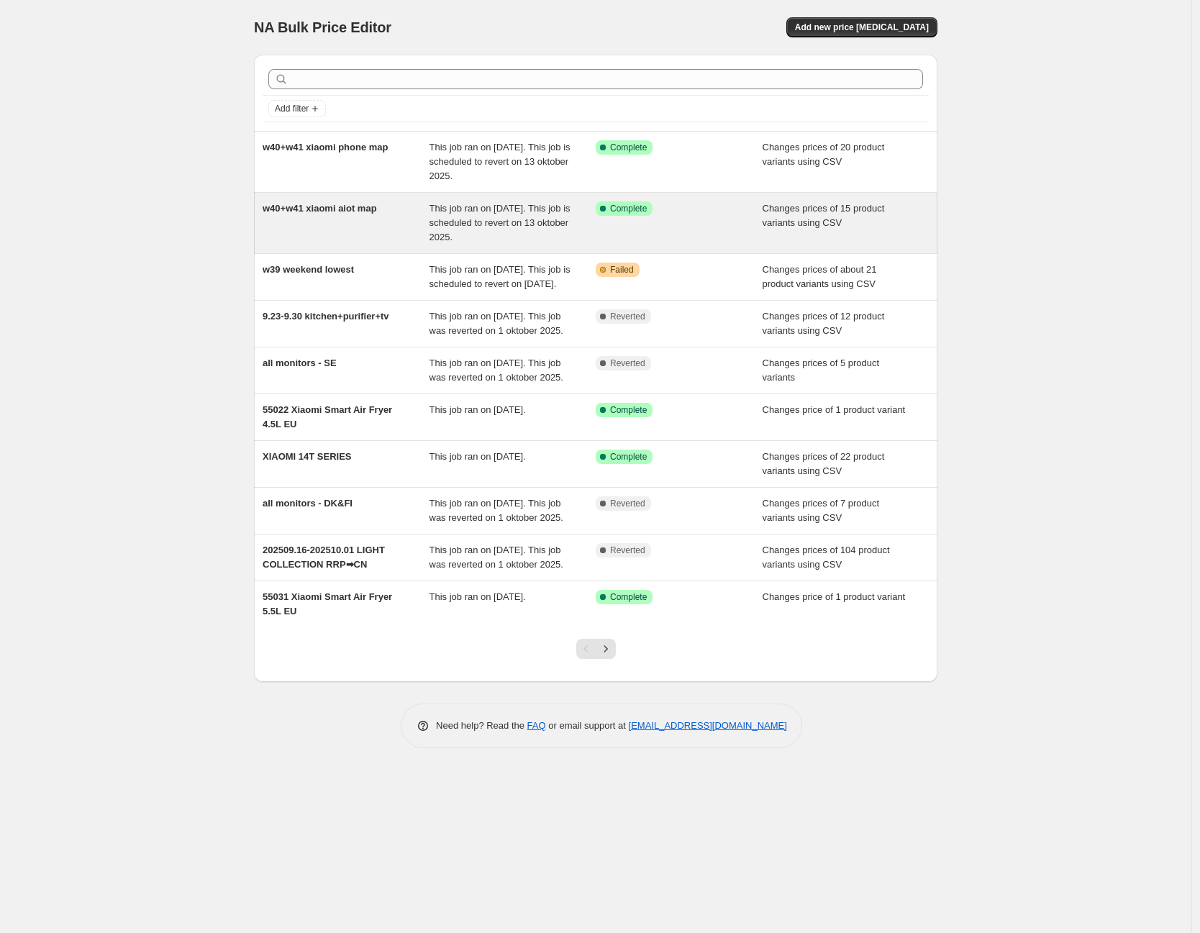
click at [543, 223] on span "This job ran on [DATE]. This job is scheduled to revert on 13 oktober 2025." at bounding box center [499, 223] width 141 height 40
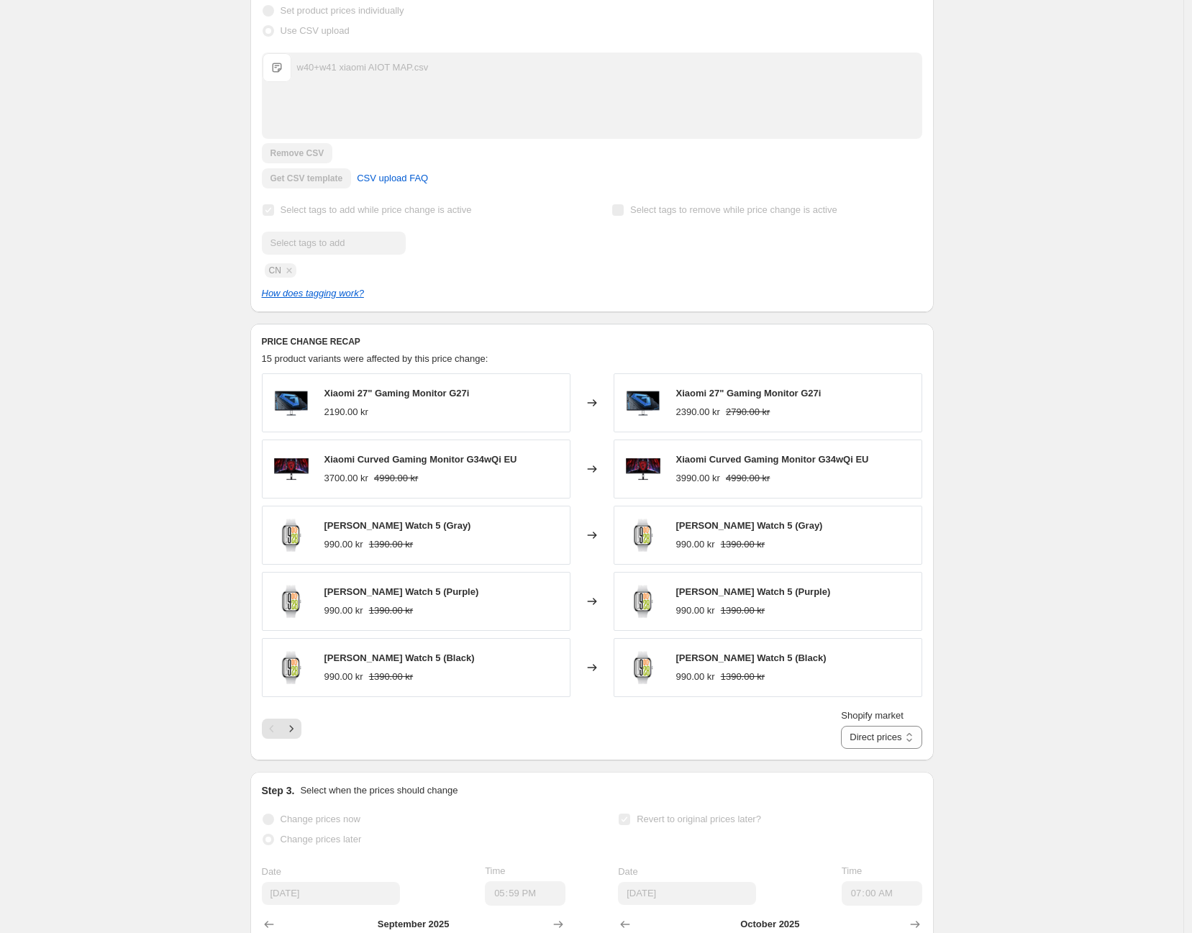
scroll to position [479, 0]
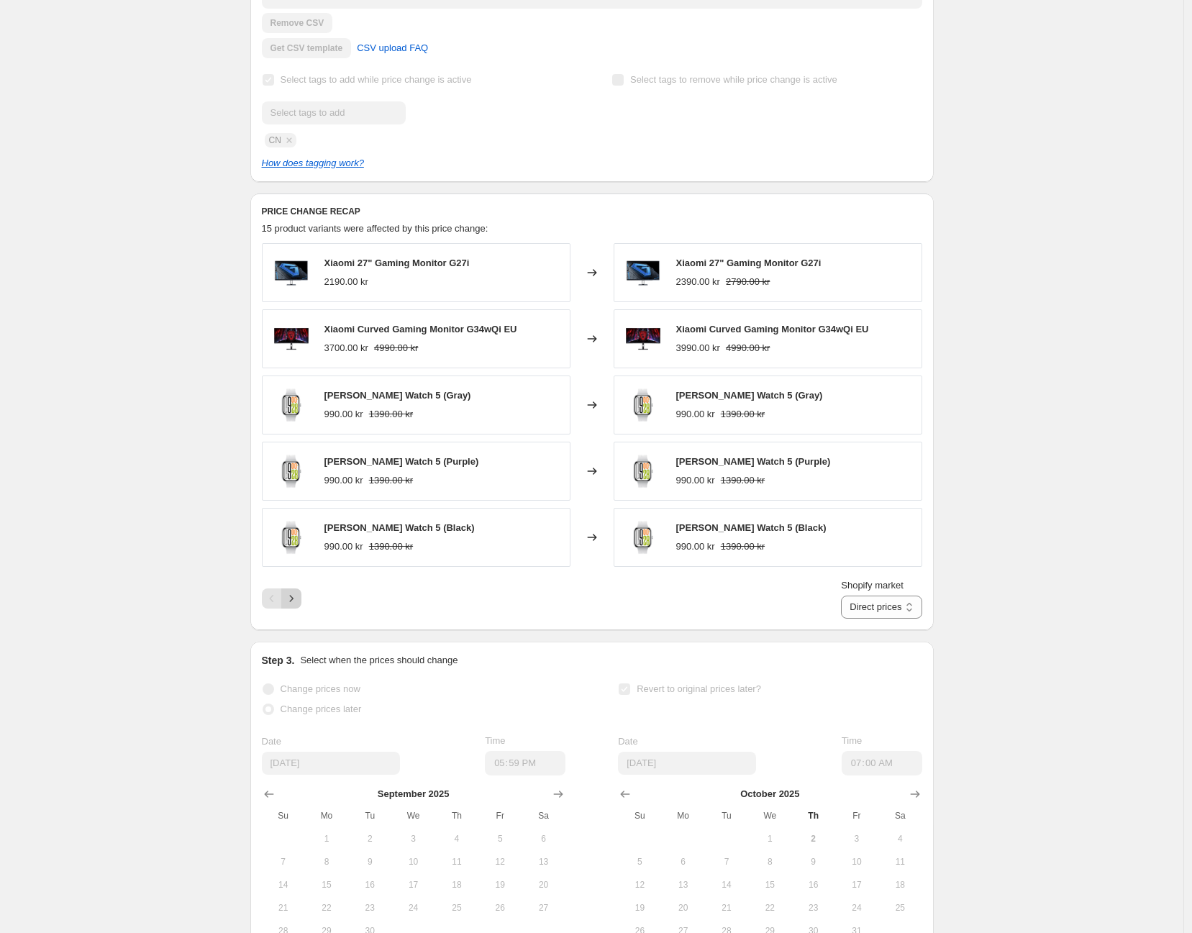
click at [300, 608] on button "Next" at bounding box center [291, 598] width 20 height 20
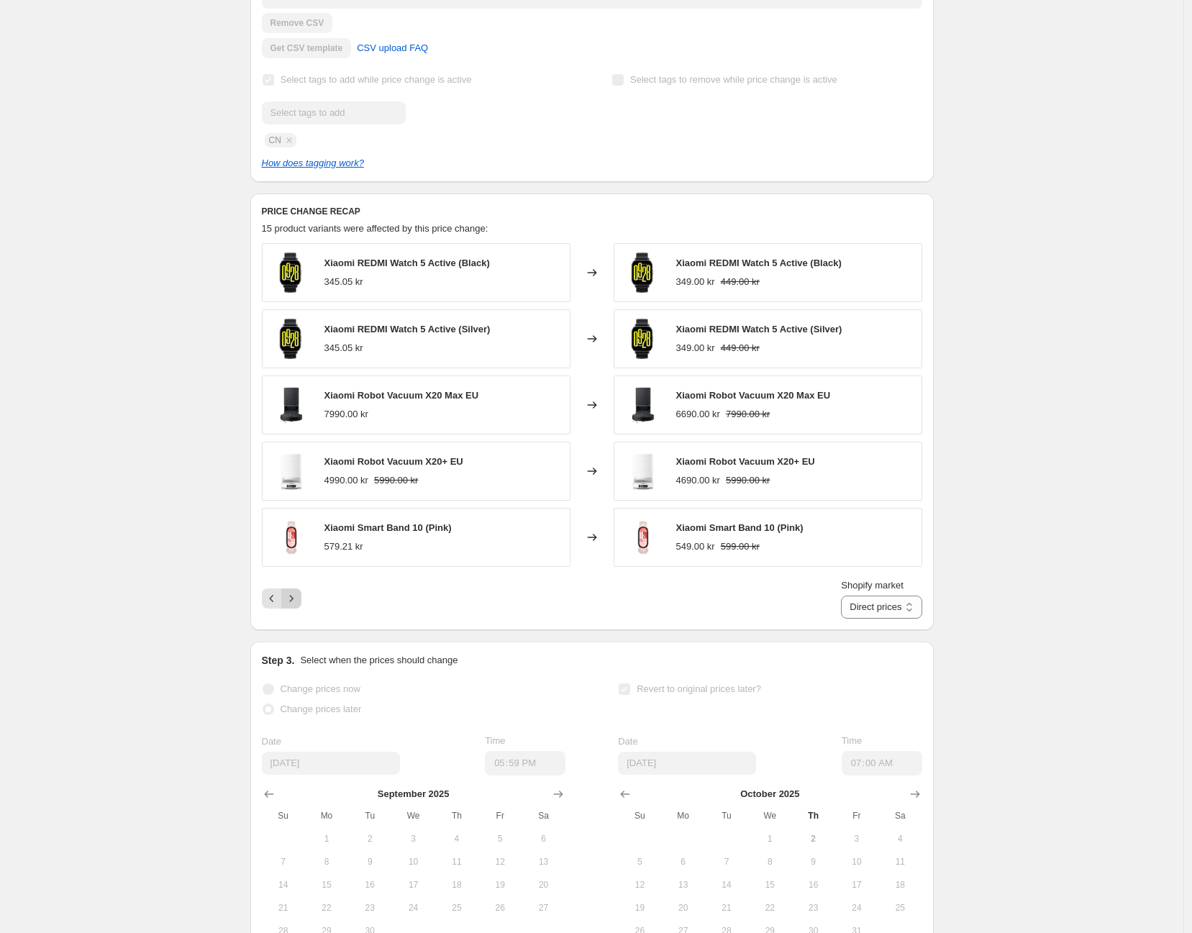
click at [300, 608] on button "Next" at bounding box center [291, 598] width 20 height 20
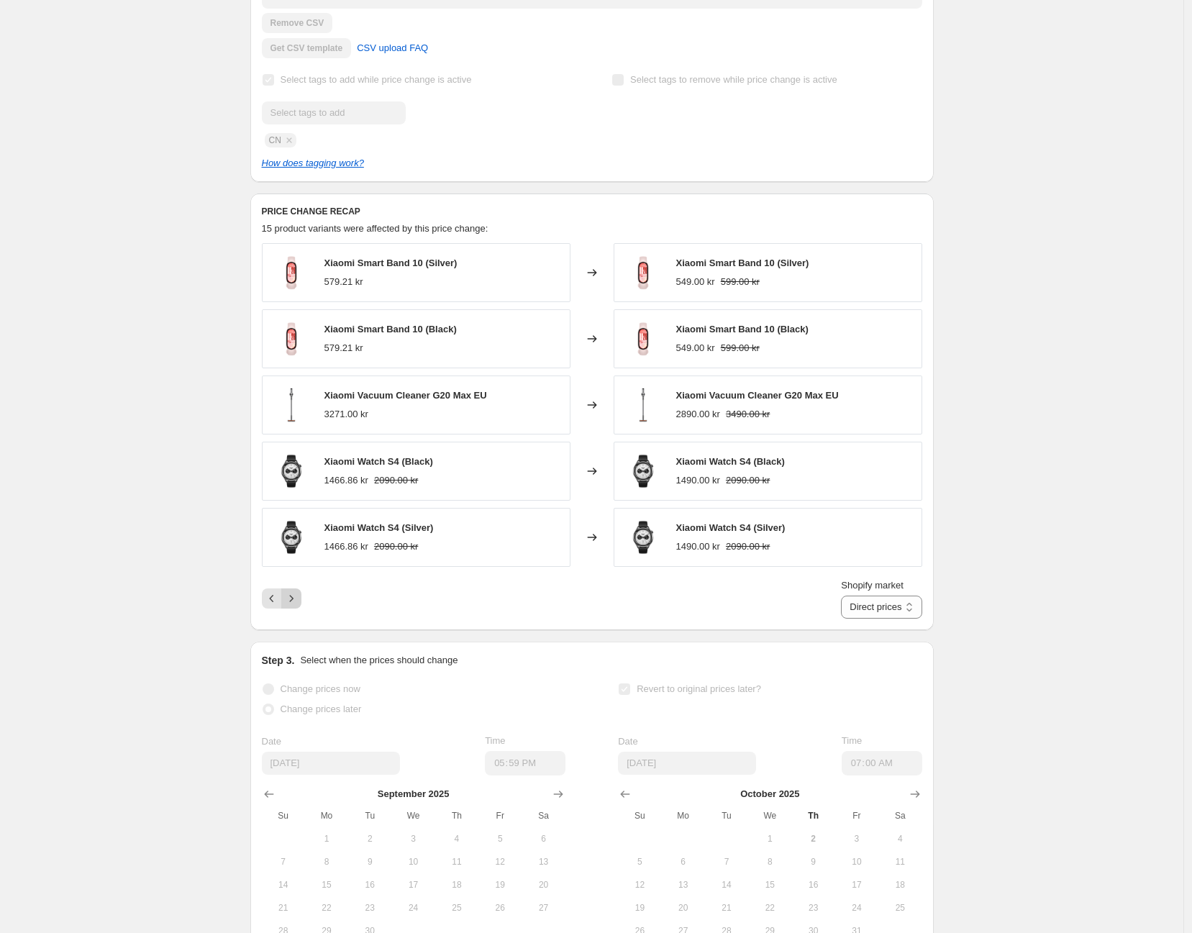
click at [300, 608] on div "Pagination" at bounding box center [291, 598] width 20 height 20
click at [298, 608] on div "Pagination" at bounding box center [291, 598] width 20 height 20
drag, startPoint x: 342, startPoint y: 562, endPoint x: 382, endPoint y: 491, distance: 81.4
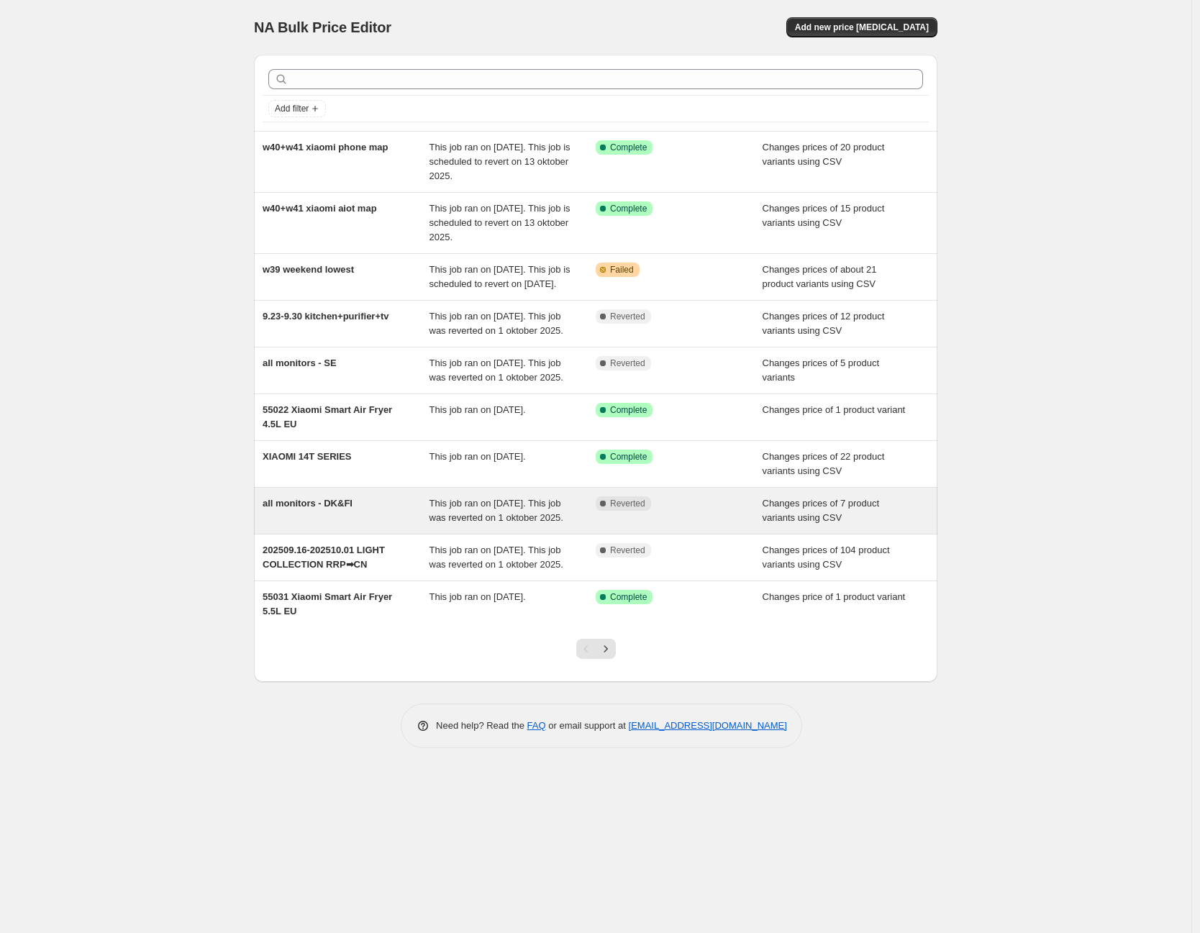
drag, startPoint x: 464, startPoint y: 542, endPoint x: 479, endPoint y: 557, distance: 20.9
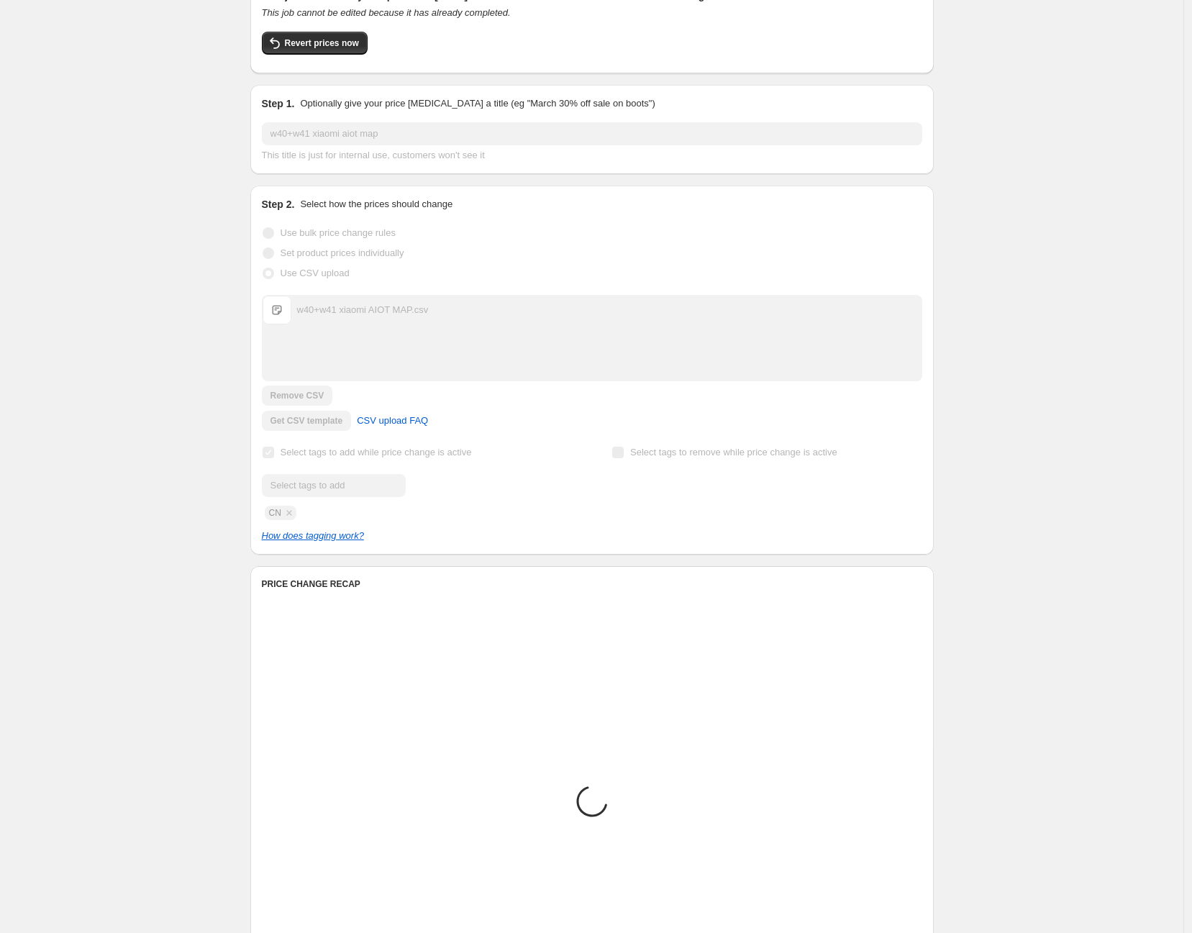
scroll to position [319, 0]
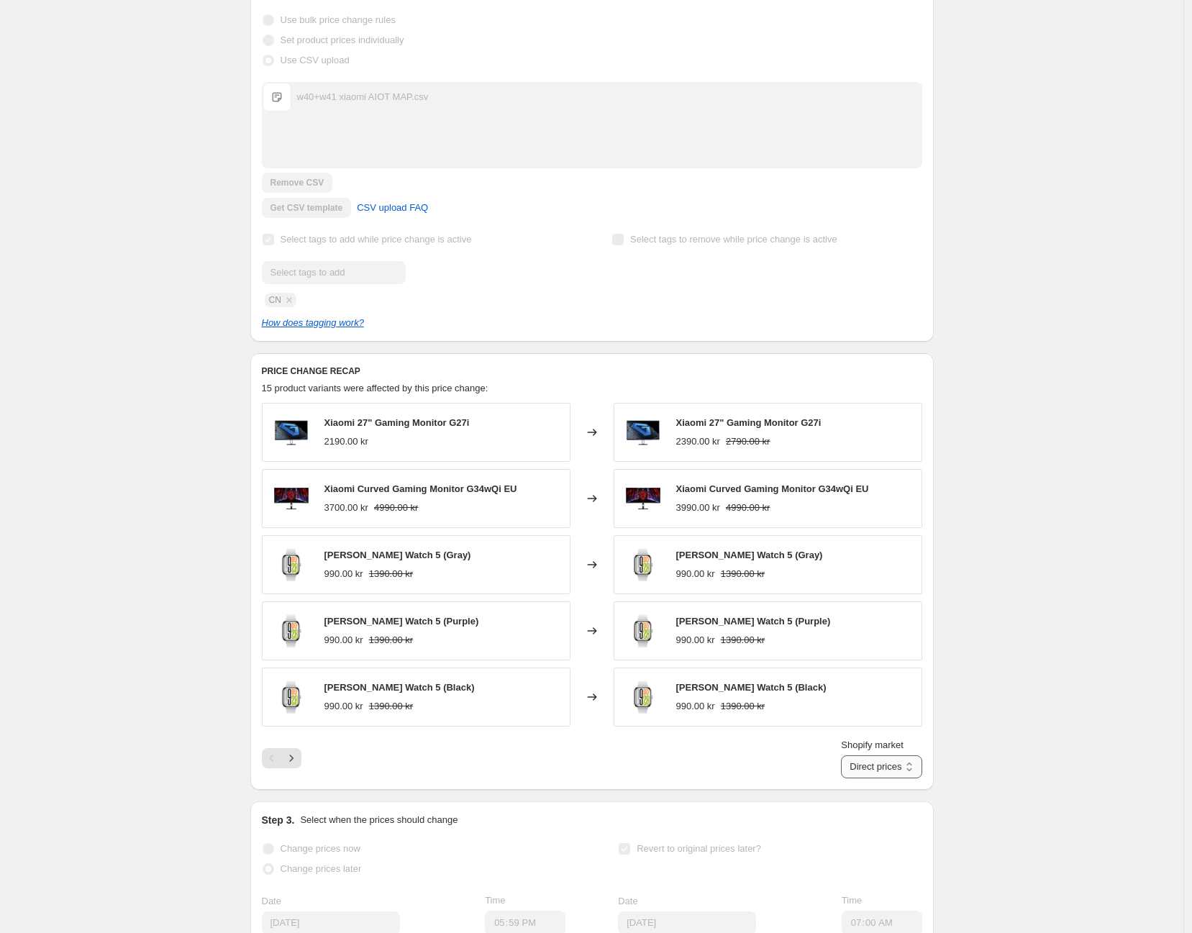
click at [875, 778] on select "Direct prices Denmark Finland Sverige" at bounding box center [881, 766] width 81 height 23
select select "13296369893"
click at [859, 769] on select "Direct prices Denmark Finland Sverige" at bounding box center [881, 766] width 81 height 23
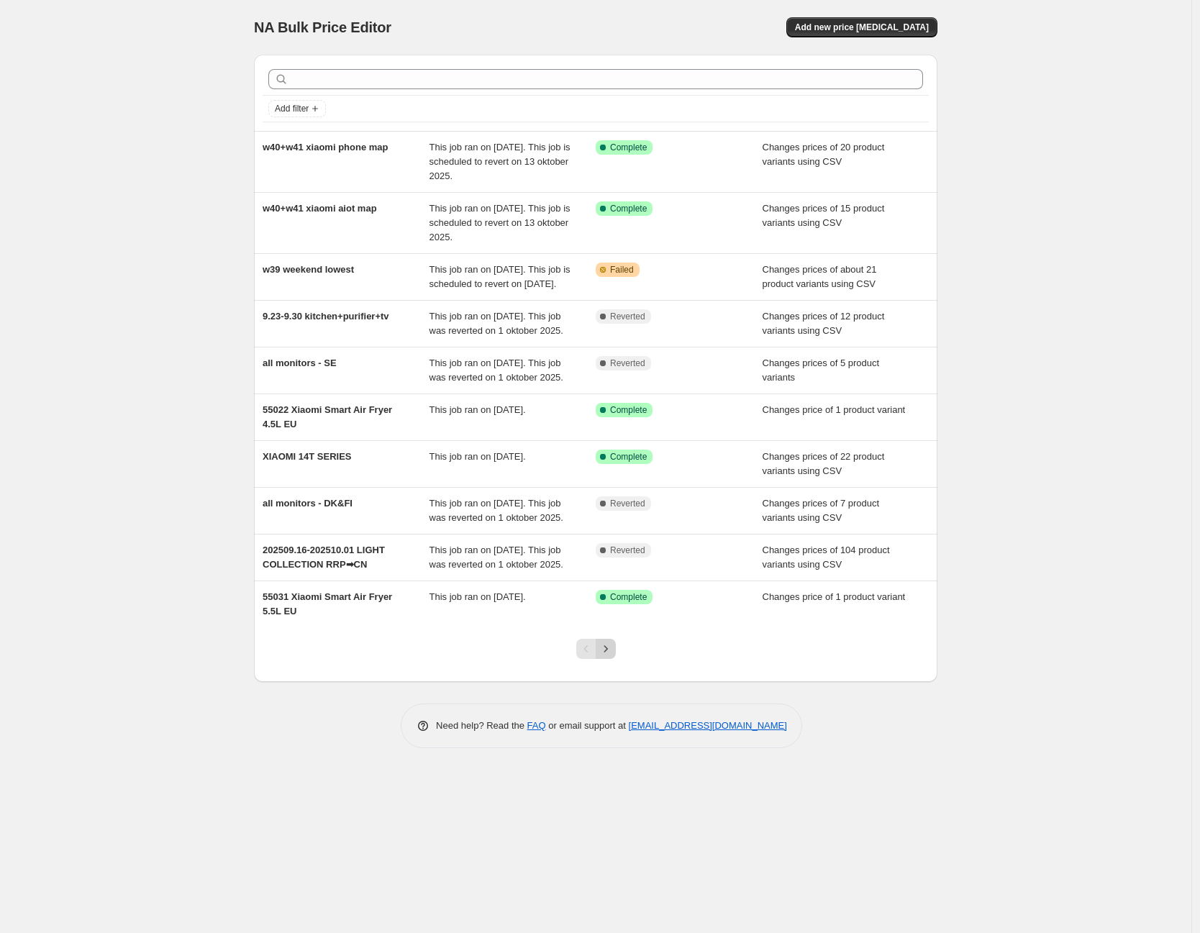
click at [606, 656] on icon "Next" at bounding box center [605, 648] width 14 height 14
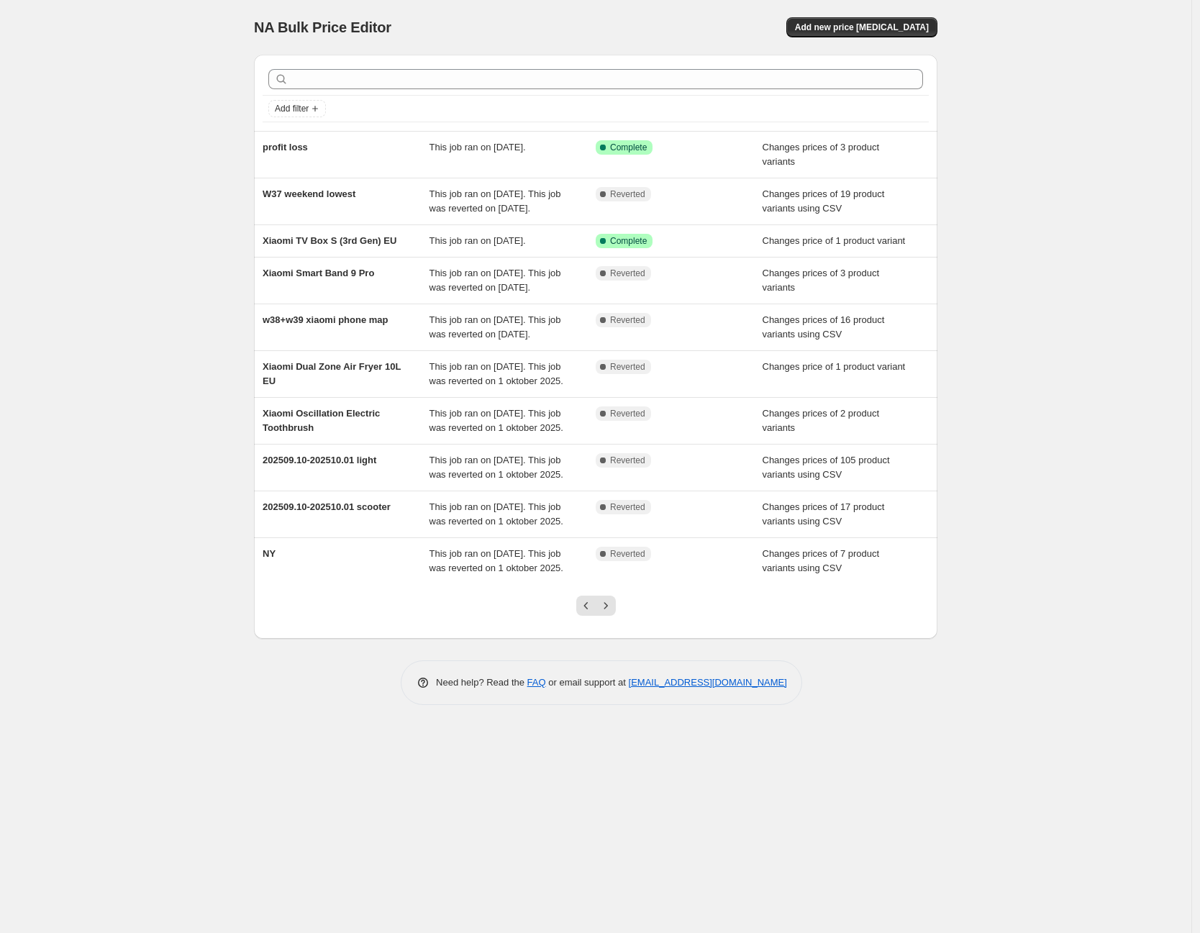
click at [606, 639] on div at bounding box center [596, 611] width 58 height 55
click at [613, 639] on div at bounding box center [596, 611] width 58 height 55
click at [611, 613] on icon "Next" at bounding box center [605, 605] width 14 height 14
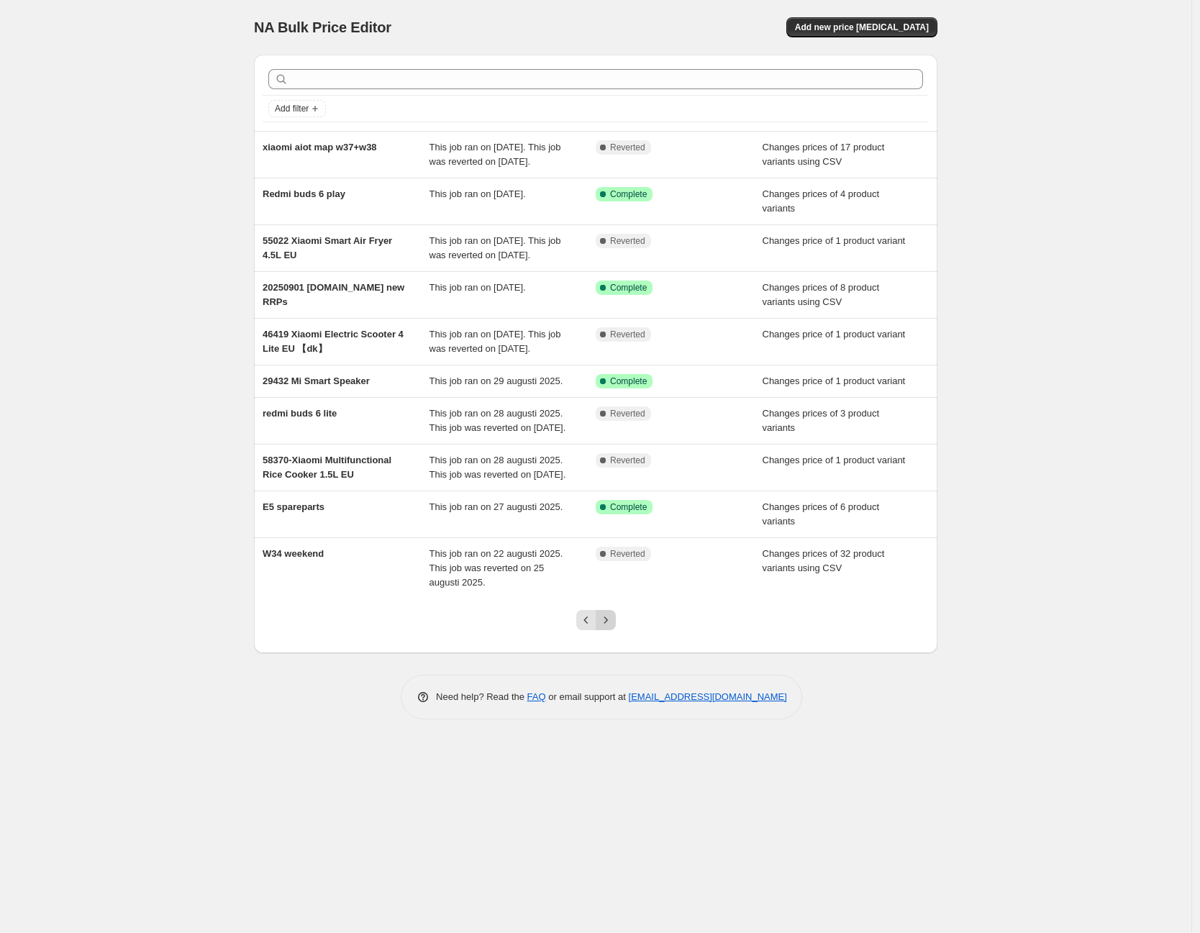
click at [613, 630] on button "Next" at bounding box center [605, 620] width 20 height 20
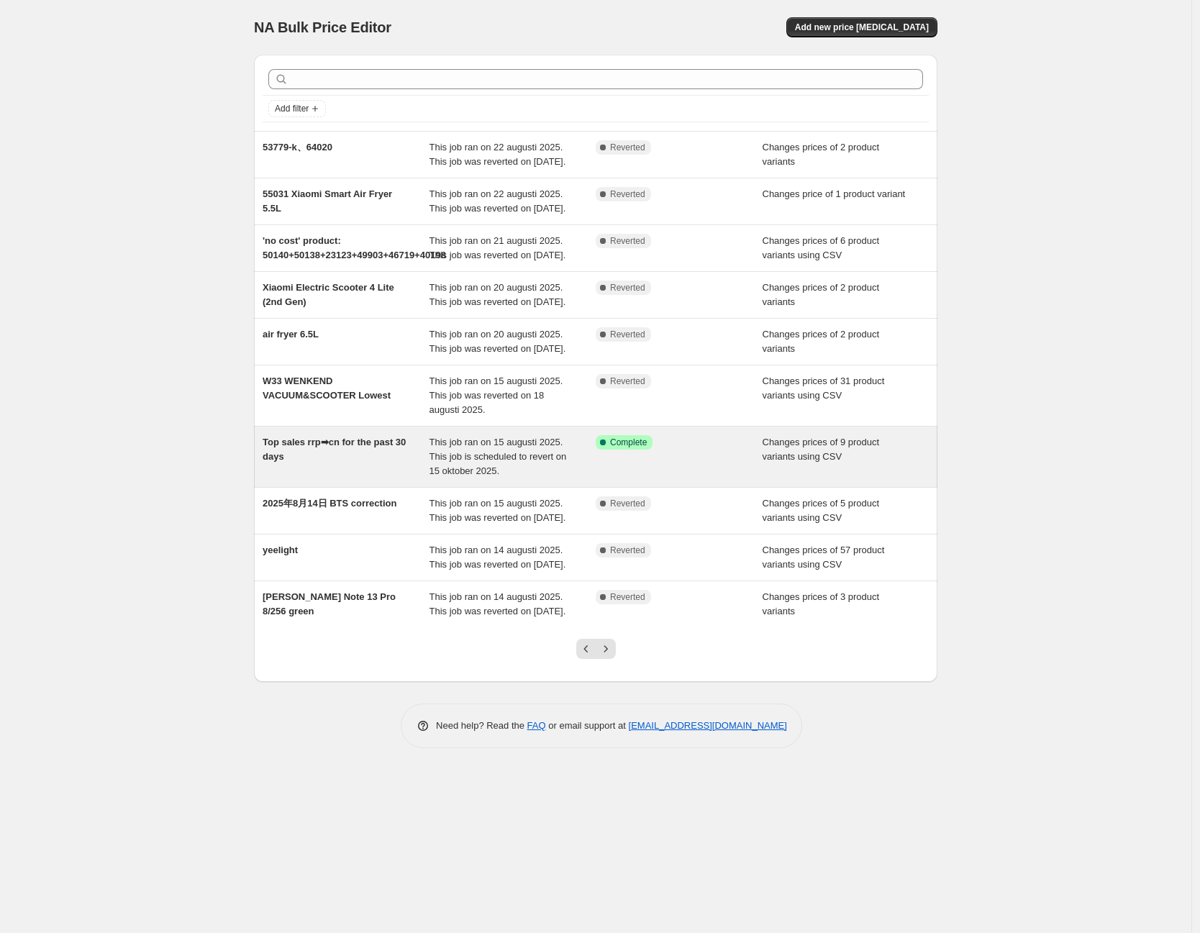
drag, startPoint x: 731, startPoint y: 541, endPoint x: 712, endPoint y: 538, distance: 18.9
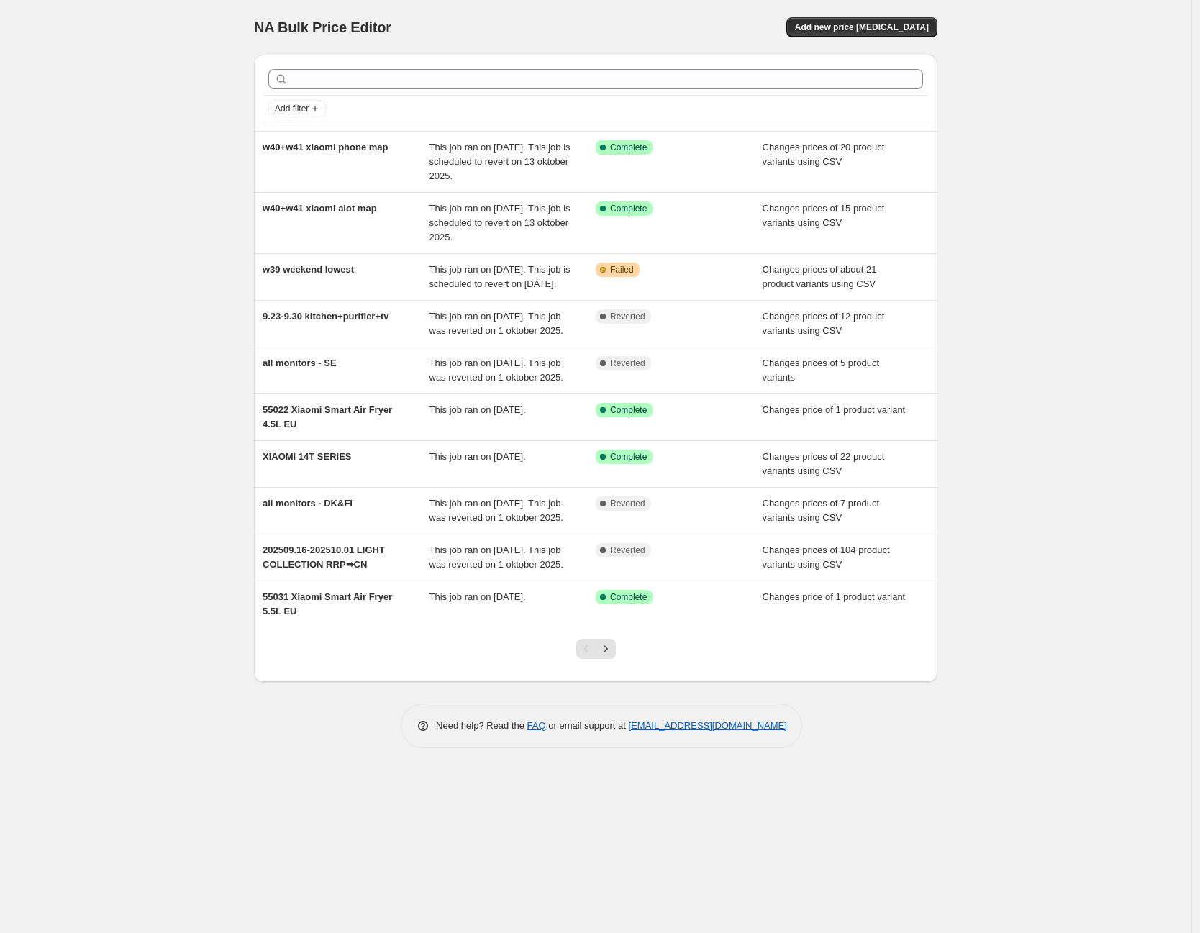
click at [616, 682] on div at bounding box center [596, 654] width 58 height 55
click at [624, 682] on div at bounding box center [596, 654] width 58 height 55
click at [616, 682] on div at bounding box center [596, 654] width 58 height 55
click at [612, 656] on icon "Next" at bounding box center [605, 648] width 14 height 14
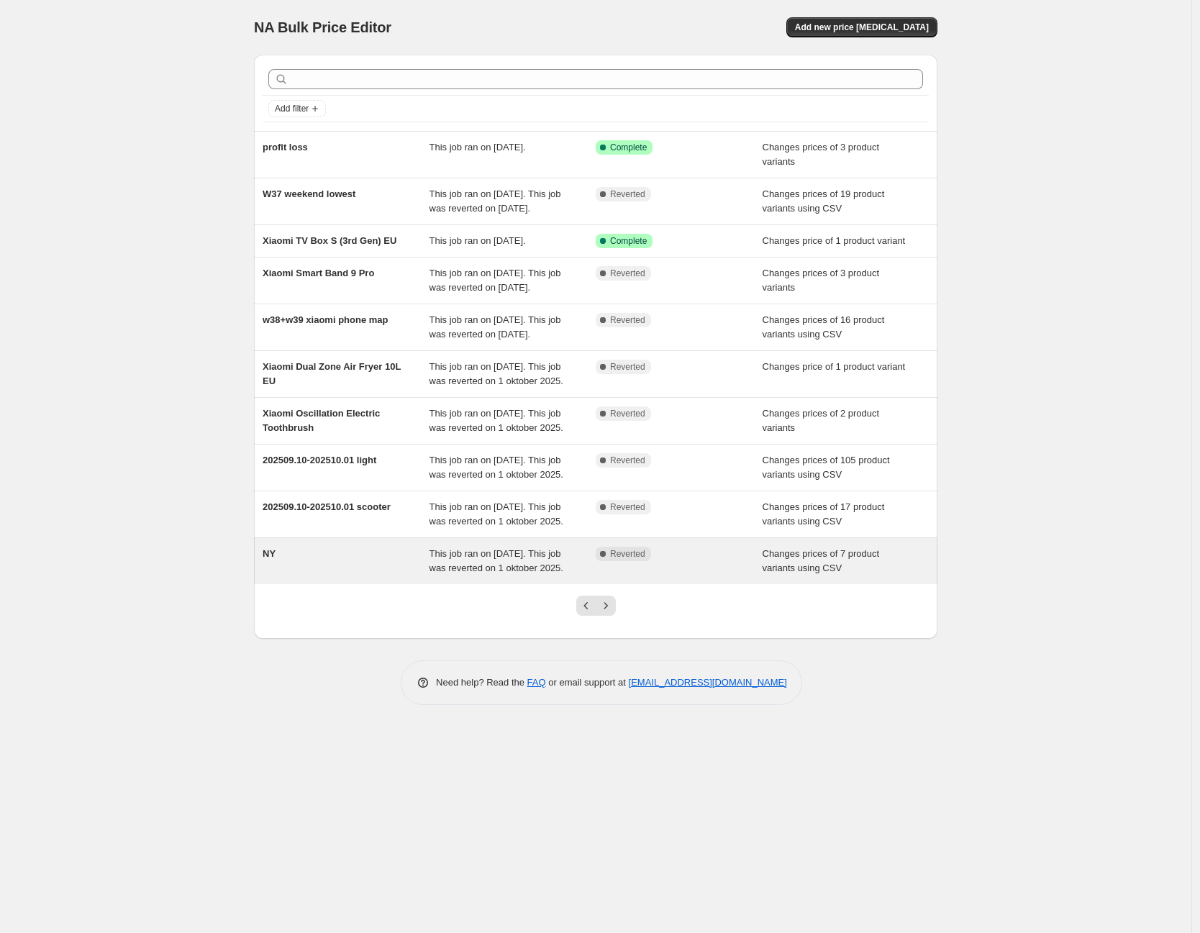
click at [638, 575] on div "Complete Reverted" at bounding box center [678, 561] width 167 height 29
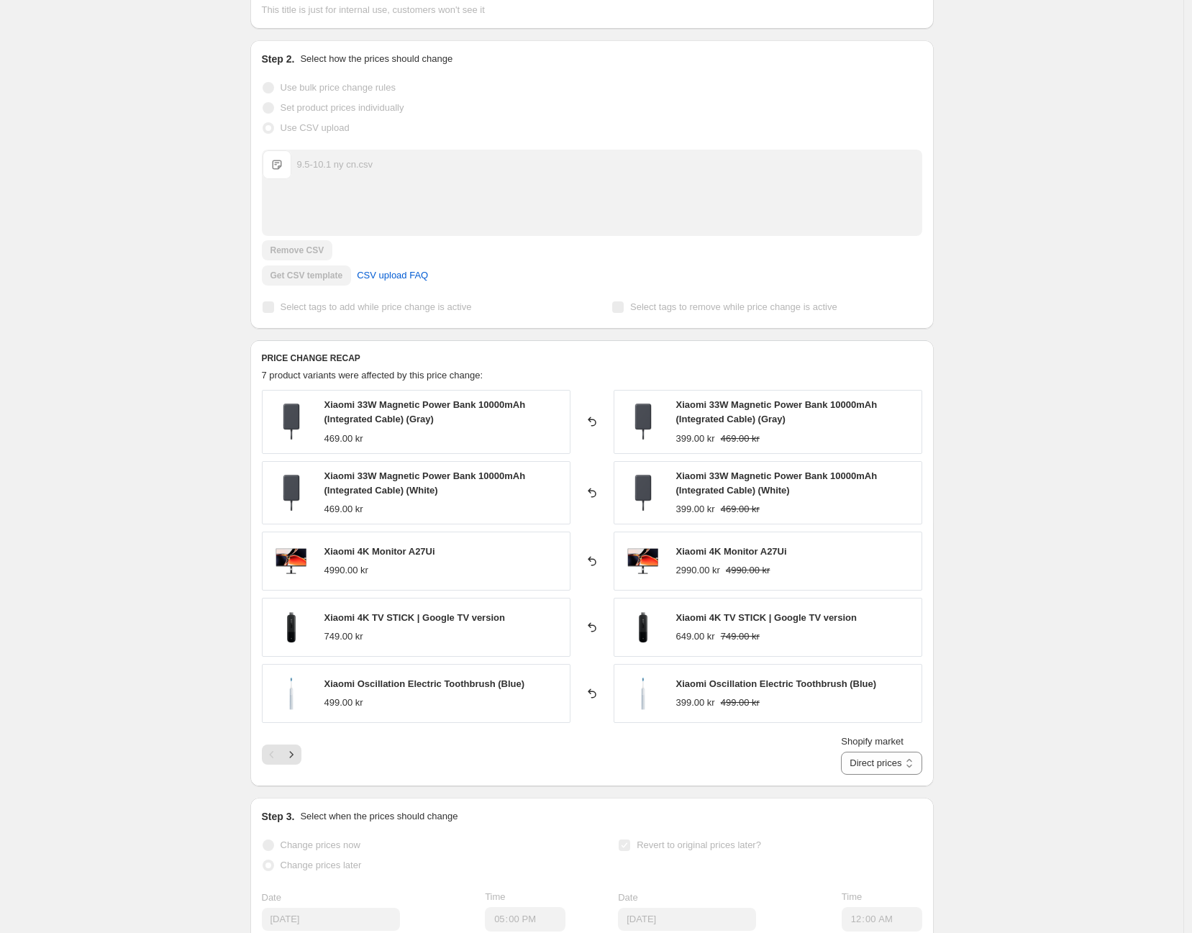
scroll to position [239, 0]
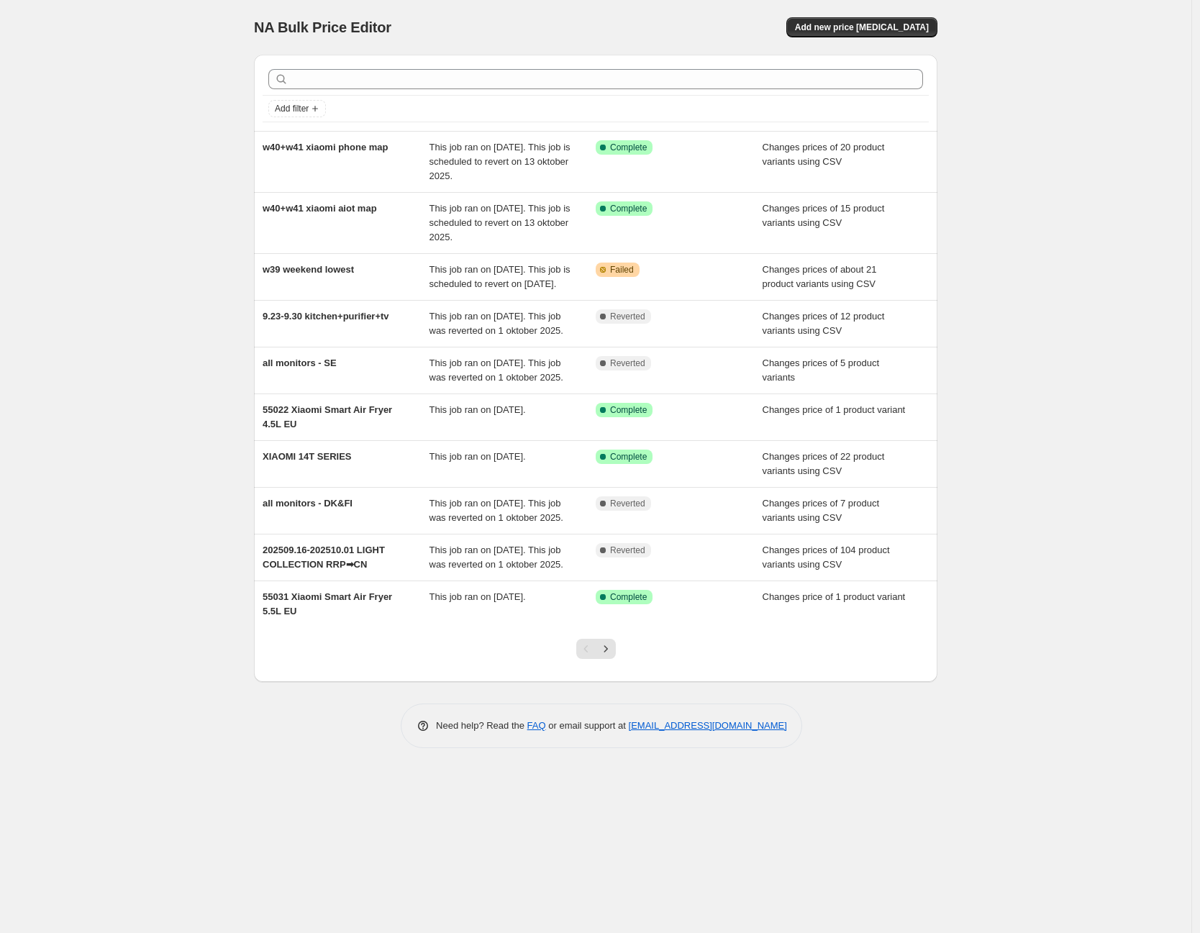
click at [616, 682] on div at bounding box center [596, 654] width 58 height 55
click at [614, 659] on button "Next" at bounding box center [605, 649] width 20 height 20
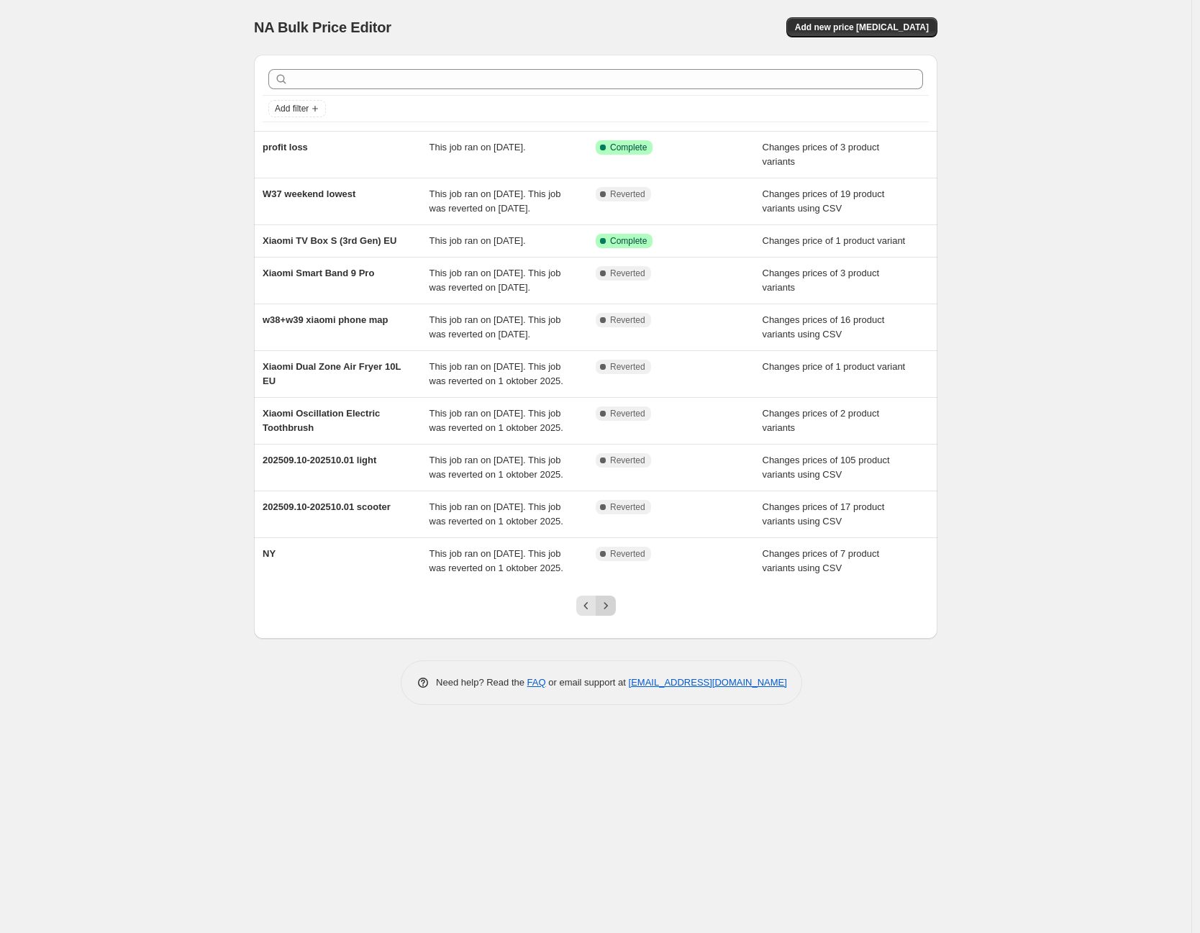
click at [614, 616] on button "Next" at bounding box center [605, 605] width 20 height 20
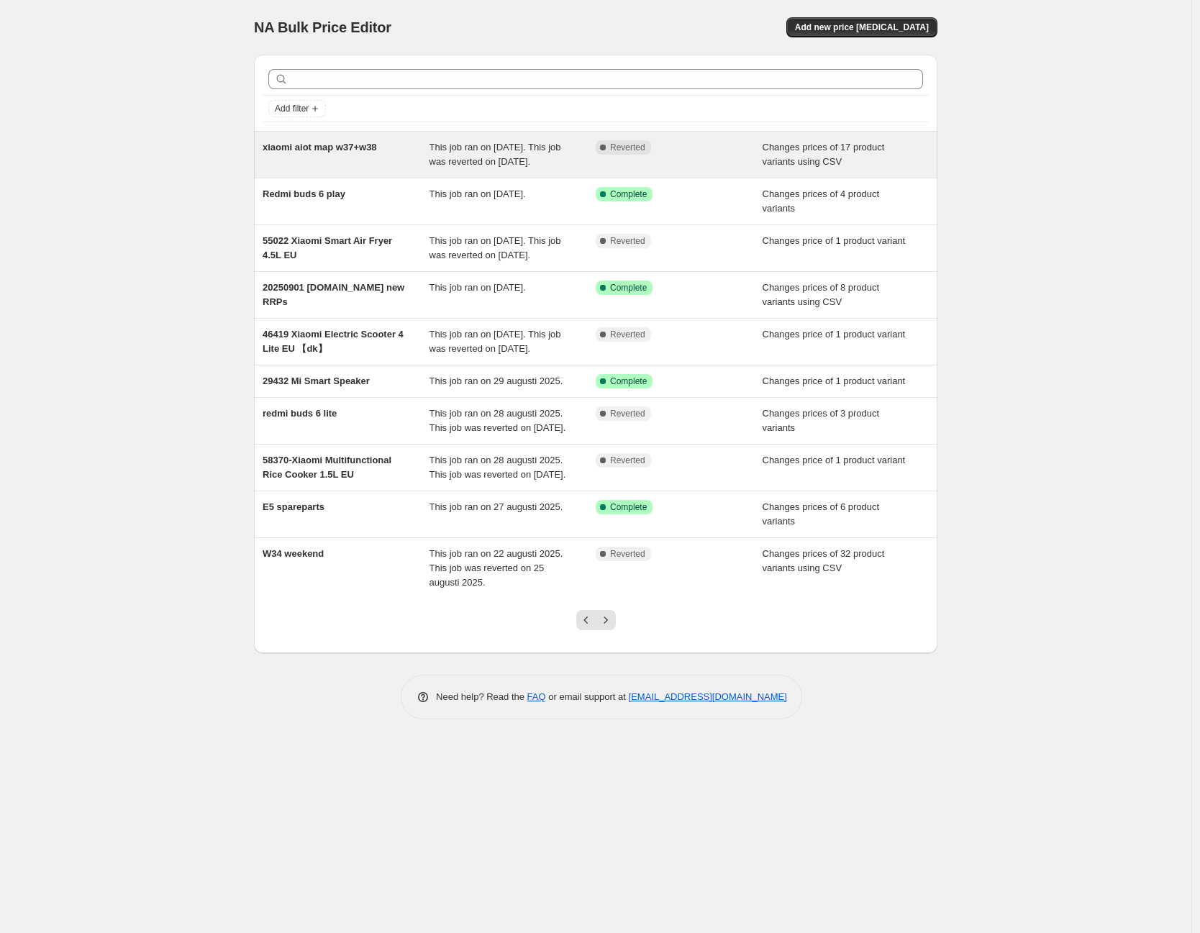
drag, startPoint x: 373, startPoint y: 157, endPoint x: 345, endPoint y: 147, distance: 28.9
drag, startPoint x: 345, startPoint y: 147, endPoint x: 337, endPoint y: 147, distance: 8.6
click at [337, 147] on span "xiaomi aiot map w37+w38" at bounding box center [319, 147] width 114 height 11
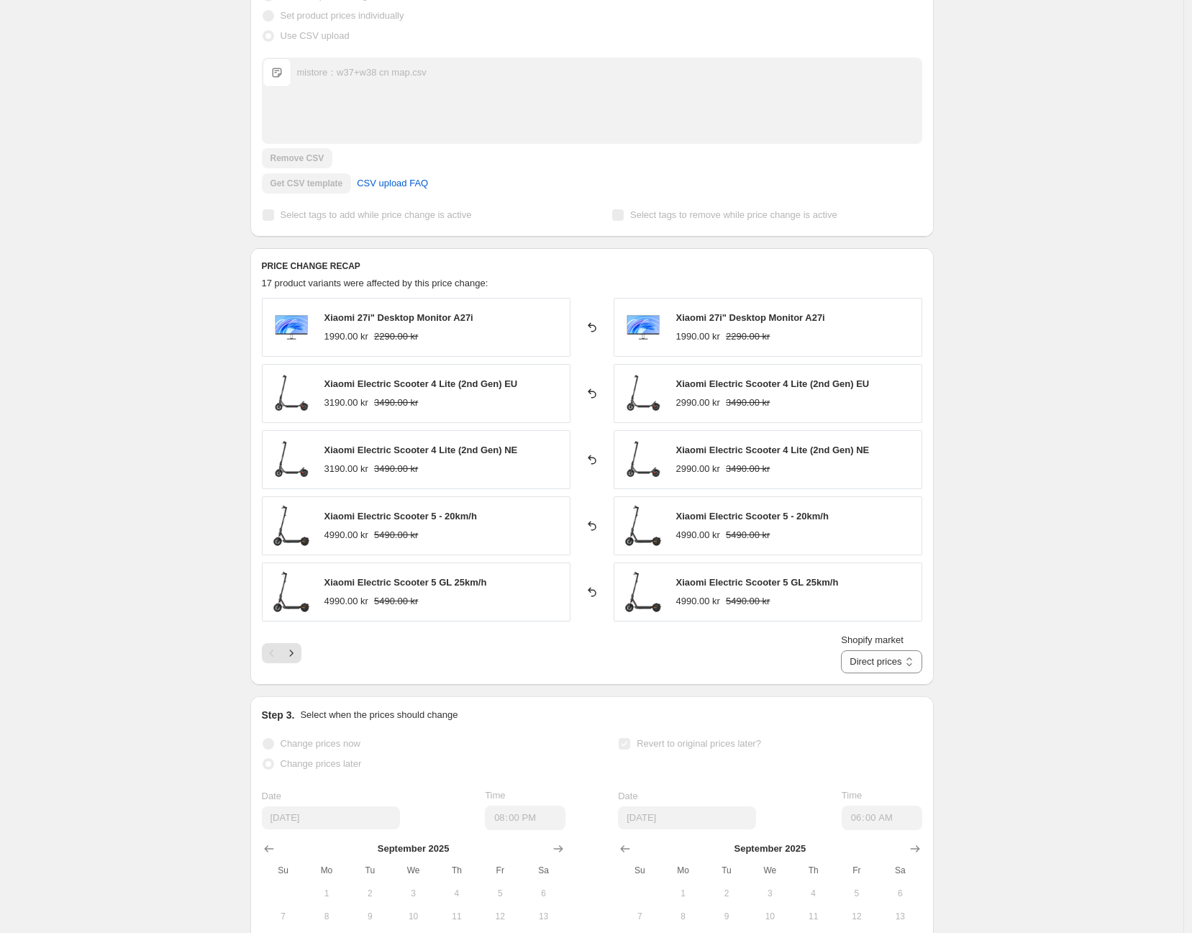
scroll to position [491, 0]
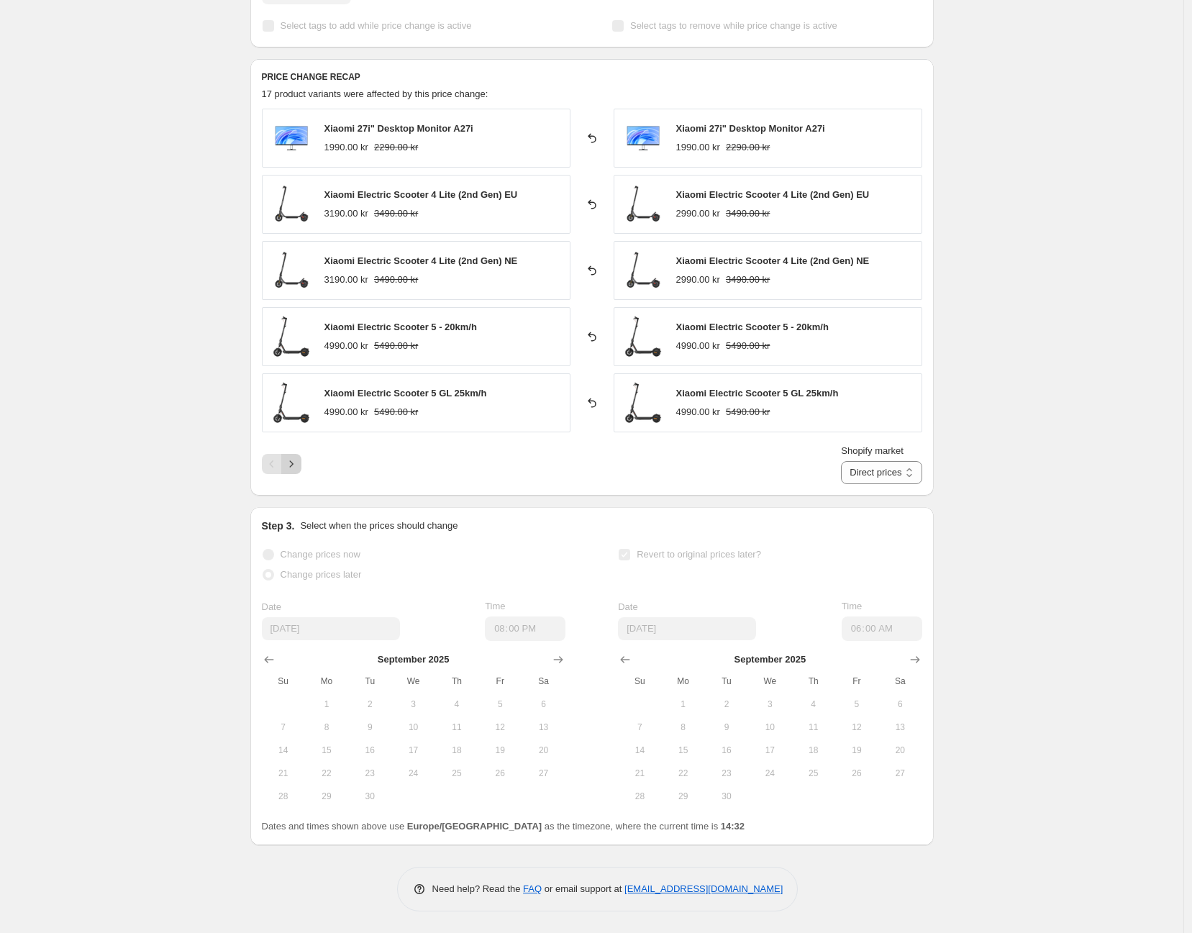
click at [298, 463] on icon "Next" at bounding box center [291, 464] width 14 height 14
click at [915, 470] on select "Direct prices Denmark Finland Sverige" at bounding box center [881, 472] width 81 height 23
select select "855048421"
click at [863, 461] on select "Direct prices Denmark Finland Sverige" at bounding box center [881, 472] width 81 height 23
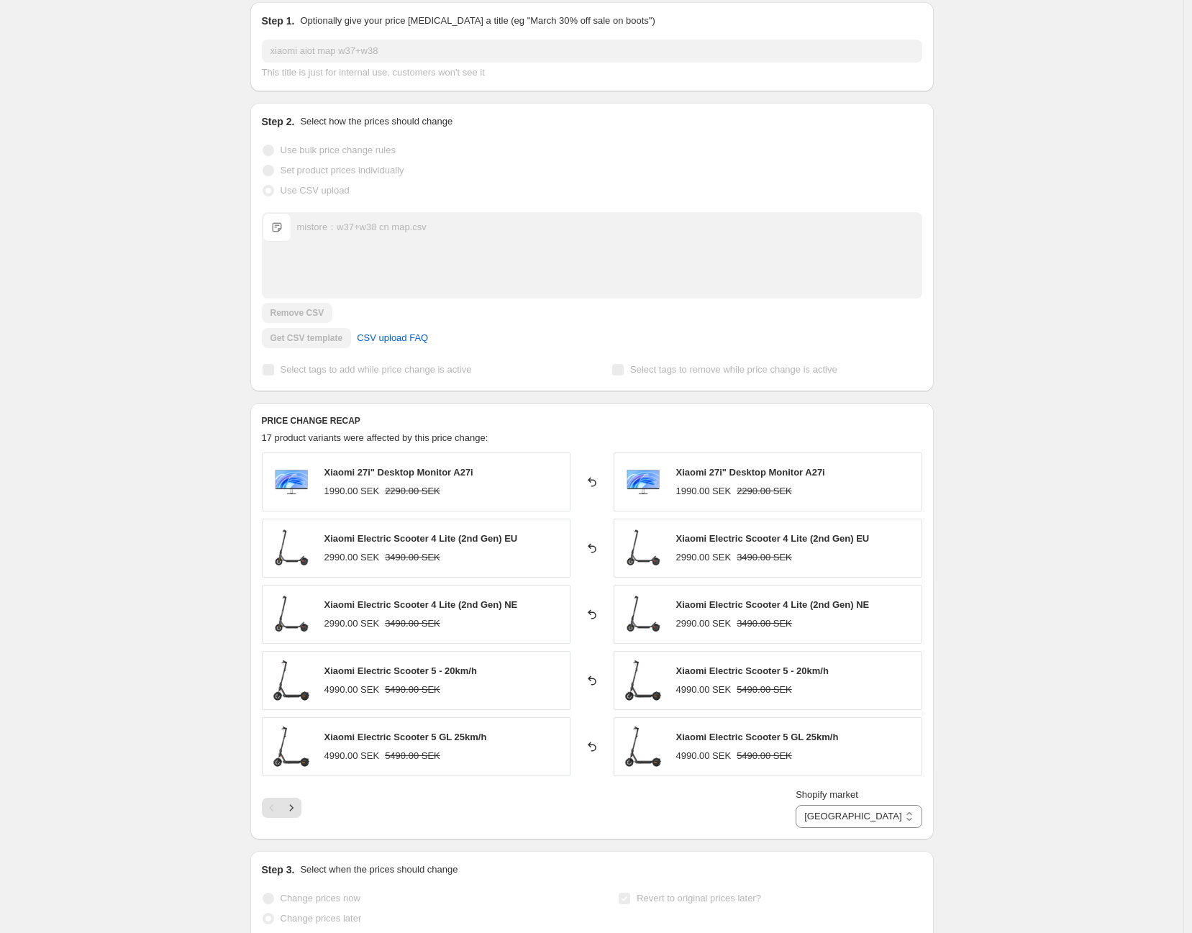
scroll to position [399, 0]
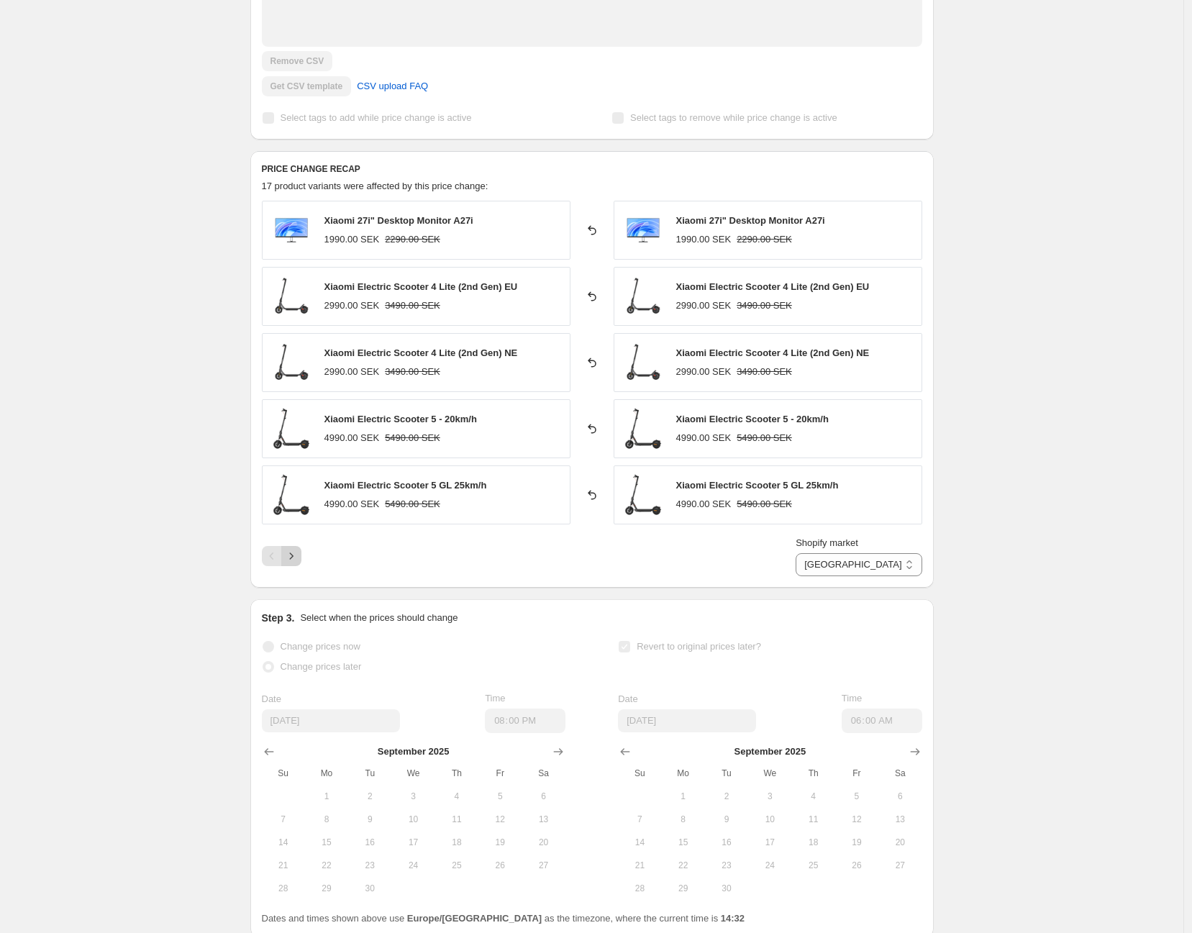
click at [301, 554] on button "Next" at bounding box center [291, 556] width 20 height 20
click at [305, 554] on div "Shopify market Direct prices Denmark Finland Sverige Sverige" at bounding box center [592, 556] width 660 height 40
click at [290, 555] on icon "Next" at bounding box center [291, 556] width 14 height 14
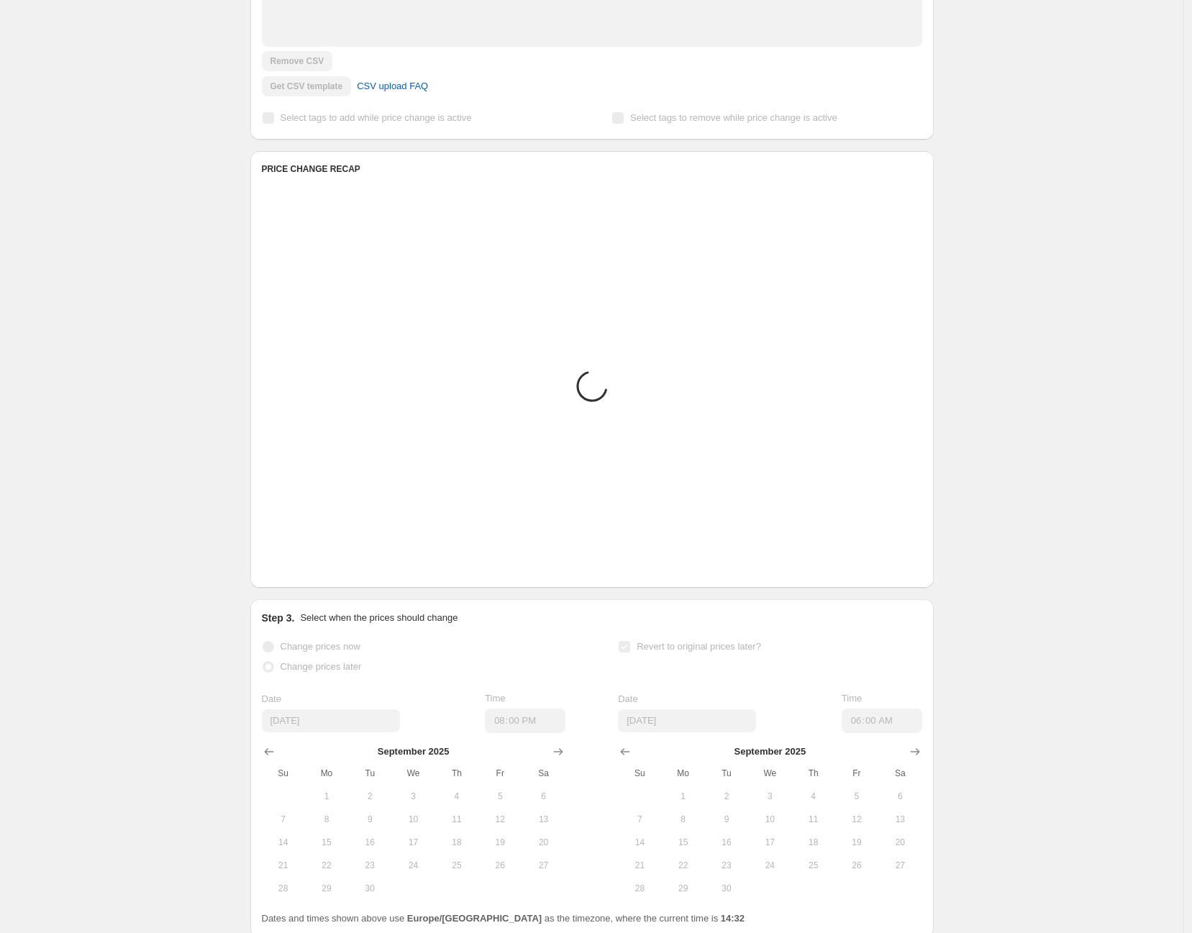
click at [279, 557] on icon "Previous" at bounding box center [272, 556] width 14 height 14
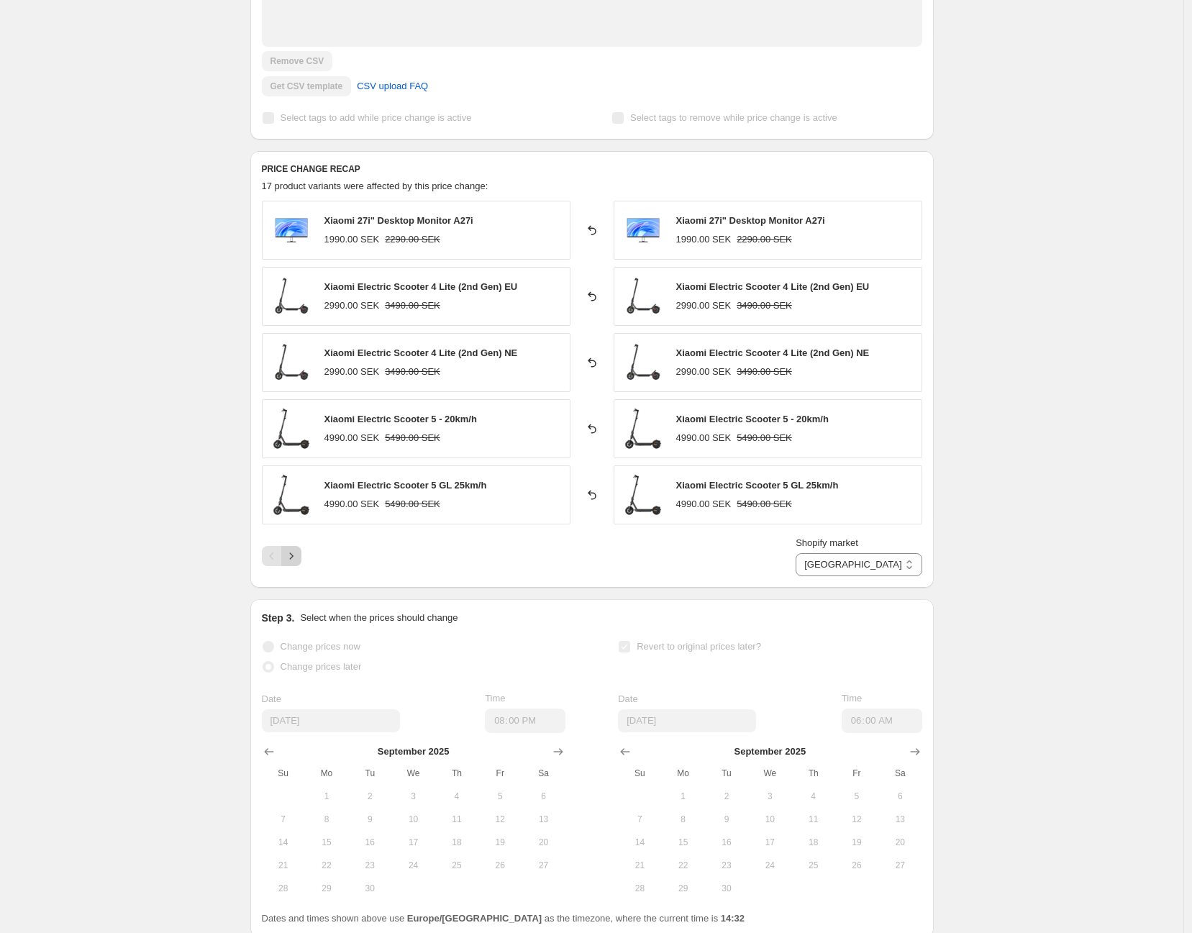
click at [298, 554] on icon "Next" at bounding box center [291, 556] width 14 height 14
click at [312, 556] on div "Shopify market Direct prices Denmark Finland Sverige Sverige" at bounding box center [592, 556] width 660 height 40
click at [298, 557] on icon "Next" at bounding box center [291, 556] width 14 height 14
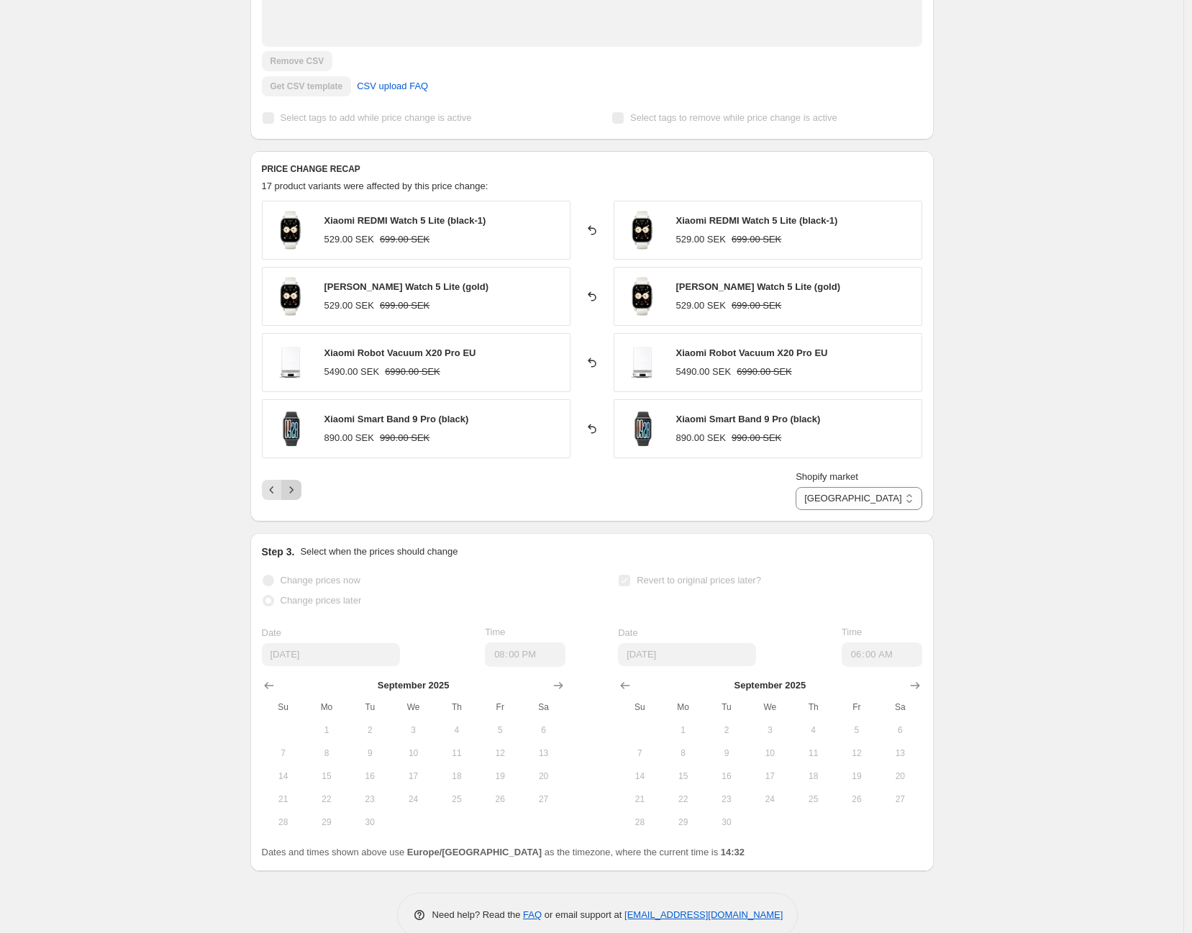
click at [291, 489] on icon "Next" at bounding box center [291, 490] width 14 height 14
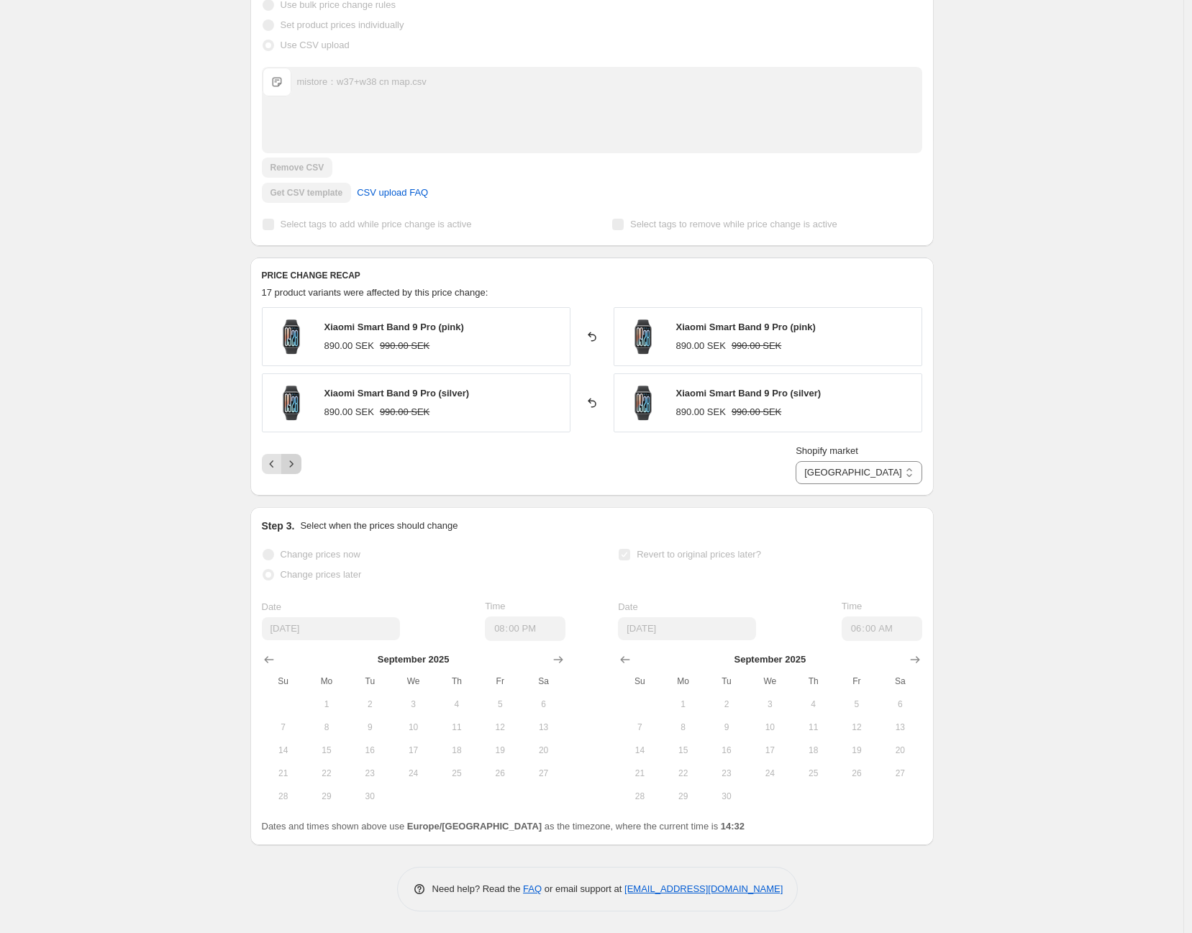
scroll to position [292, 0]
click at [282, 460] on button "Previous" at bounding box center [272, 465] width 20 height 20
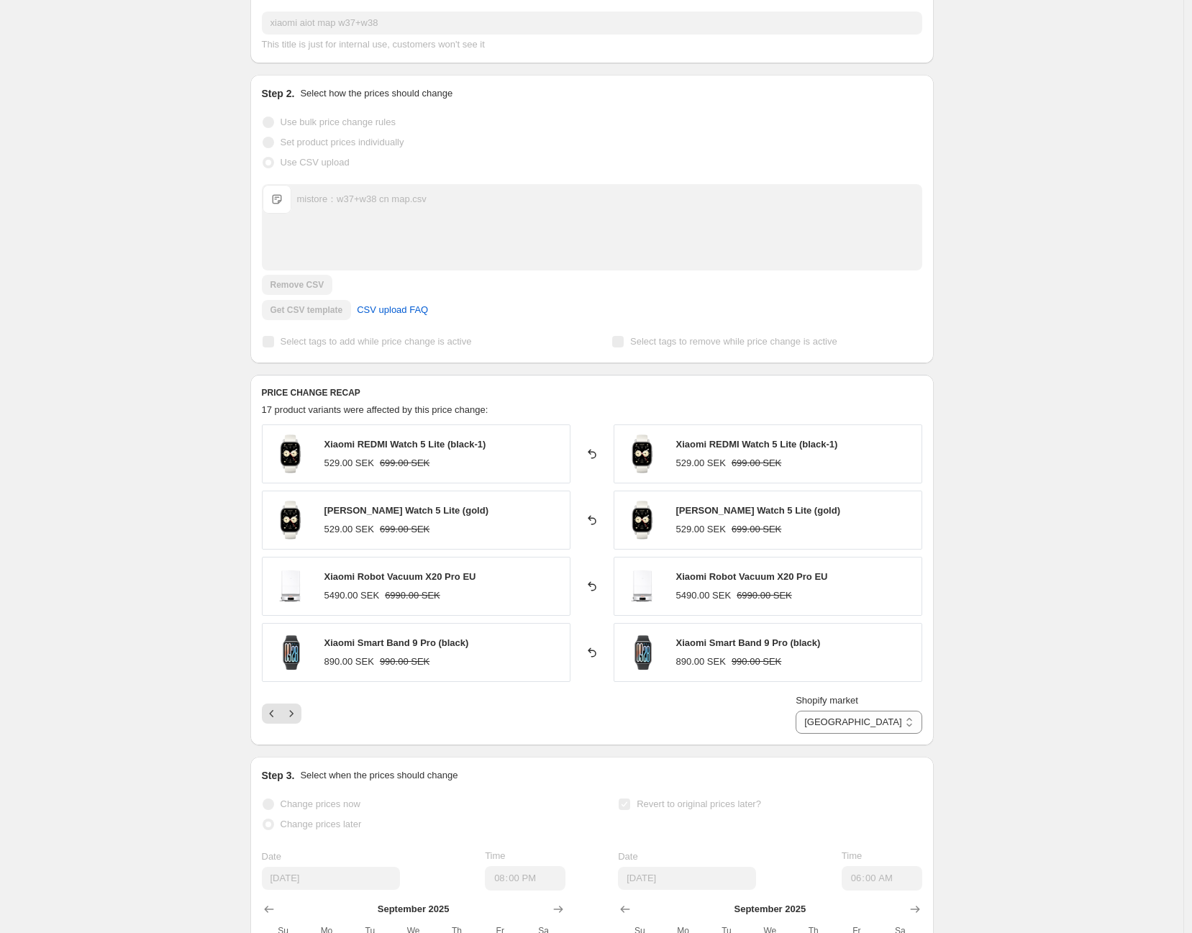
scroll to position [399, 0]
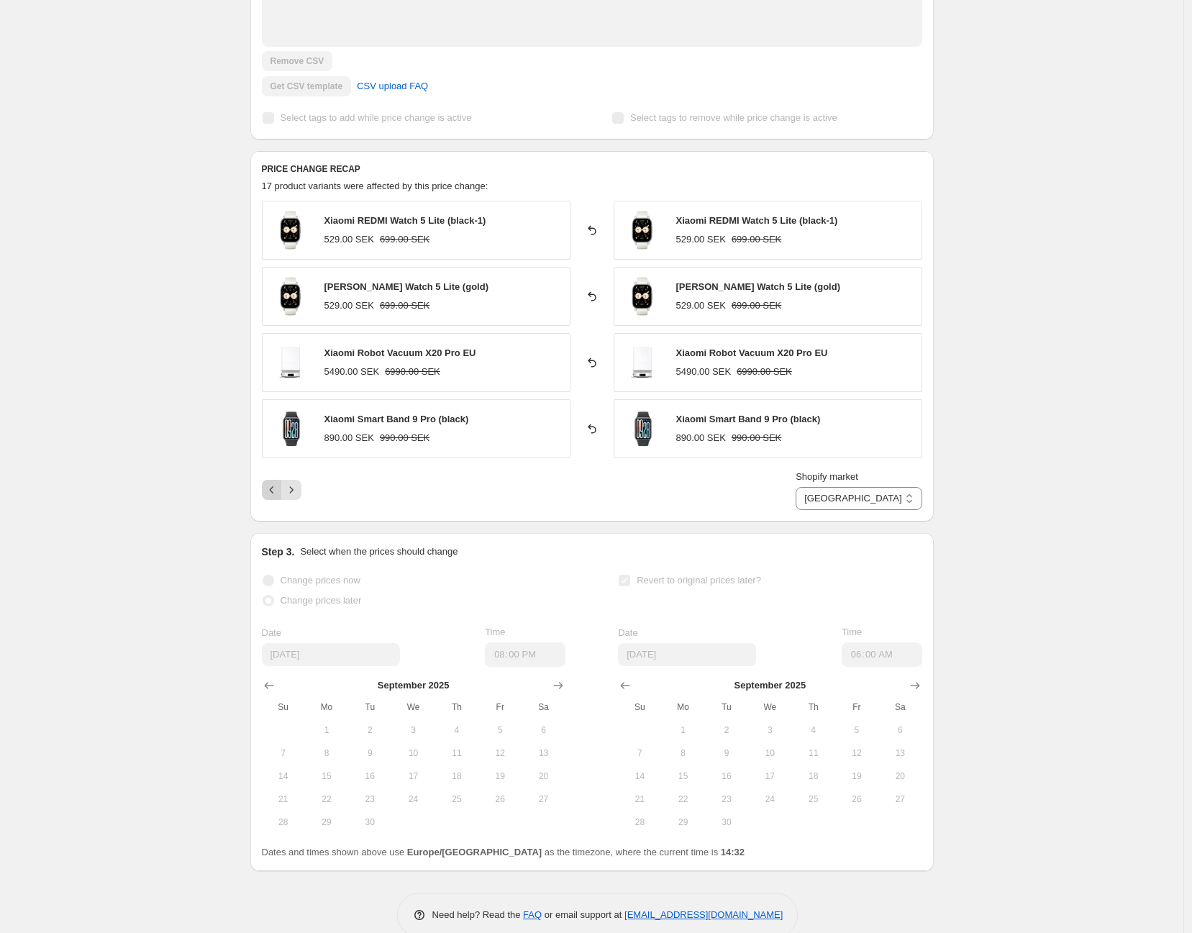
click at [273, 493] on icon "Previous" at bounding box center [271, 489] width 4 height 7
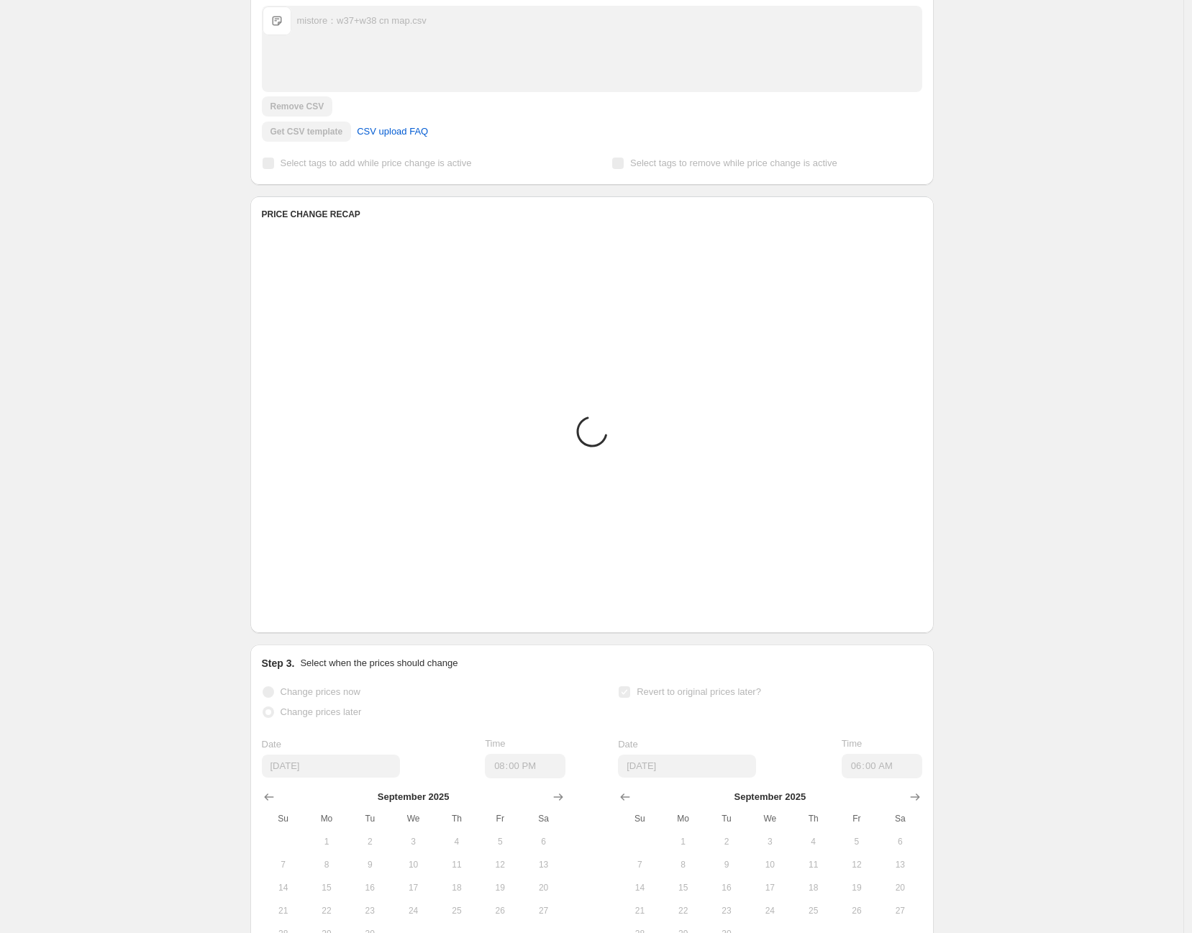
scroll to position [0, 0]
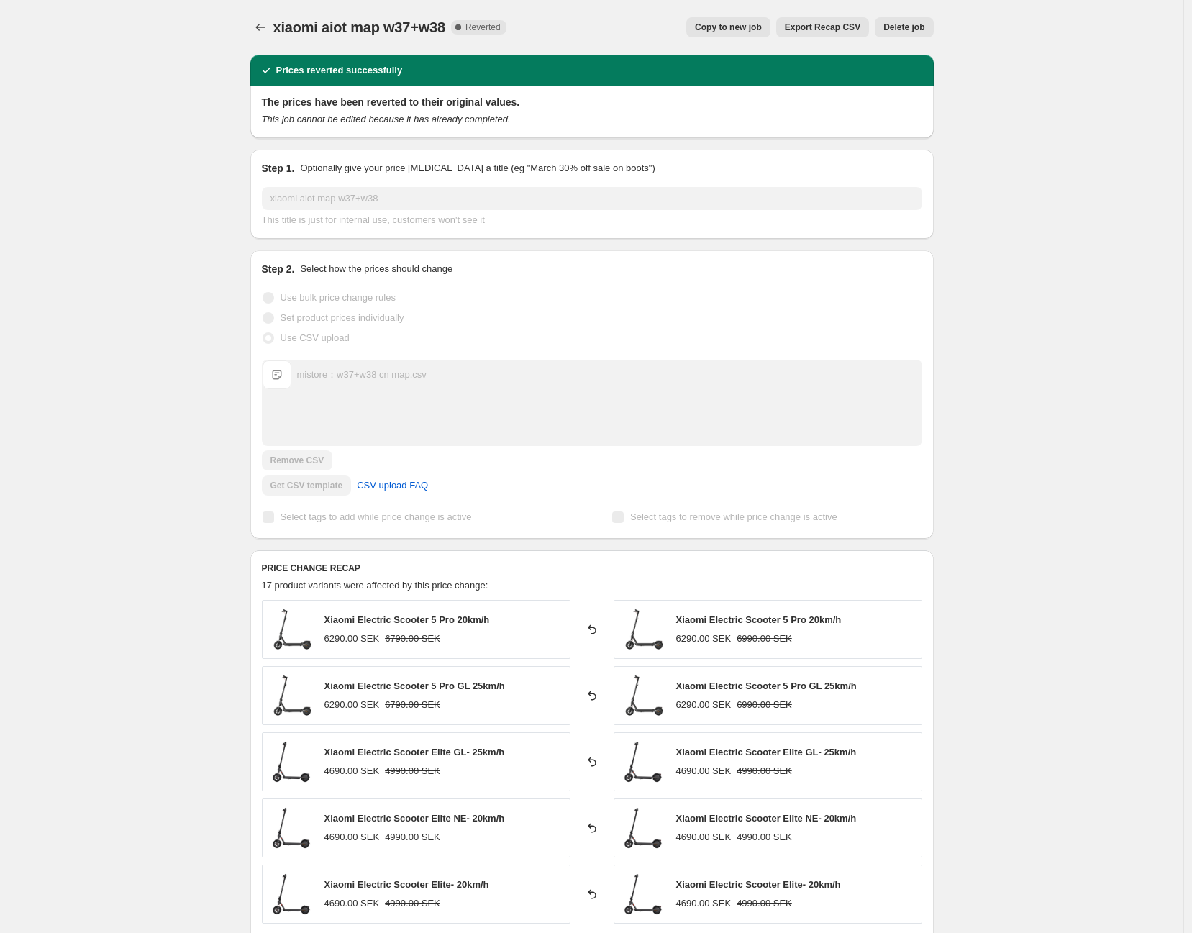
click at [403, 29] on span "xiaomi aiot map w37+w38" at bounding box center [359, 27] width 172 height 16
click at [404, 29] on span "xiaomi aiot map w37+w38" at bounding box center [359, 27] width 172 height 16
click at [1047, 561] on div "xiaomi aiot map w37+w38. This page is ready xiaomi aiot map w37+w38 Complete Re…" at bounding box center [591, 712] width 1183 height 1424
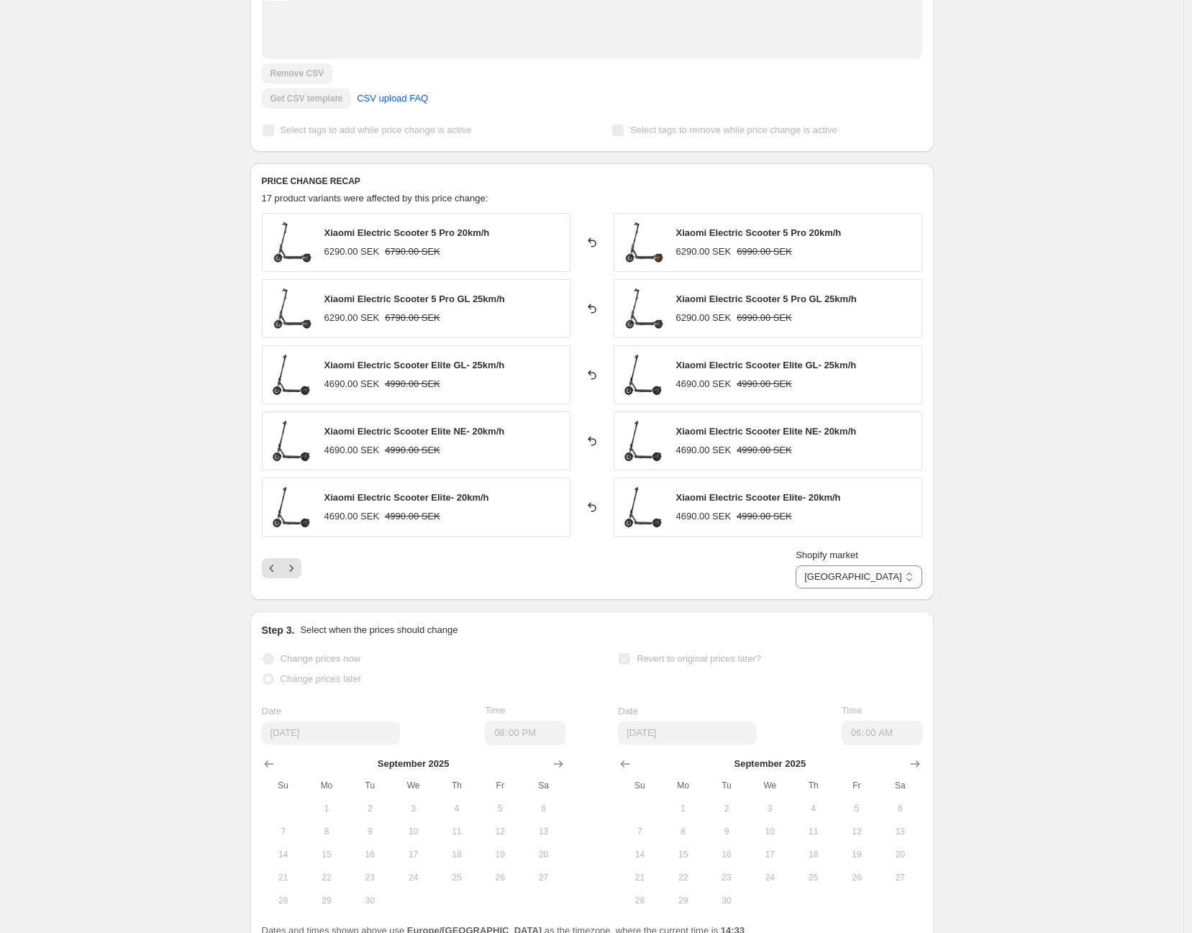
scroll to position [399, 0]
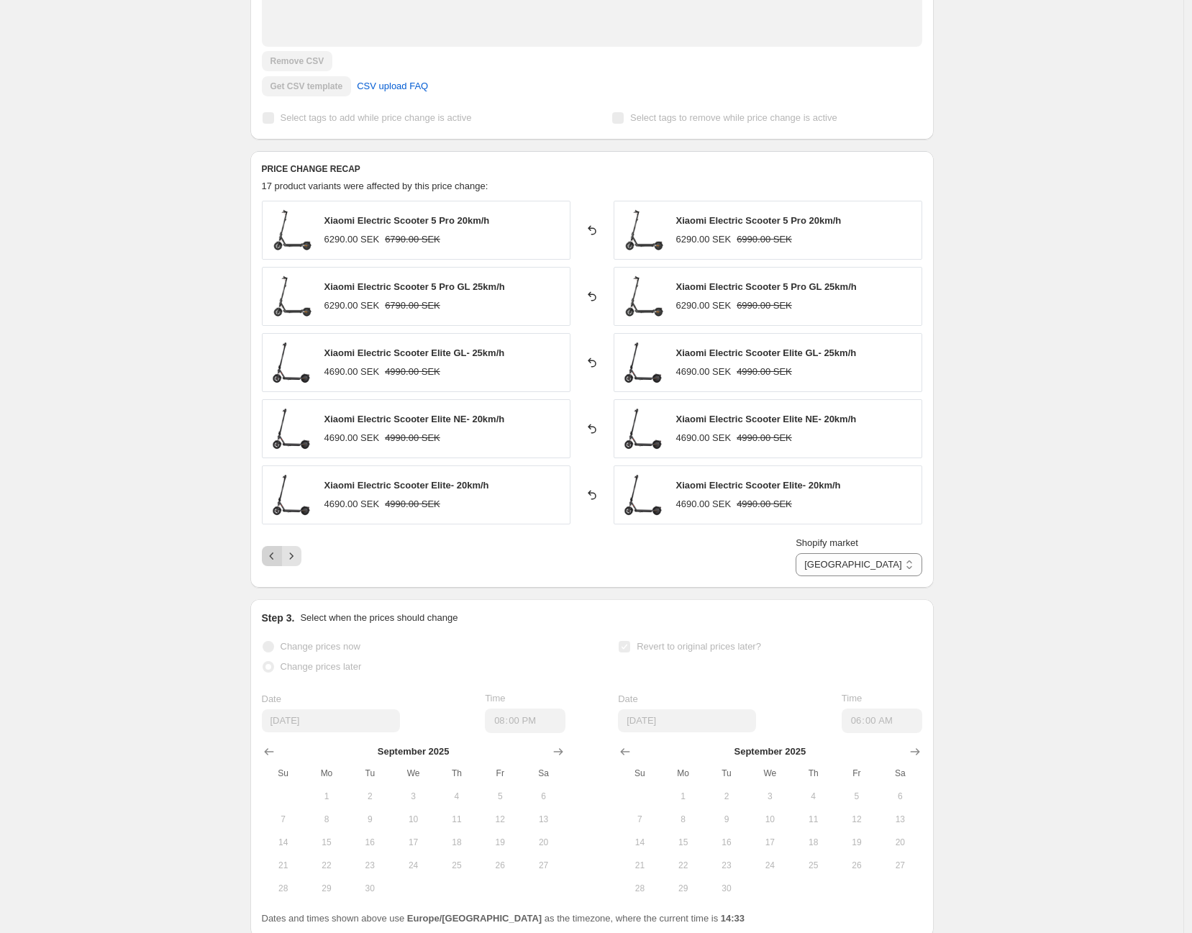
click at [274, 562] on icon "Previous" at bounding box center [272, 556] width 14 height 14
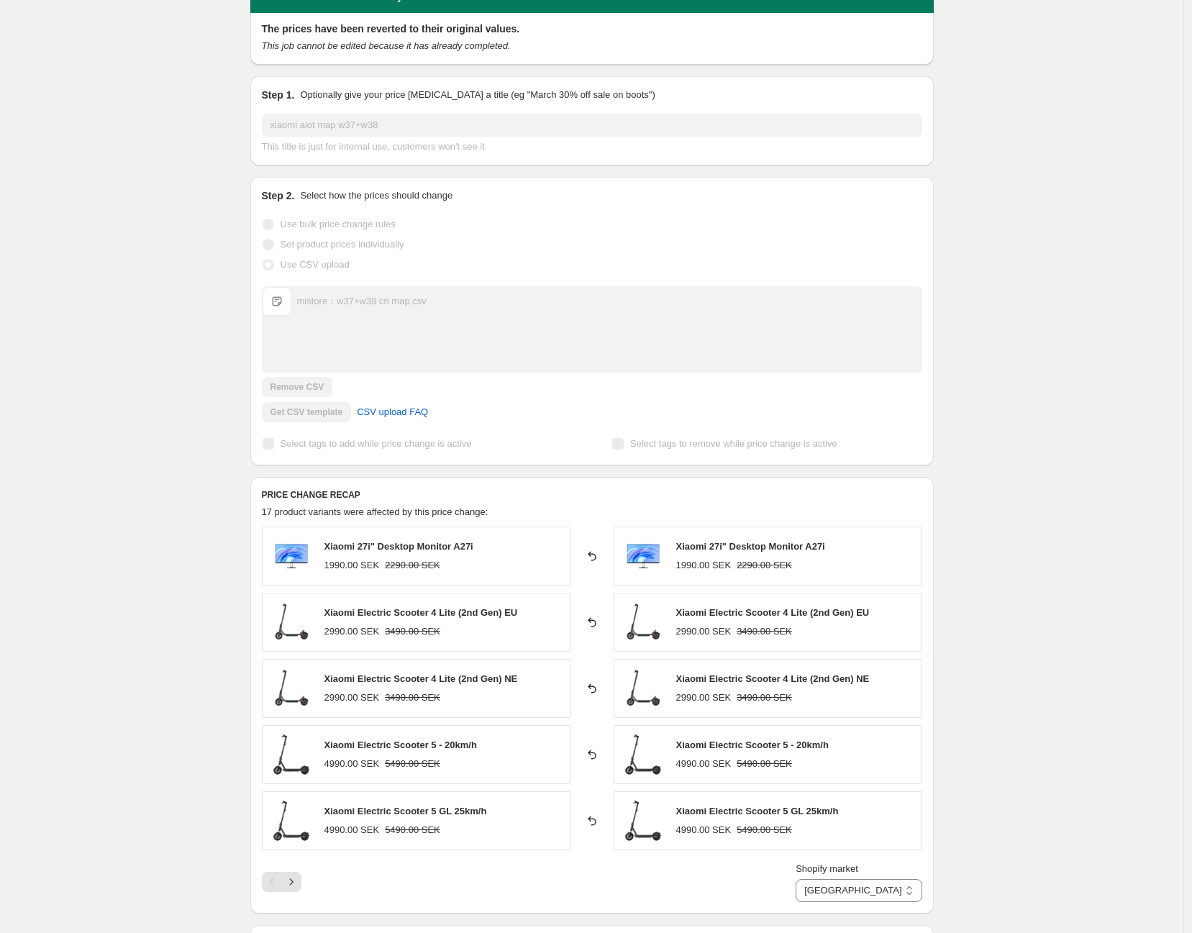
scroll to position [0, 0]
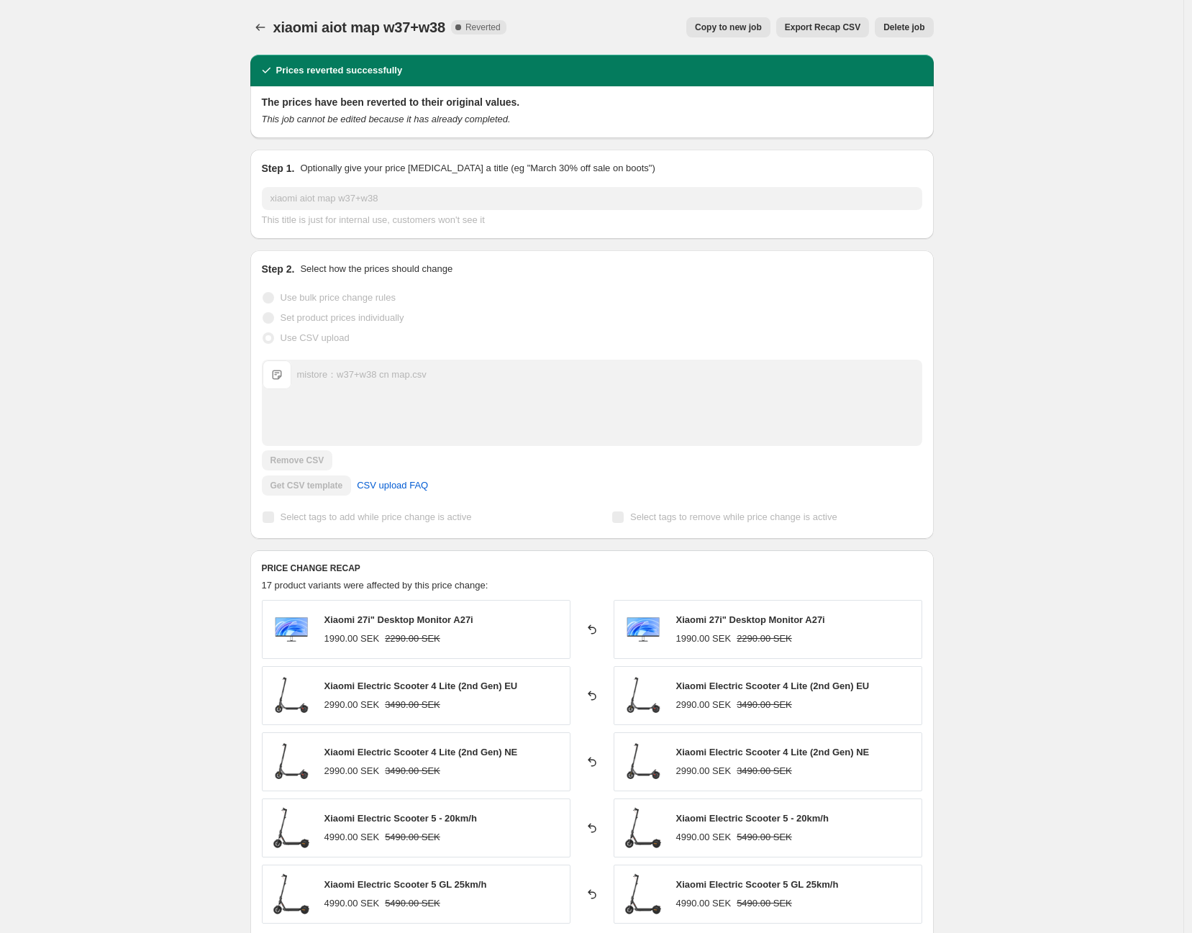
click at [405, 121] on icon "This job cannot be edited because it has already completed." at bounding box center [386, 119] width 249 height 11
click at [828, 30] on span "Export Recap CSV" at bounding box center [823, 28] width 76 height 12
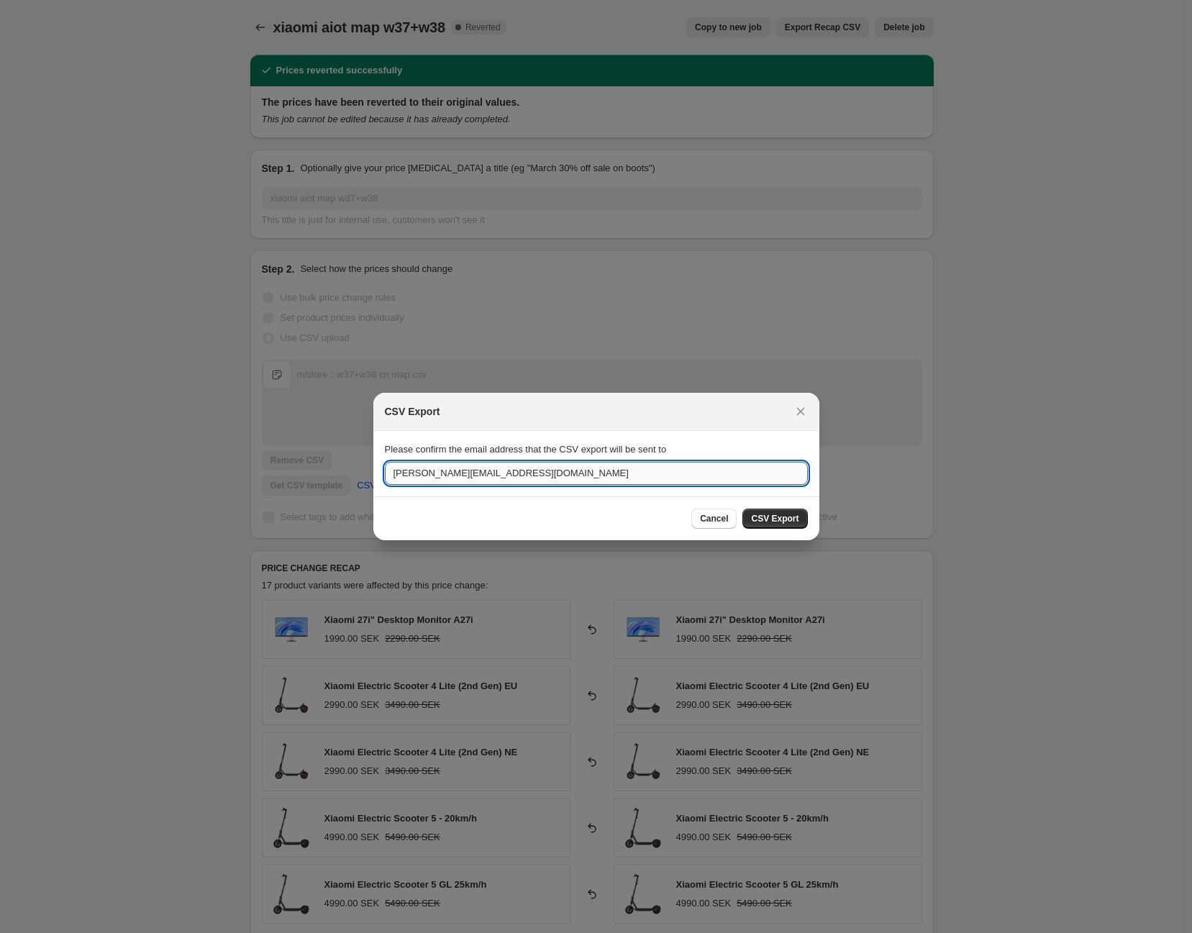
click at [390, 468] on input "aswin@nord365.com" at bounding box center [596, 473] width 423 height 23
type input "joel@nord365.com"
click at [795, 522] on span "CSV Export" at bounding box center [774, 519] width 47 height 12
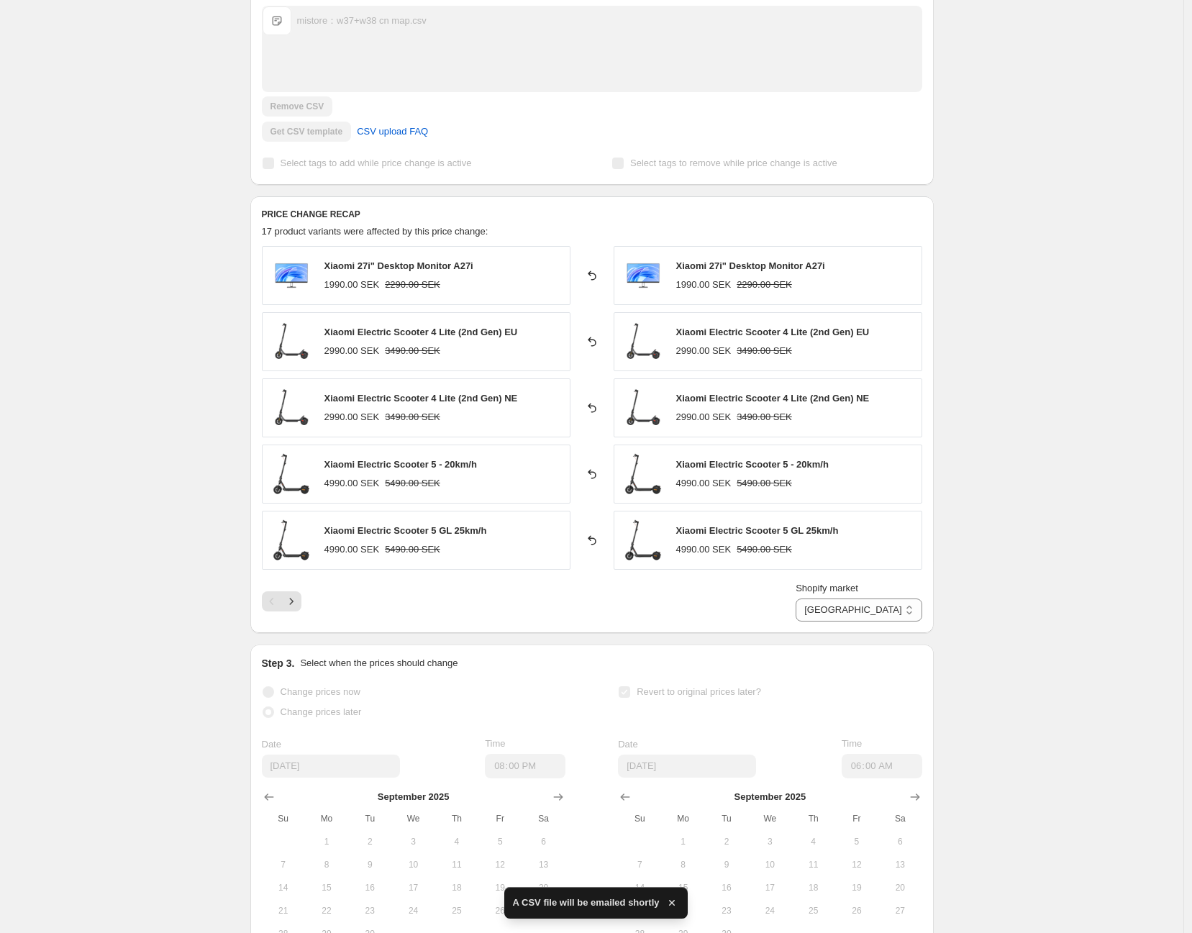
scroll to position [319, 0]
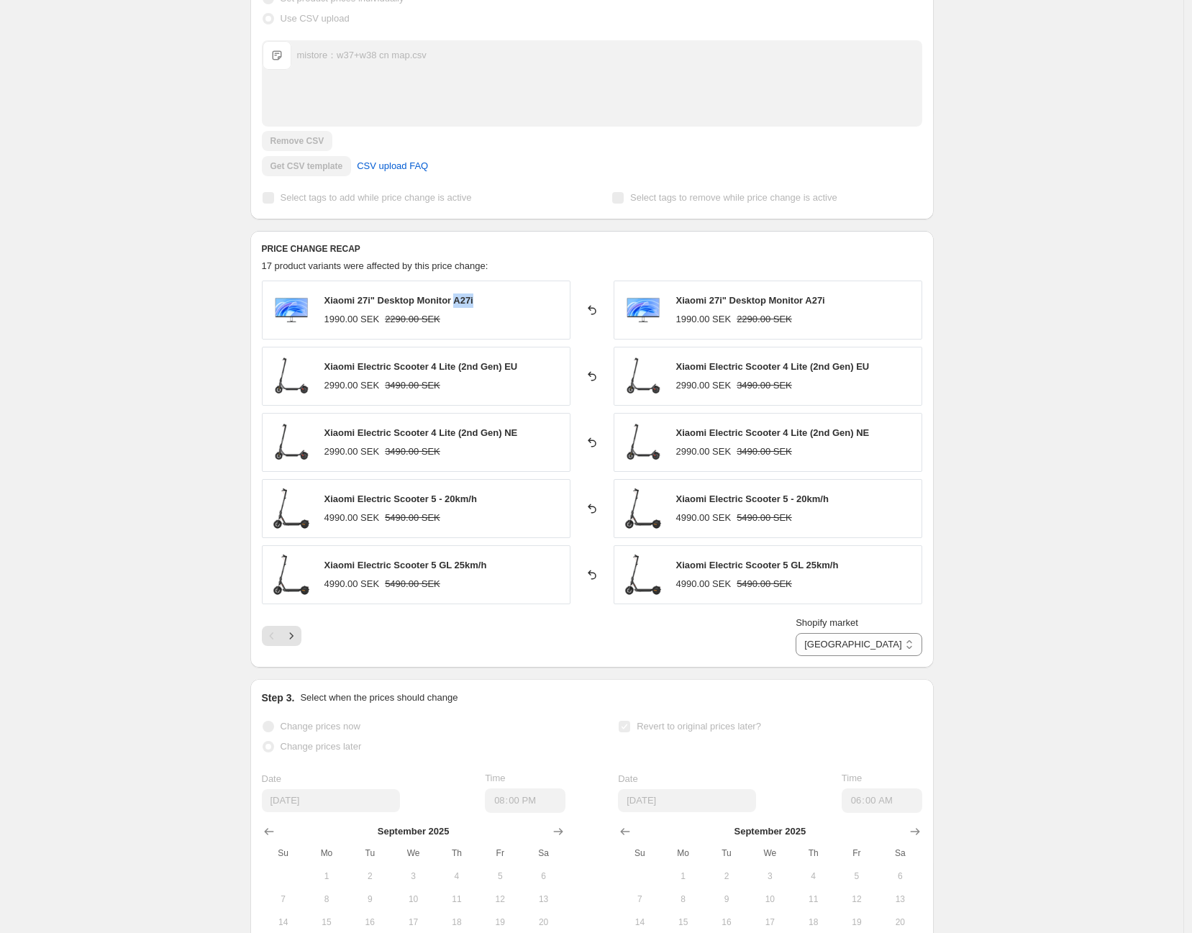
drag, startPoint x: 410, startPoint y: 305, endPoint x: 459, endPoint y: 300, distance: 49.2
click at [459, 300] on div "Xiaomi 27i" Desktop Monitor A27i 1990.00 SEK 2290.00 SEK" at bounding box center [416, 309] width 309 height 59
copy span "A27i"
drag, startPoint x: 443, startPoint y: 368, endPoint x: 534, endPoint y: 368, distance: 90.6
click at [534, 368] on div "Xiaomi Electric Scooter 4 Lite (2nd Gen) EU 2990.00 SEK 3490.00 SEK" at bounding box center [416, 376] width 309 height 59
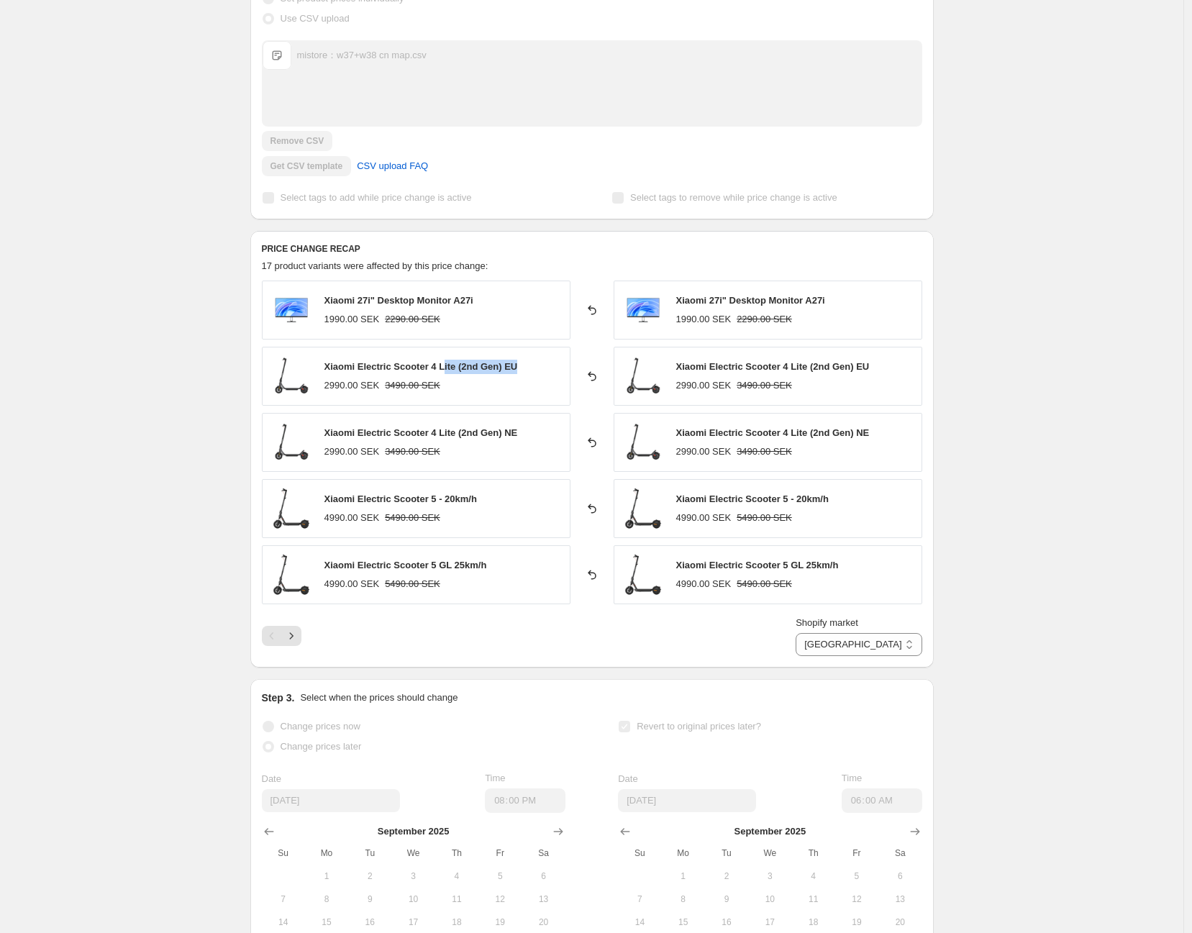
click at [534, 368] on div "Xiaomi Electric Scooter 4 Lite (2nd Gen) EU 2990.00 SEK 3490.00 SEK" at bounding box center [416, 376] width 309 height 59
drag, startPoint x: 534, startPoint y: 368, endPoint x: 319, endPoint y: 369, distance: 214.3
click at [319, 369] on div "Xiaomi Electric Scooter 4 Lite (2nd Gen) EU 2990.00 SEK 3490.00 SEK" at bounding box center [416, 376] width 309 height 59
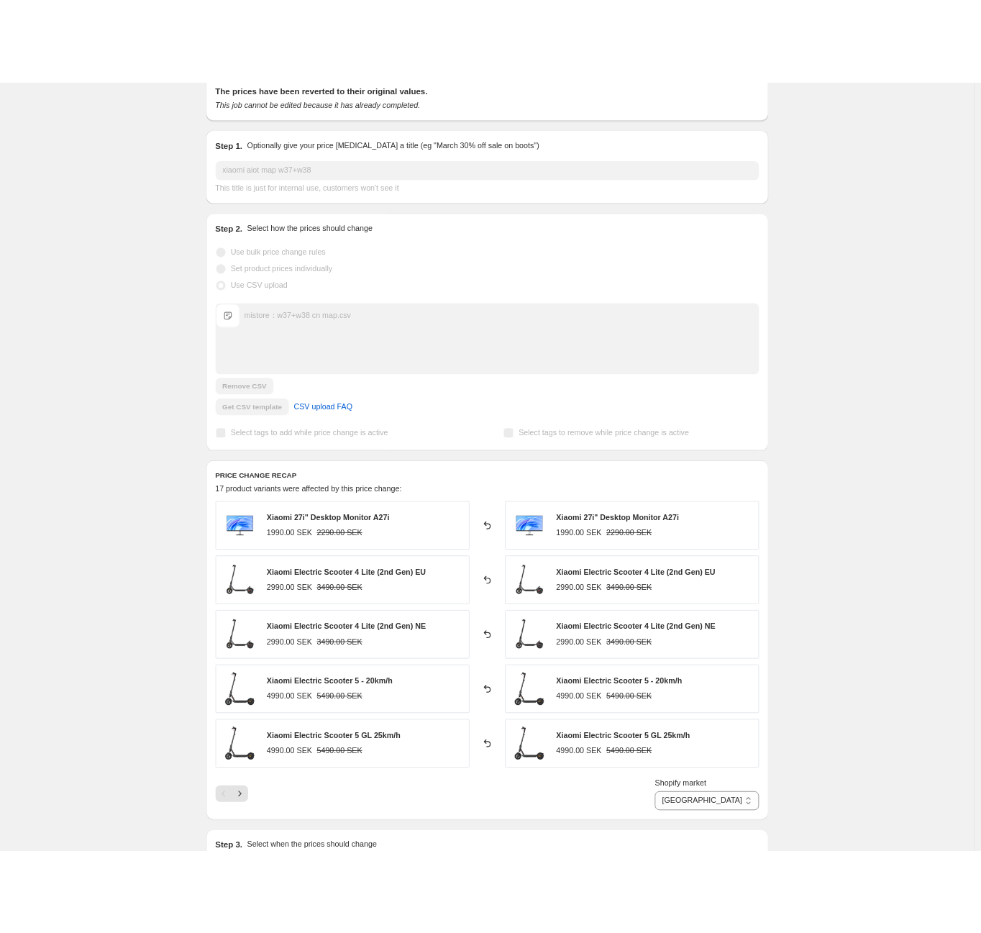
scroll to position [0, 0]
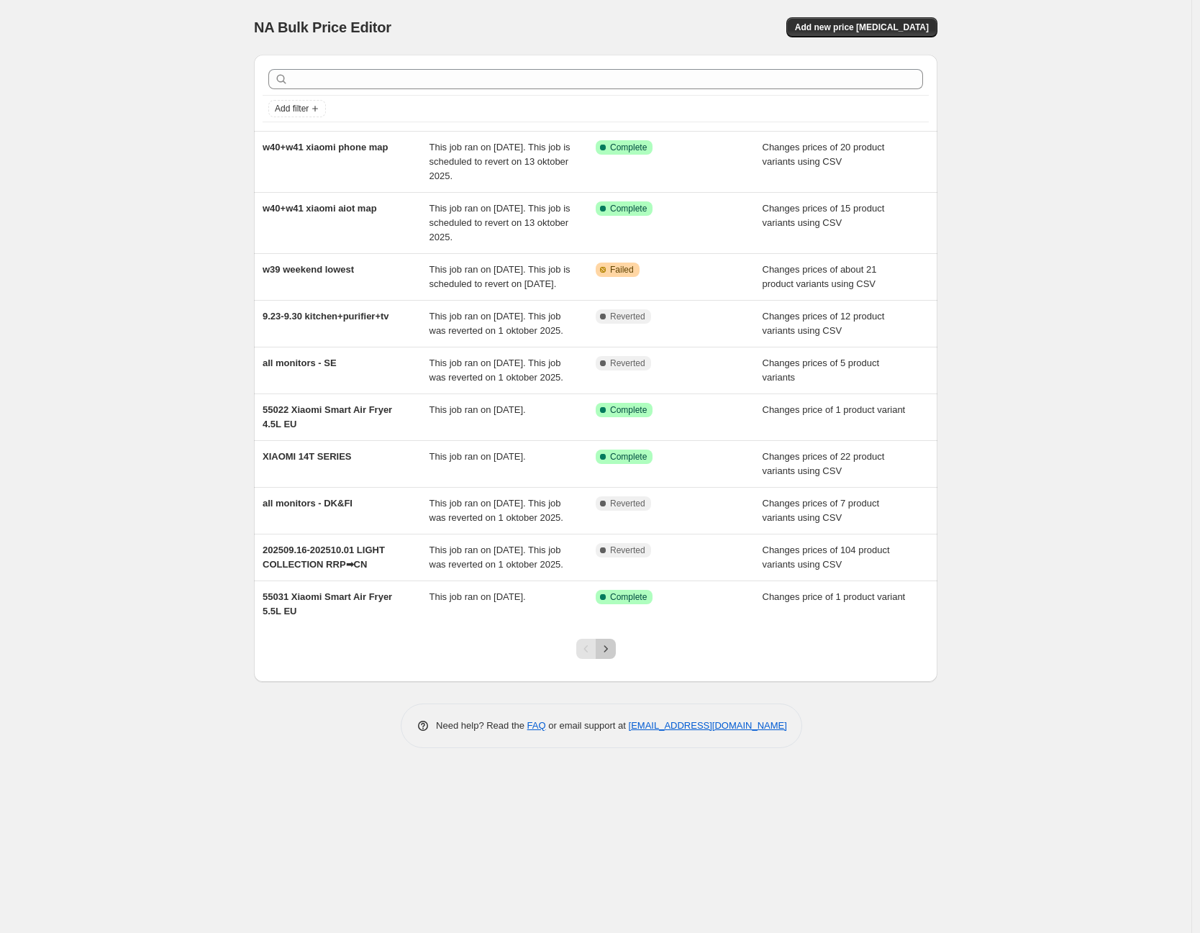
click at [615, 659] on button "Next" at bounding box center [605, 649] width 20 height 20
